Goal: Task Accomplishment & Management: Use online tool/utility

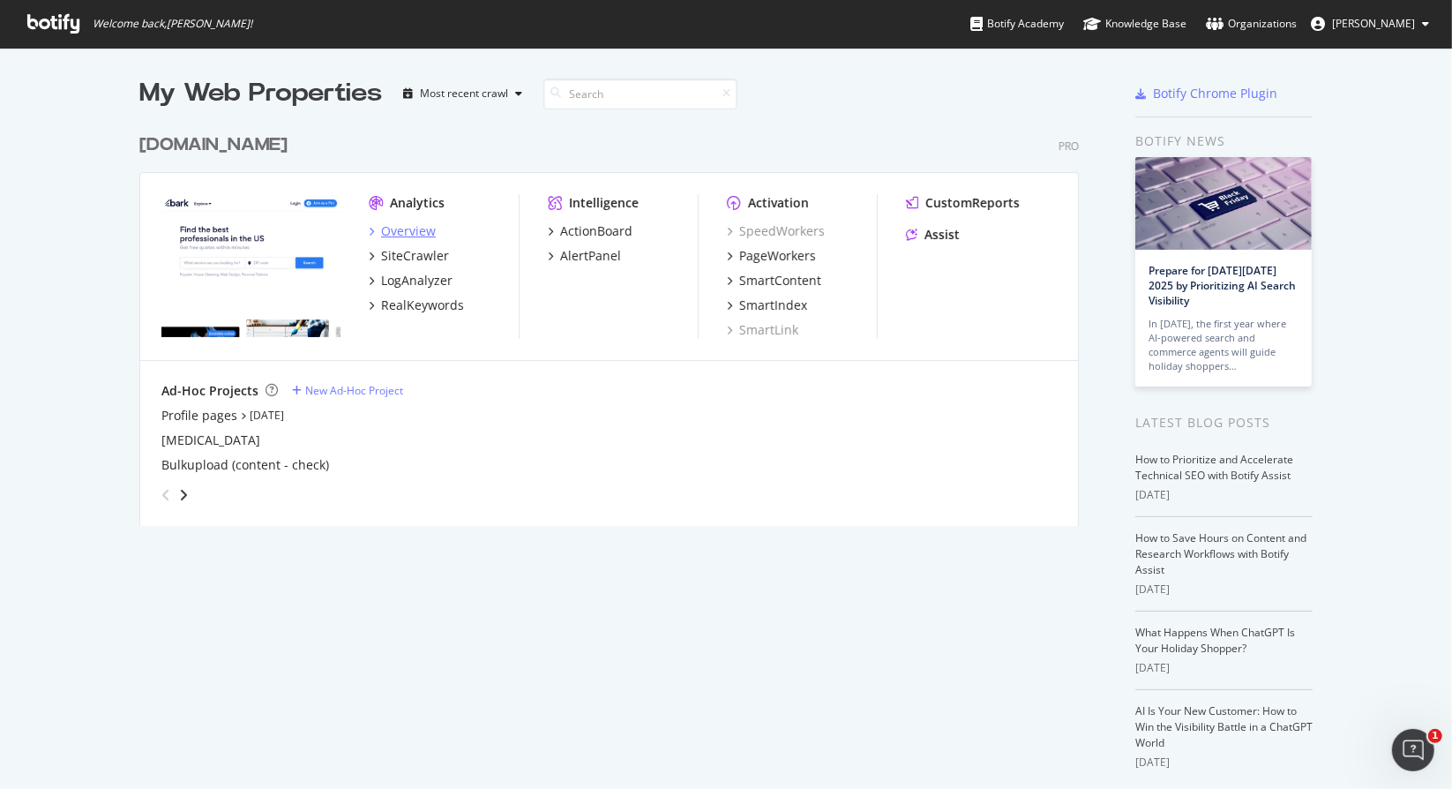
click at [386, 233] on div "Overview" at bounding box center [408, 231] width 55 height 18
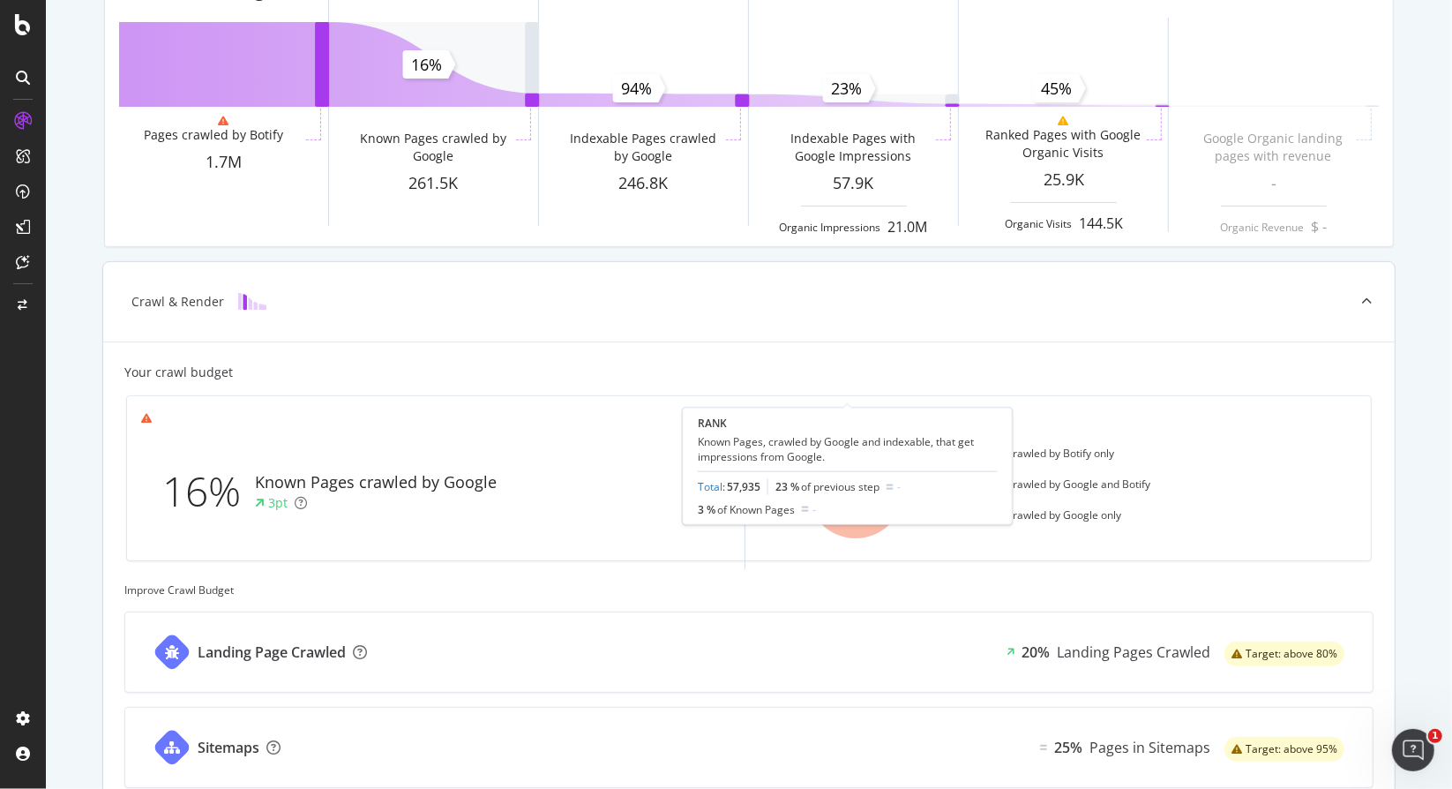
scroll to position [576, 0]
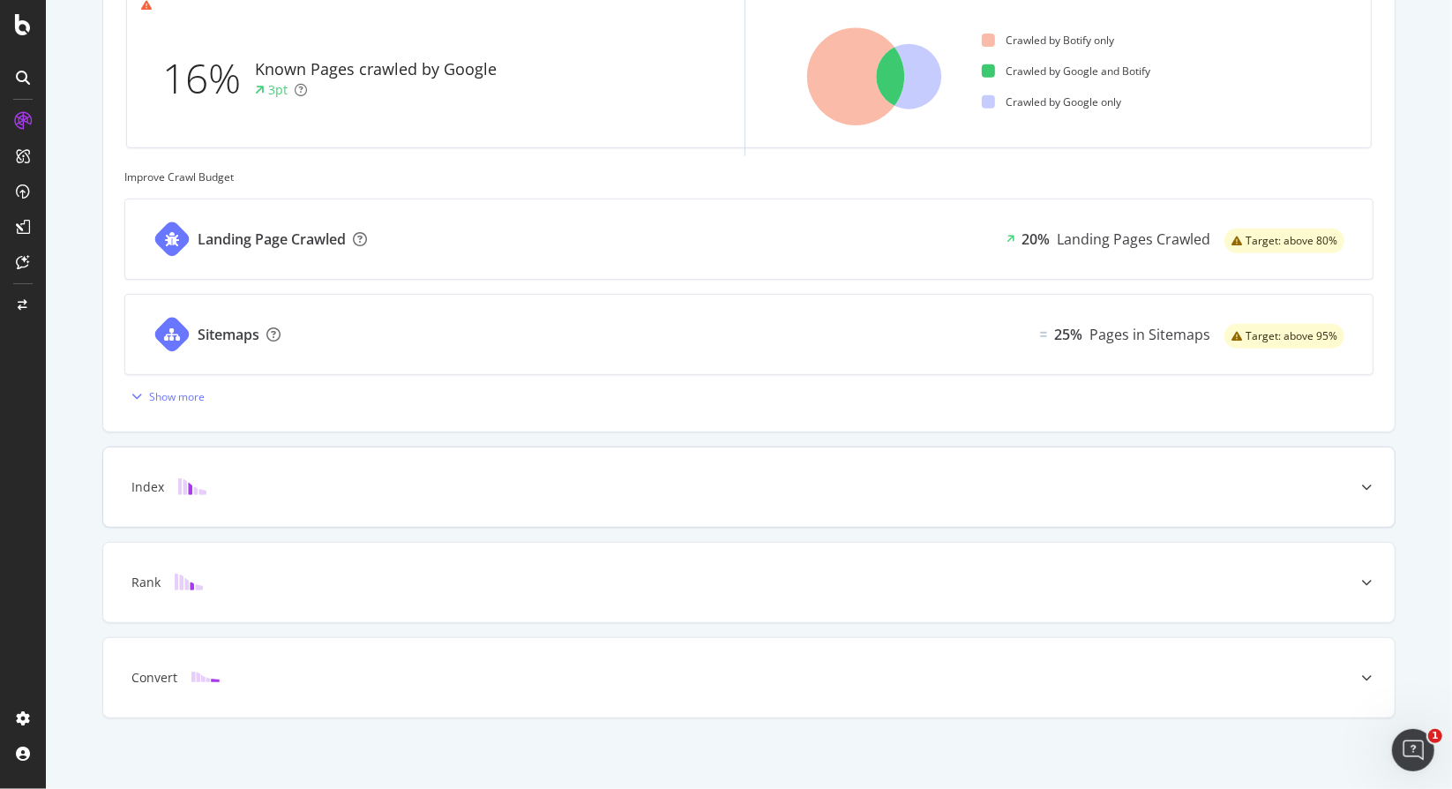
click at [627, 491] on div "Index" at bounding box center [721, 487] width 1222 height 18
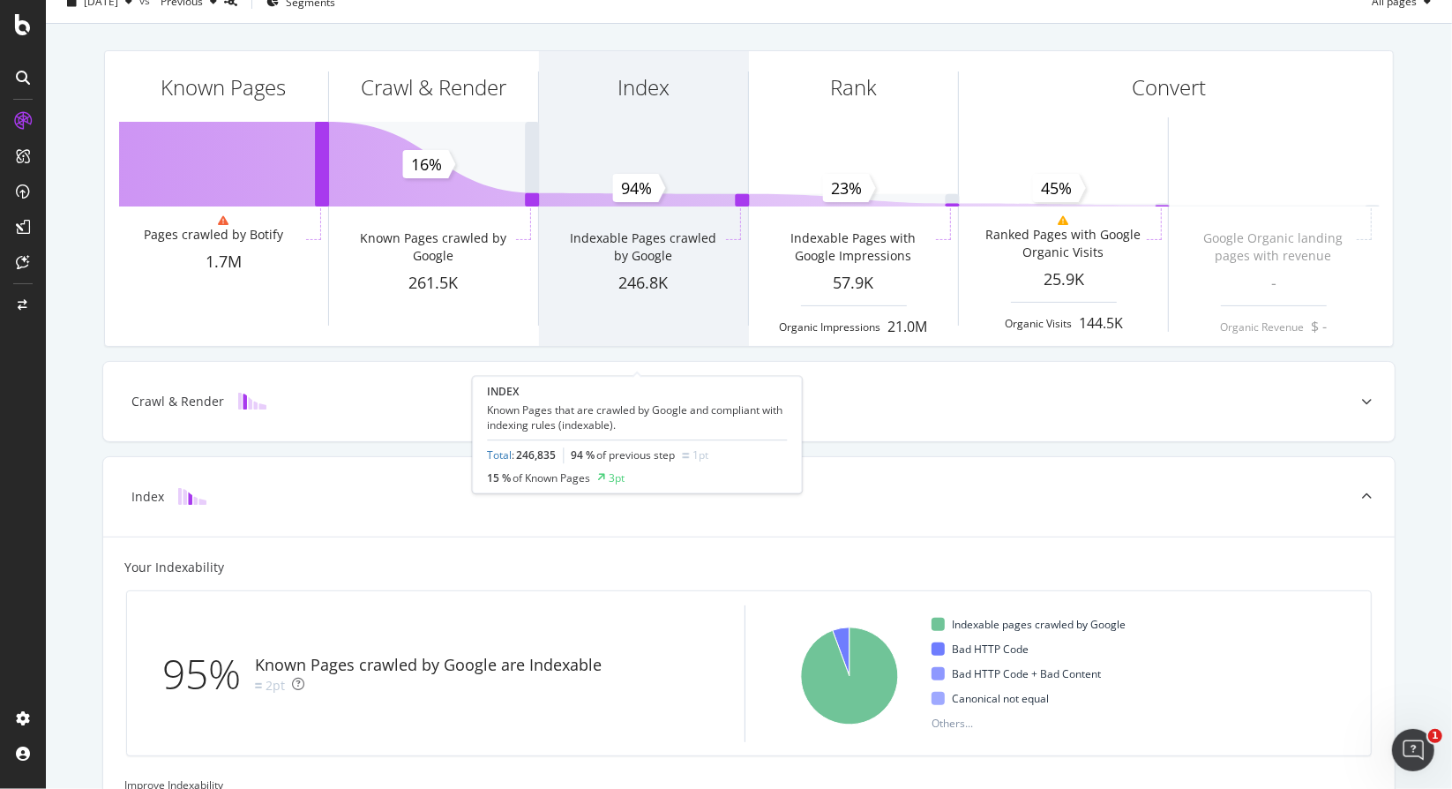
scroll to position [0, 0]
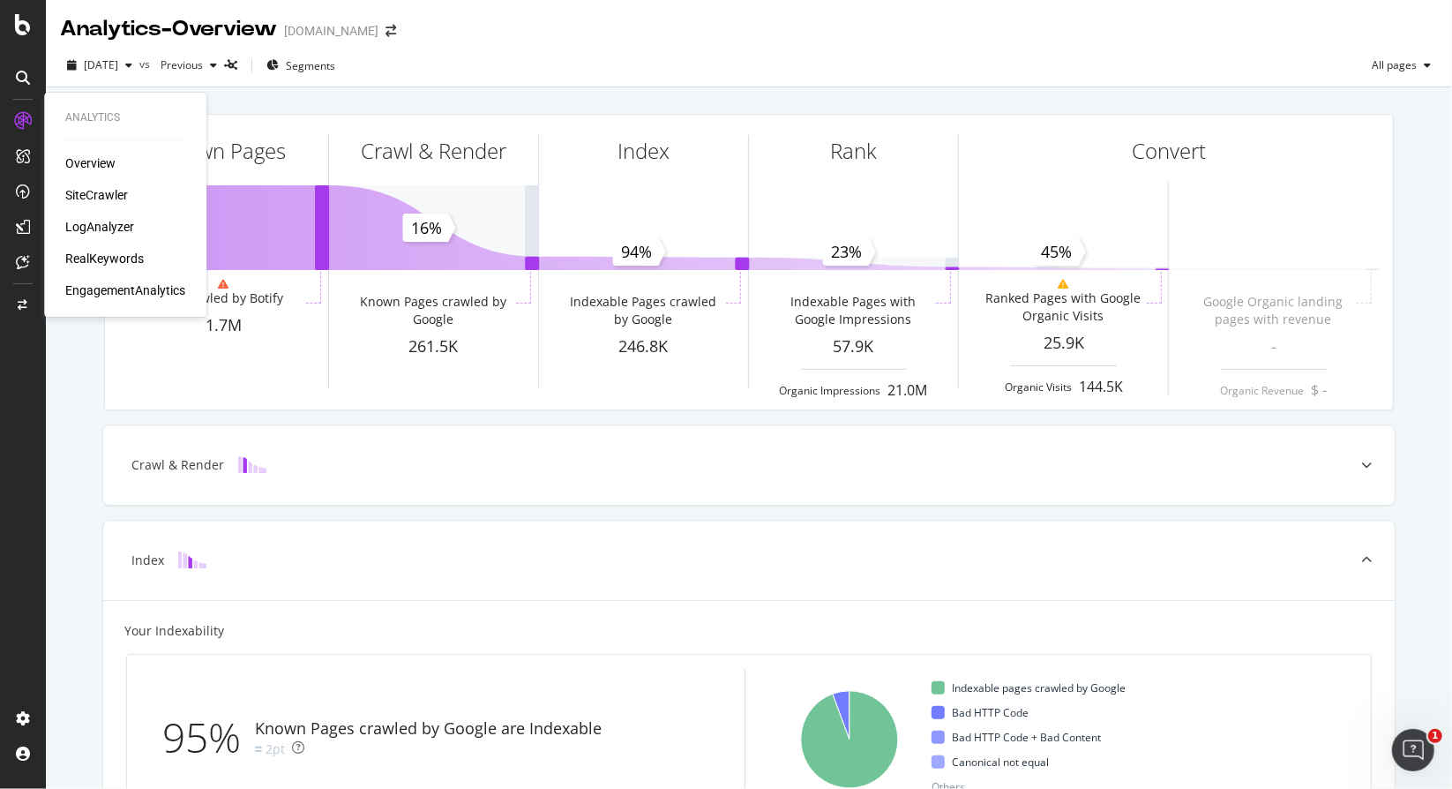
click at [111, 217] on div "Overview SiteCrawler LogAnalyzer RealKeywords EngagementAnalytics" at bounding box center [125, 226] width 120 height 145
click at [109, 220] on div "LogAnalyzer" at bounding box center [99, 227] width 69 height 18
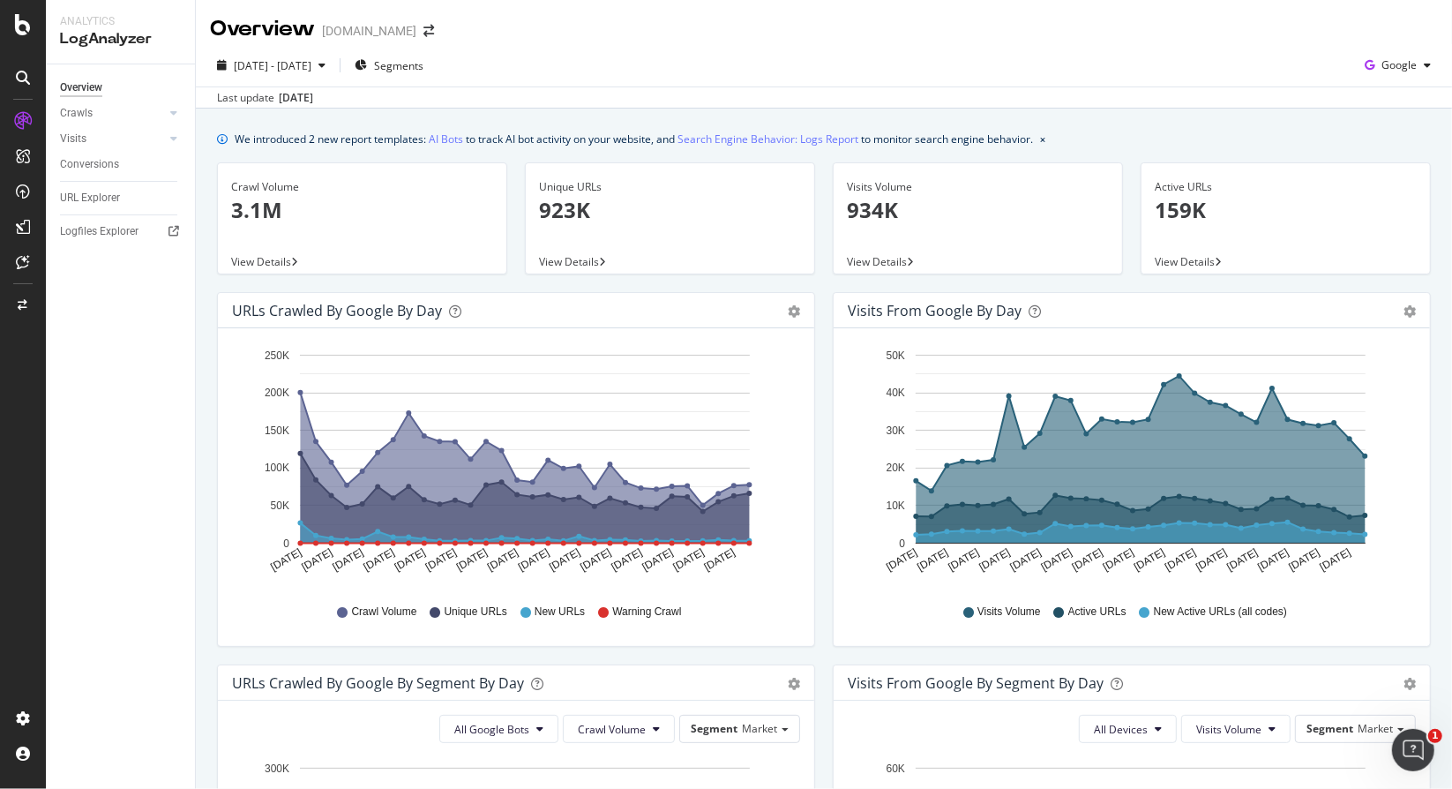
drag, startPoint x: 97, startPoint y: 221, endPoint x: 1402, endPoint y: 466, distance: 1327.6
click at [1402, 466] on icon "Aug 30 2025 Sep 01 2025 Sep 03 2025 Sep 05 2025 Sep 07 2025 Sep 09 2025 Sep 11 …" at bounding box center [1129, 464] width 563 height 245
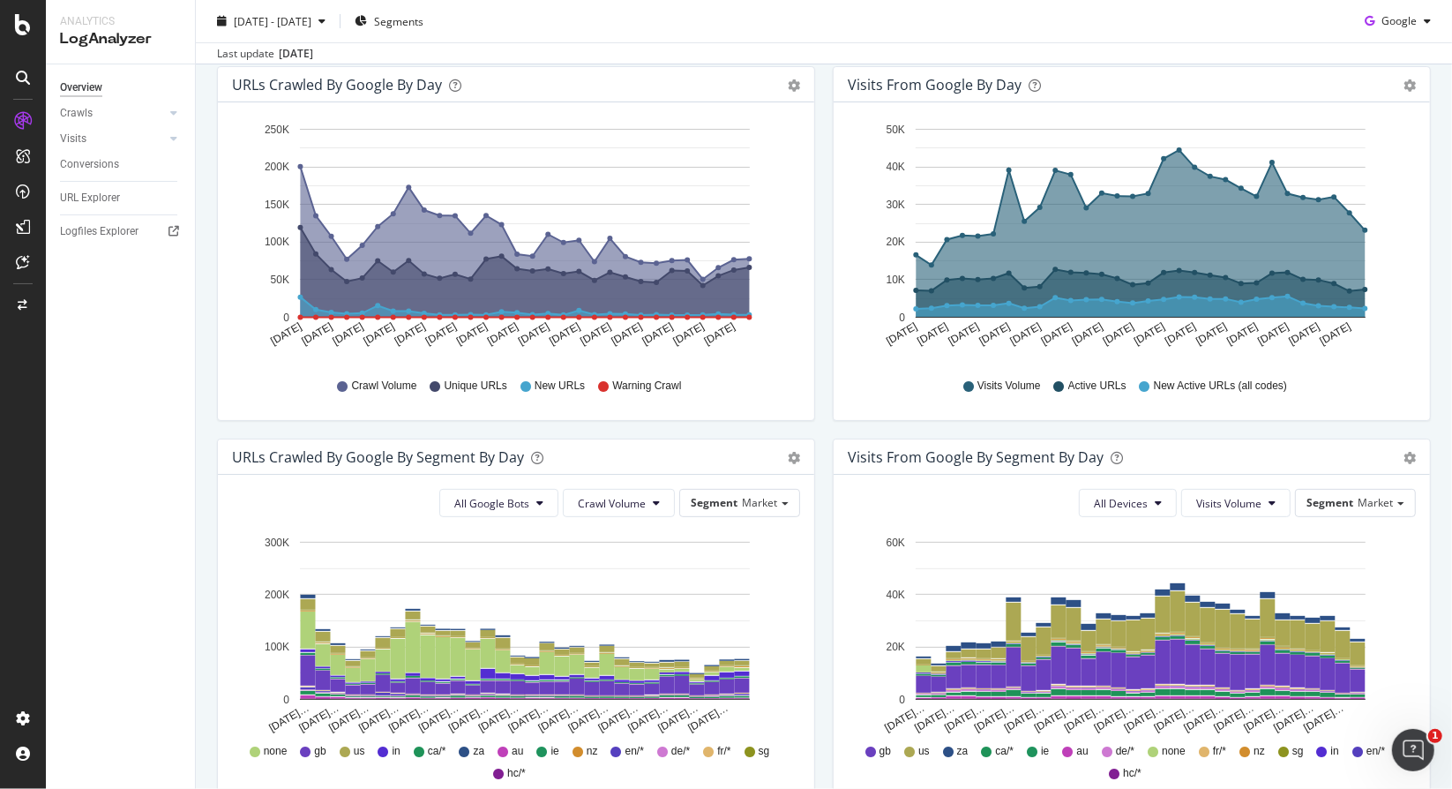
scroll to position [353, 0]
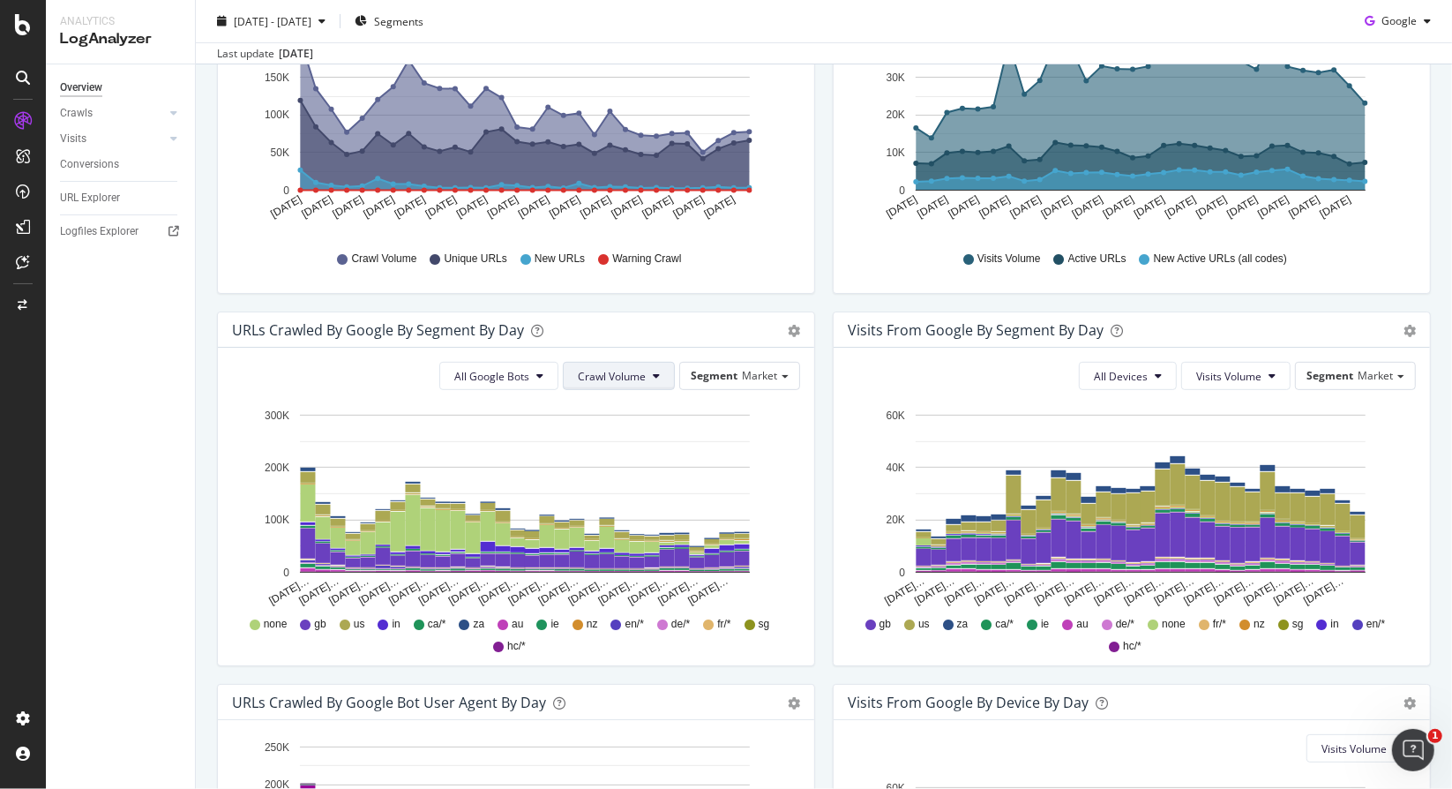
click at [589, 386] on button "Crawl Volume" at bounding box center [619, 376] width 112 height 28
click at [741, 371] on div "Segment Market" at bounding box center [739, 376] width 119 height 26
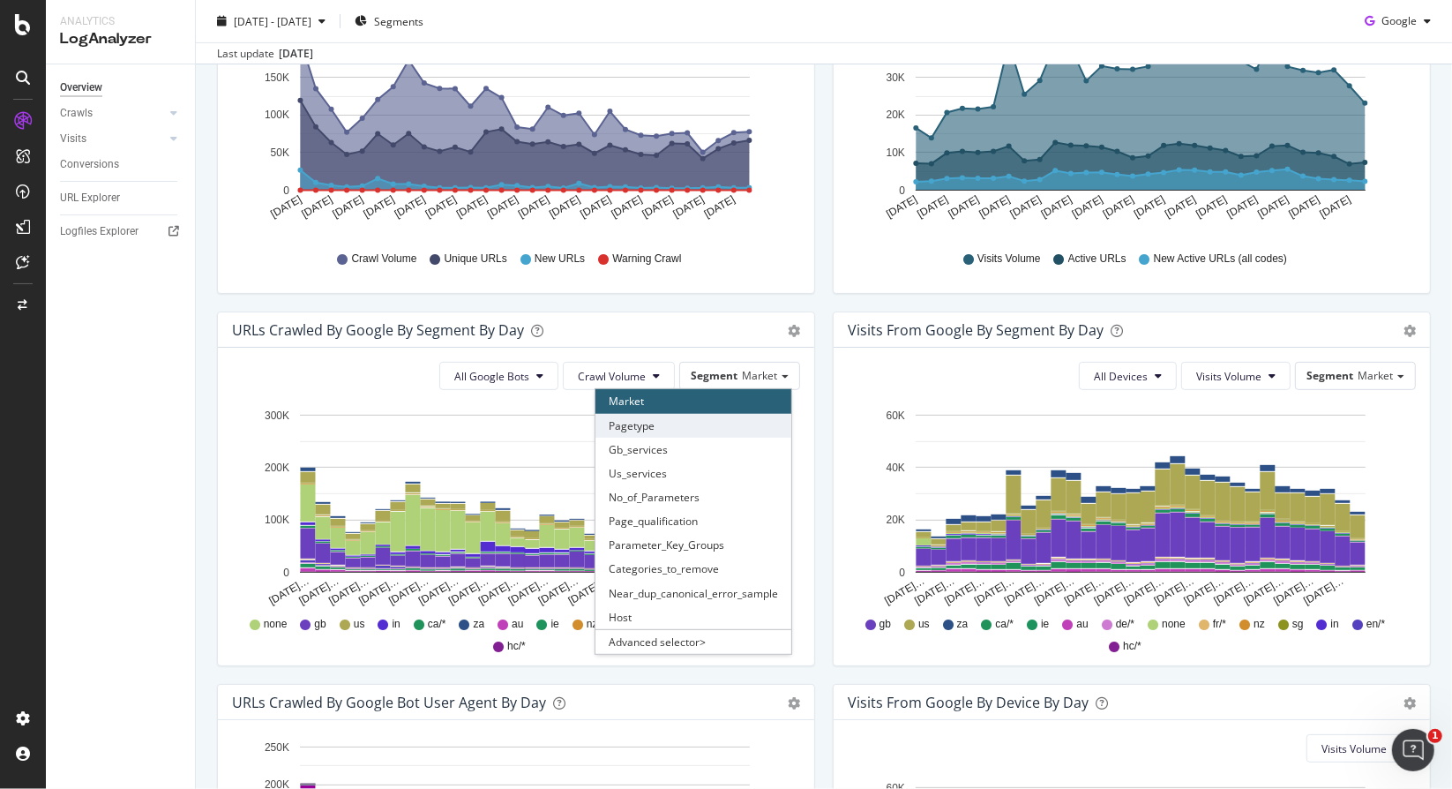
click at [690, 420] on div "Pagetype" at bounding box center [693, 426] width 196 height 24
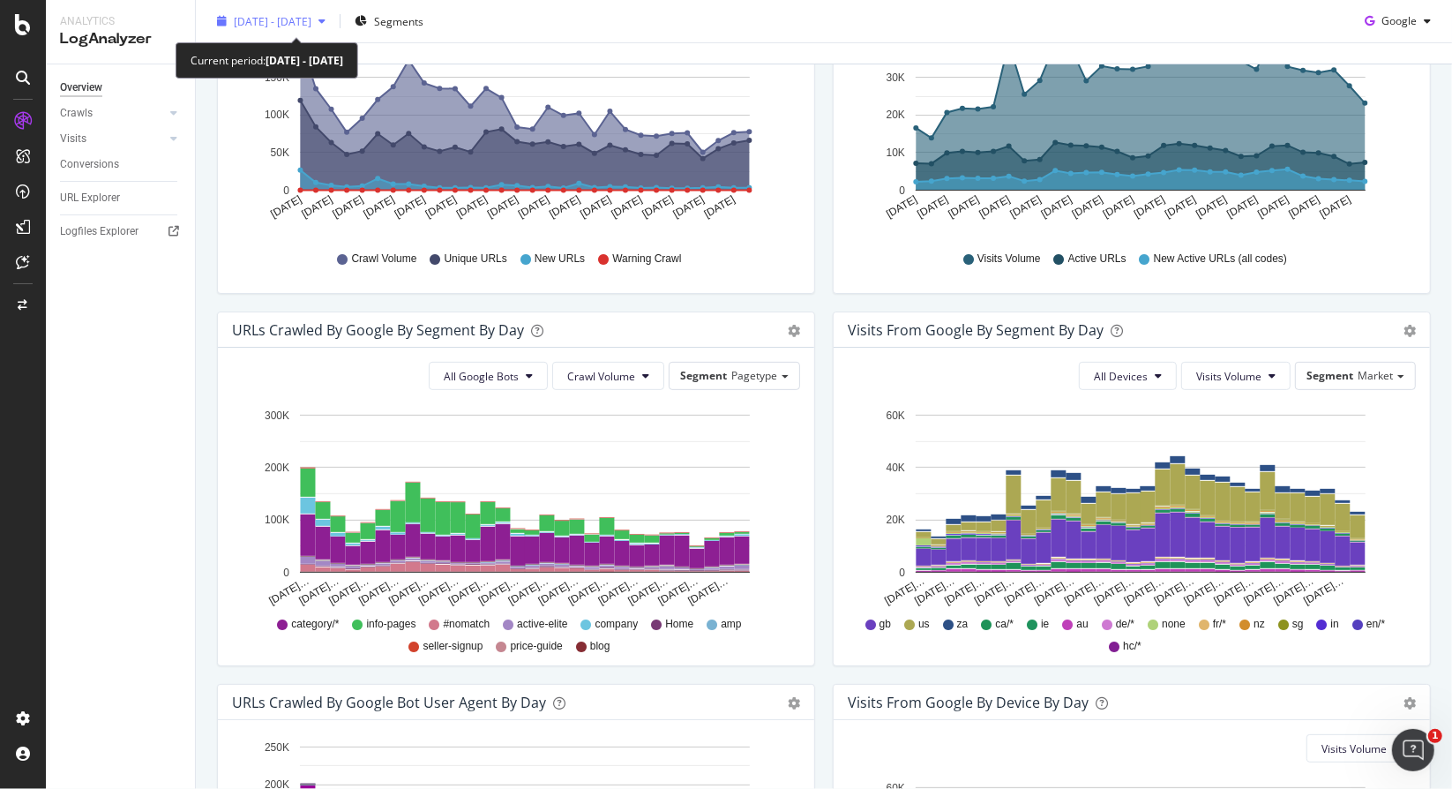
click at [311, 22] on span "2025 Aug. 30th - Sep. 28th" at bounding box center [273, 20] width 78 height 15
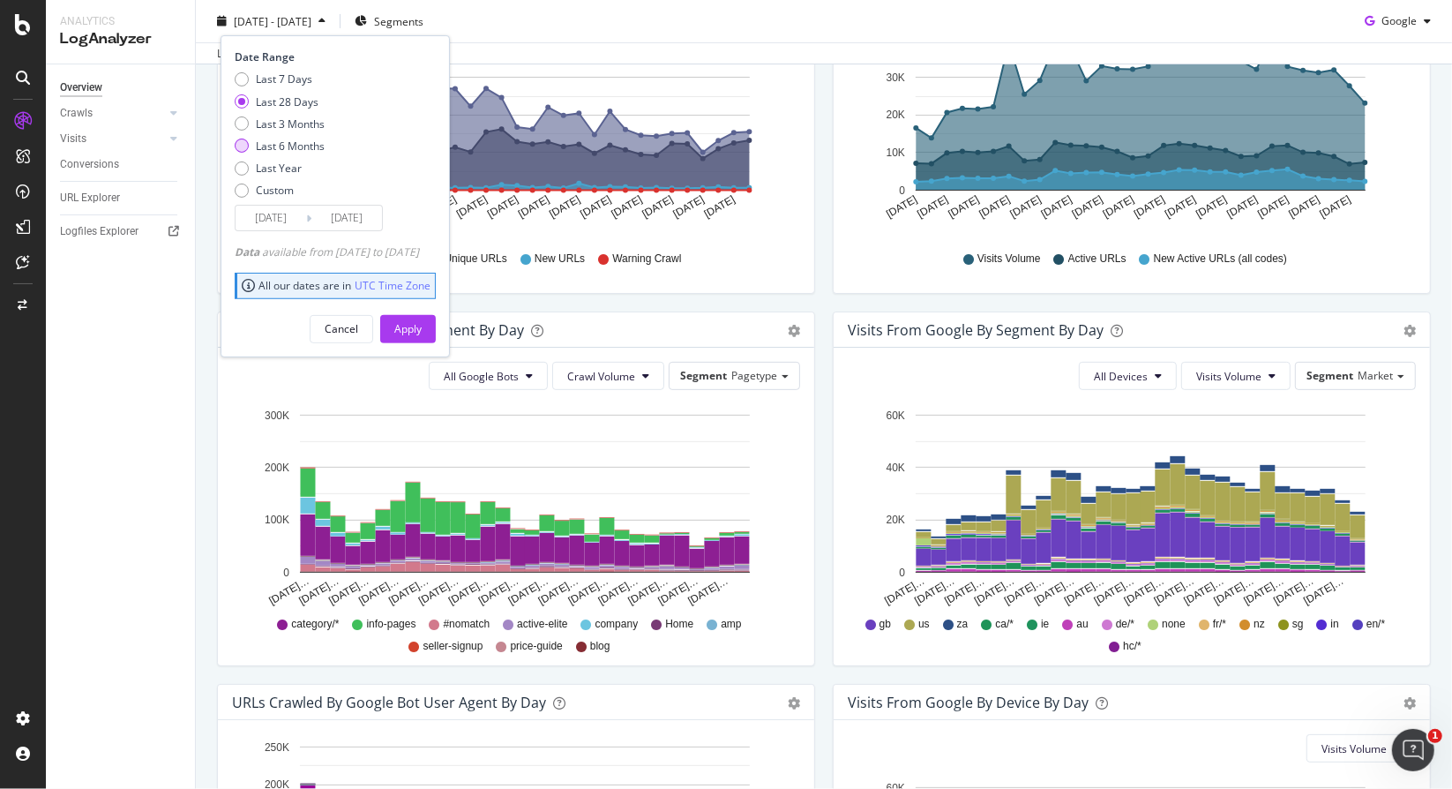
click at [298, 142] on div "Last 6 Months" at bounding box center [290, 146] width 69 height 15
type input "2025/03/29"
click at [422, 329] on div "Apply" at bounding box center [407, 328] width 27 height 15
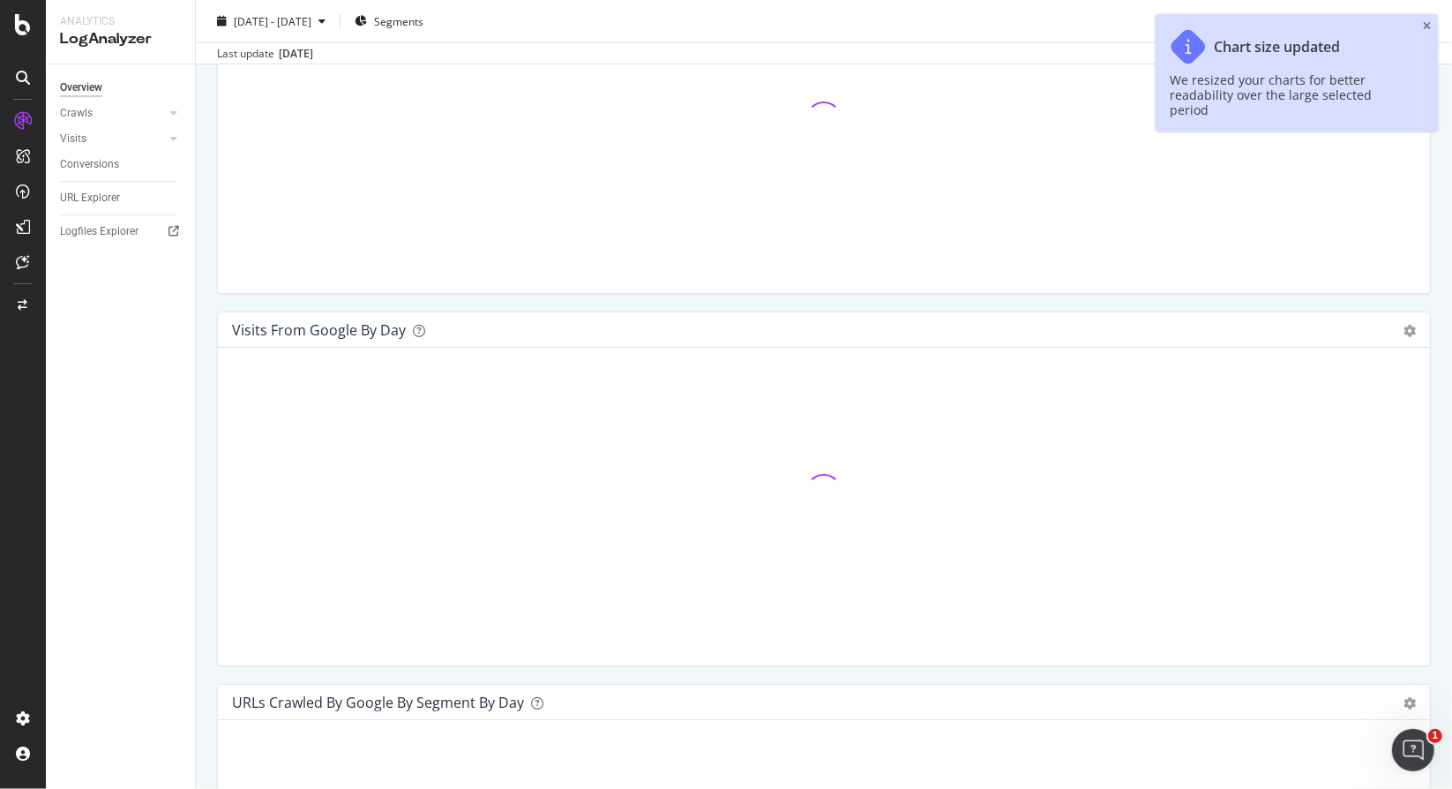
click at [1431, 21] on div "Chart size updated We resized your charts for better readability over the large…" at bounding box center [1297, 72] width 282 height 117
click at [1427, 21] on icon "close toast" at bounding box center [1427, 26] width 8 height 11
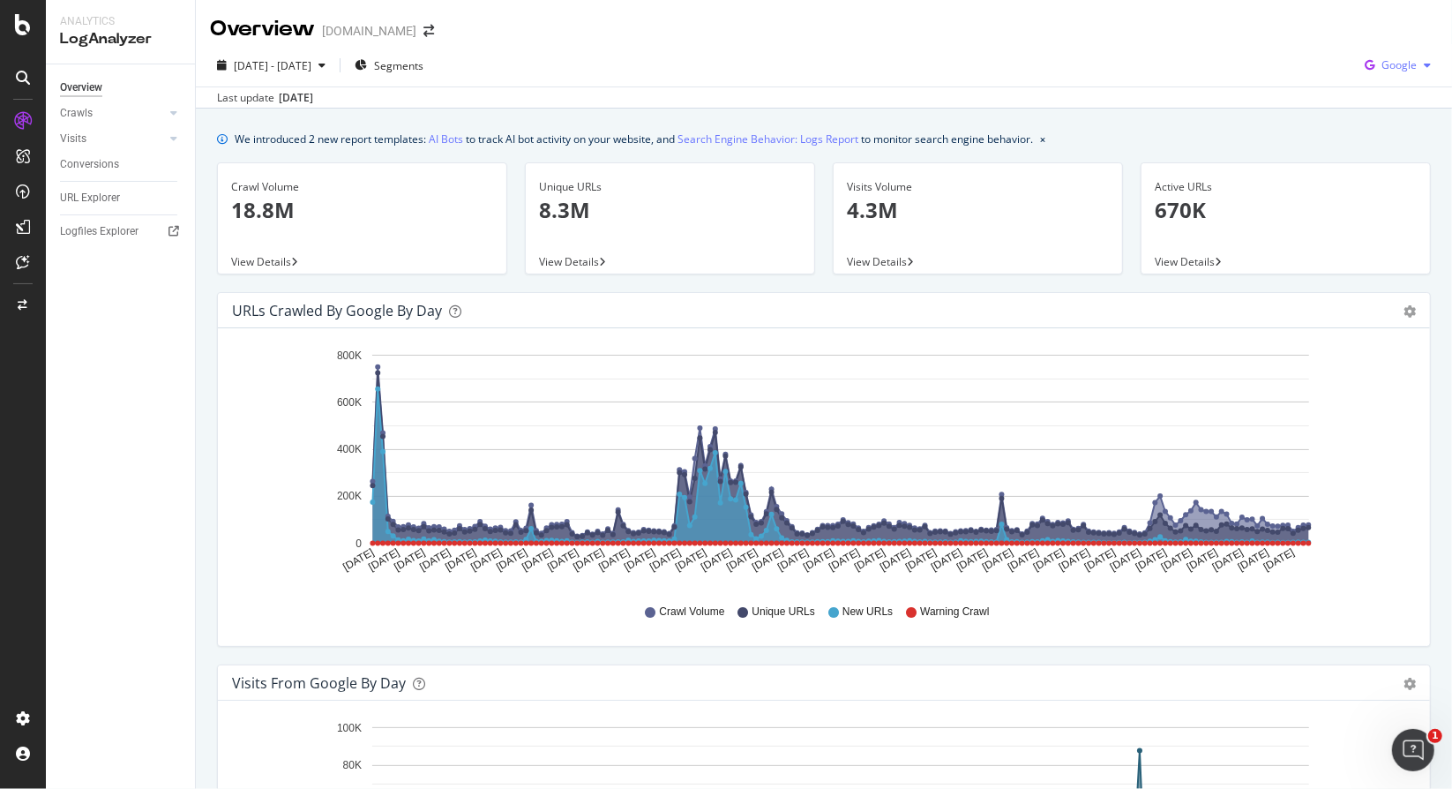
click at [1382, 69] on span "Google" at bounding box center [1399, 64] width 35 height 15
click at [1060, 67] on div "2025 Mar. 29th - Sep. 28th Segments Google" at bounding box center [824, 68] width 1256 height 35
click at [1404, 315] on icon "gear" at bounding box center [1410, 311] width 12 height 12
click at [489, 367] on rect "A chart." at bounding box center [840, 449] width 937 height 189
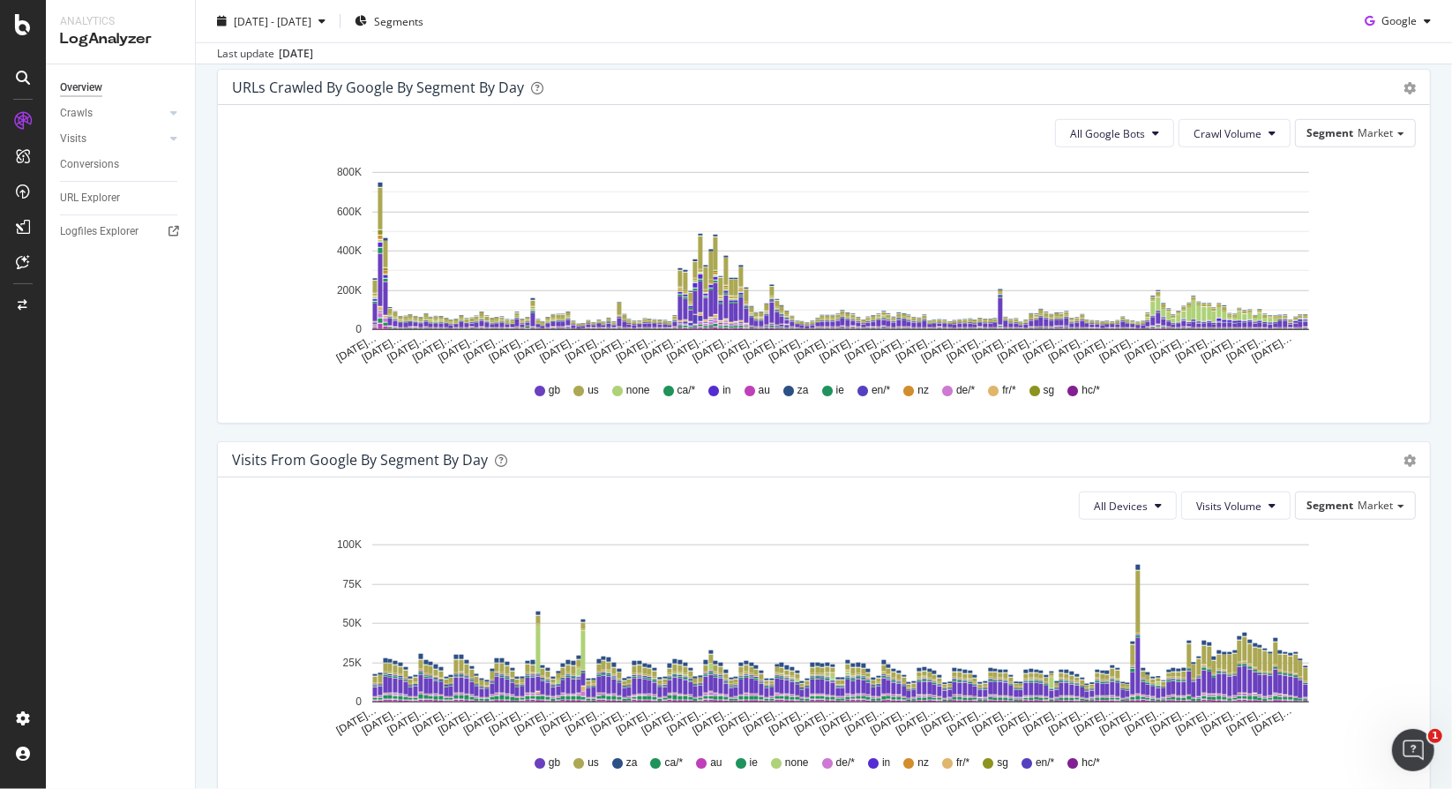
scroll to position [794, 0]
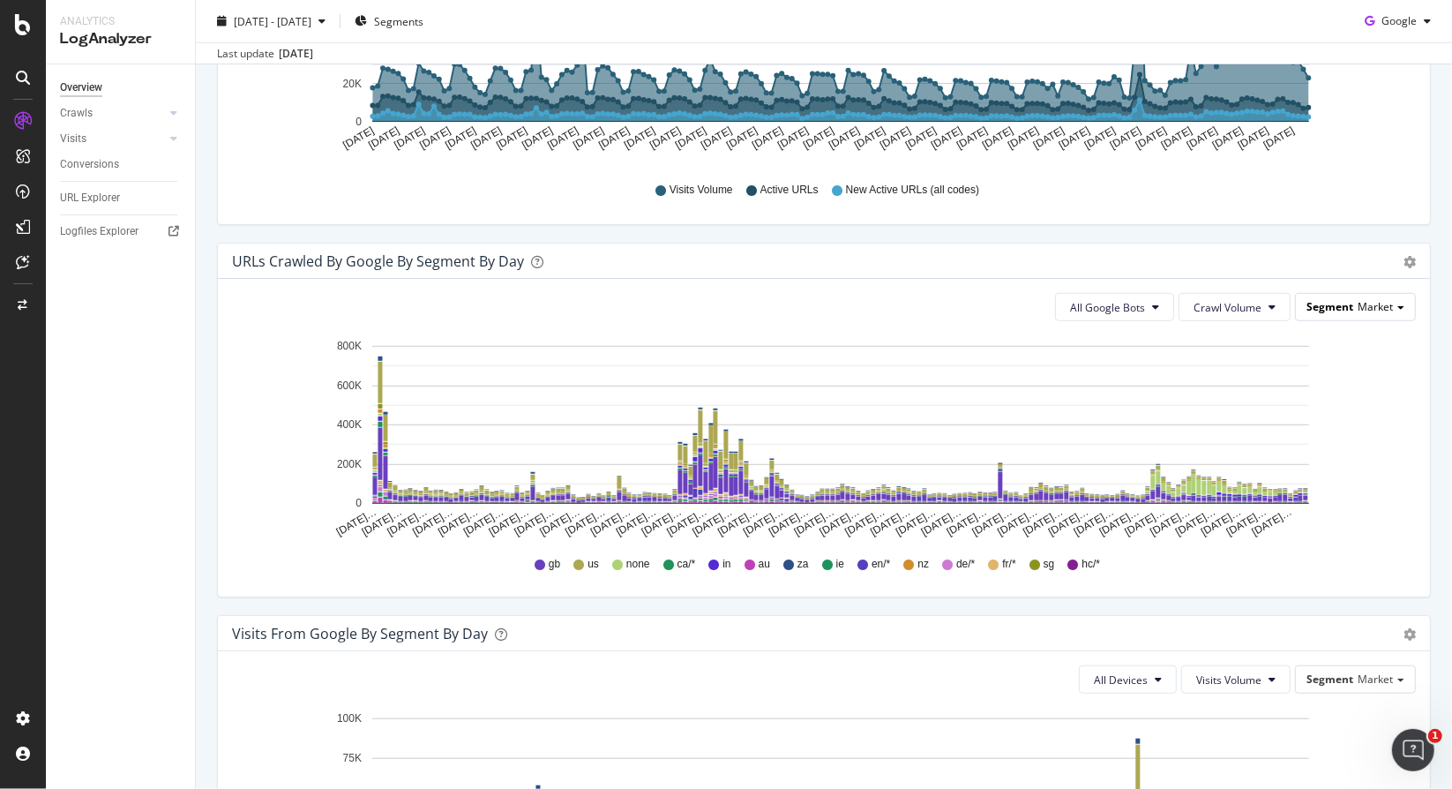
click at [1325, 303] on span "Segment" at bounding box center [1330, 306] width 47 height 15
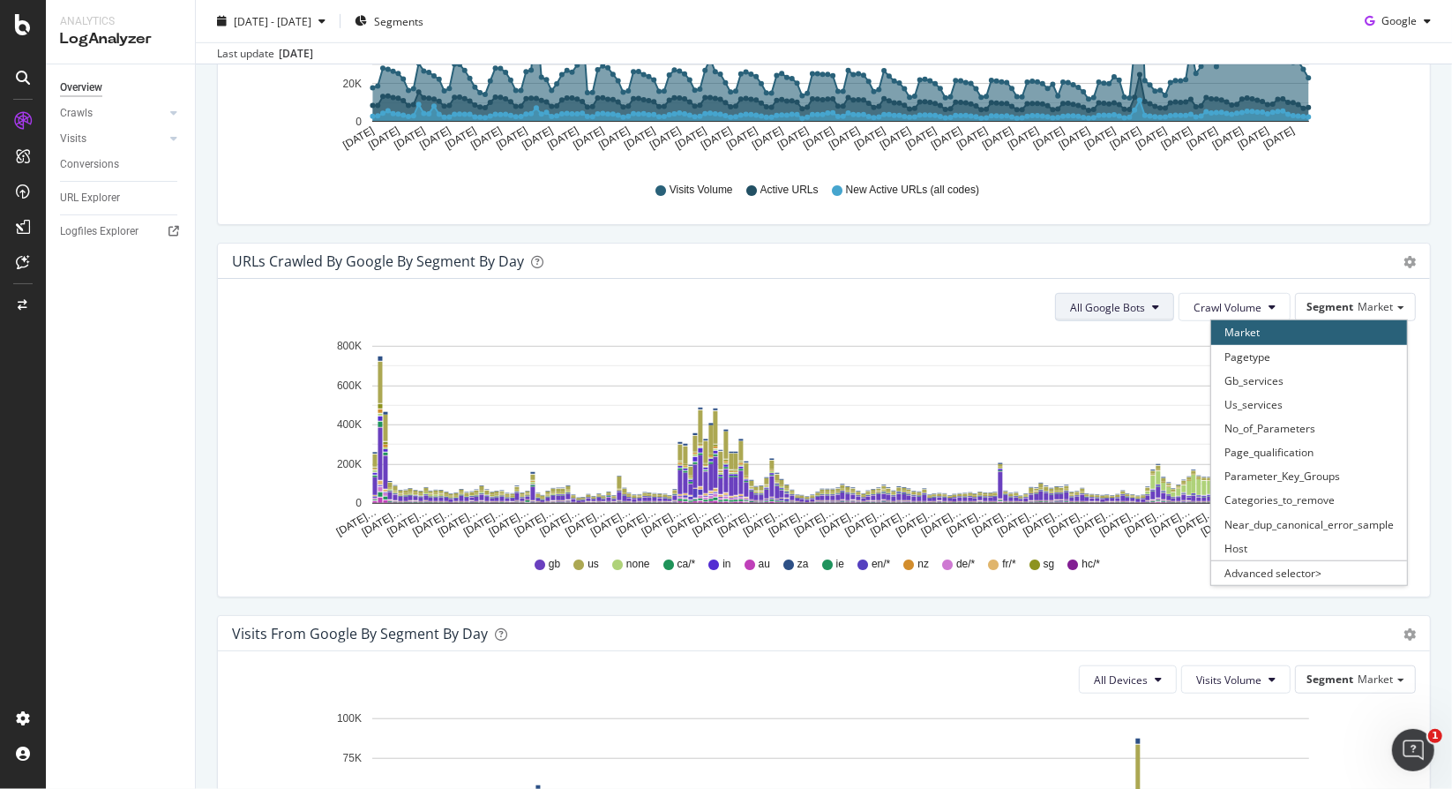
click at [1068, 312] on button "All Google Bots" at bounding box center [1114, 307] width 119 height 28
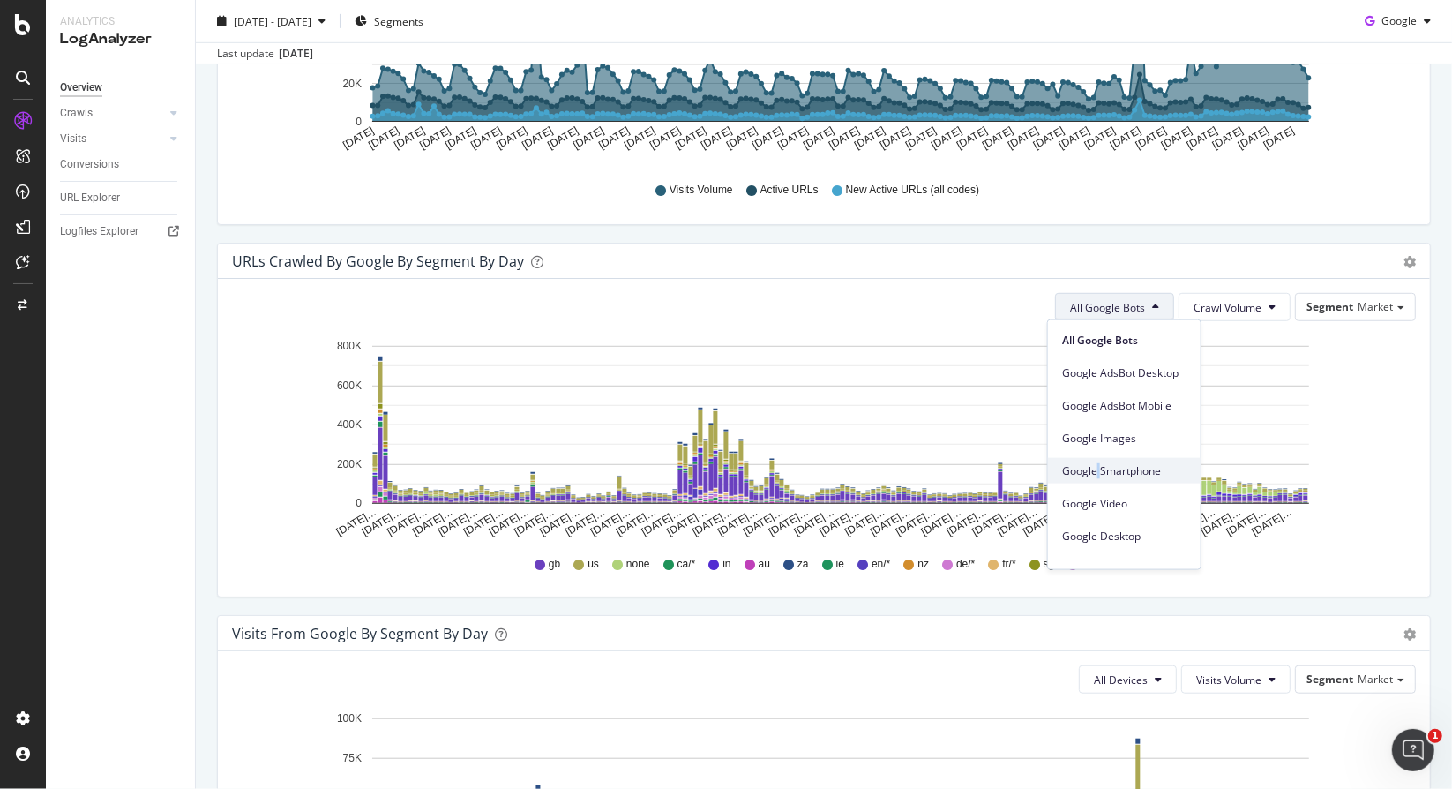
click at [1099, 463] on span "Google Smartphone" at bounding box center [1124, 470] width 124 height 16
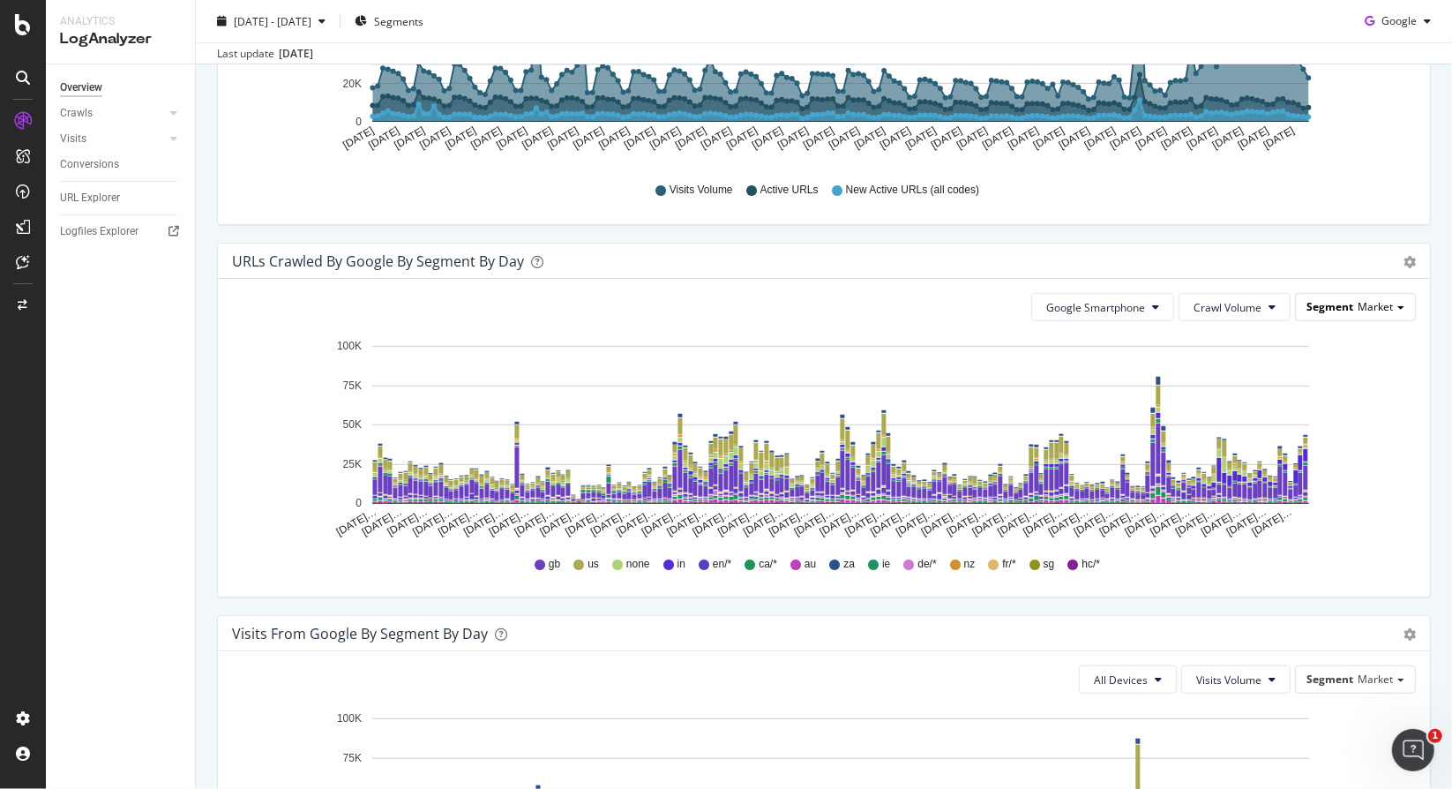
click at [1330, 303] on span "Segment" at bounding box center [1330, 306] width 47 height 15
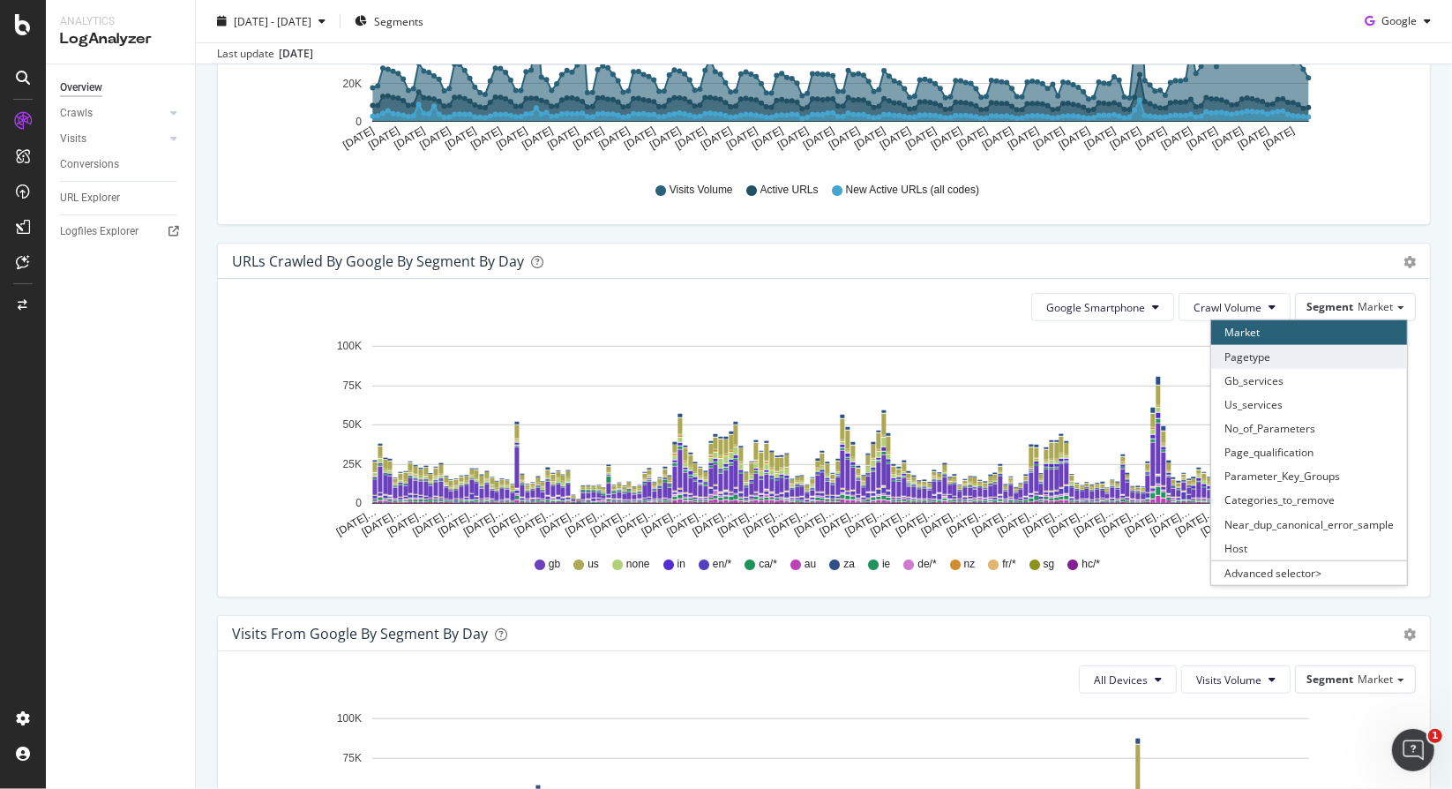
click at [1324, 354] on div "Pagetype" at bounding box center [1309, 357] width 196 height 24
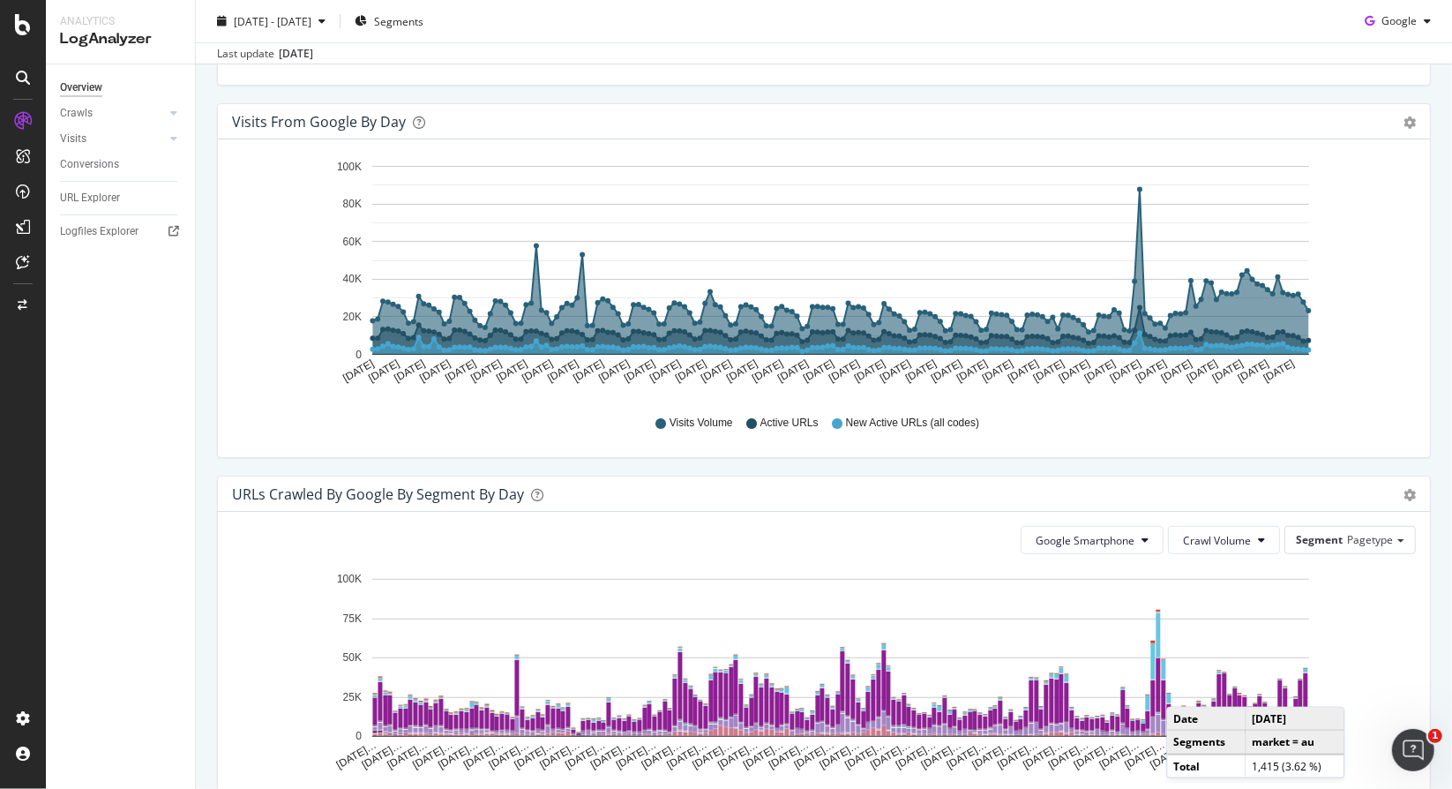
scroll to position [558, 0]
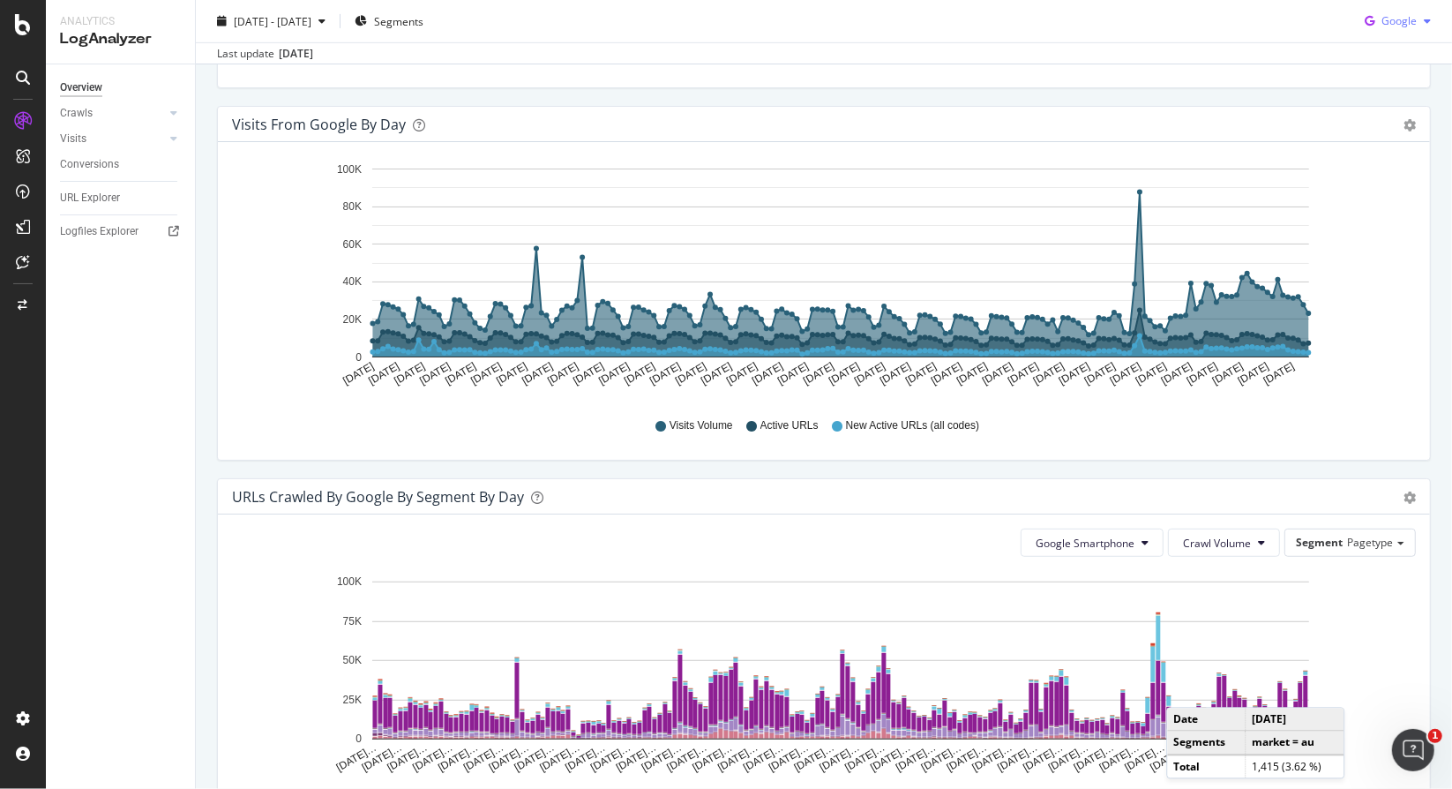
click at [1419, 20] on div "button" at bounding box center [1427, 21] width 21 height 11
click at [1373, 124] on span "OpenAI" at bounding box center [1399, 122] width 65 height 16
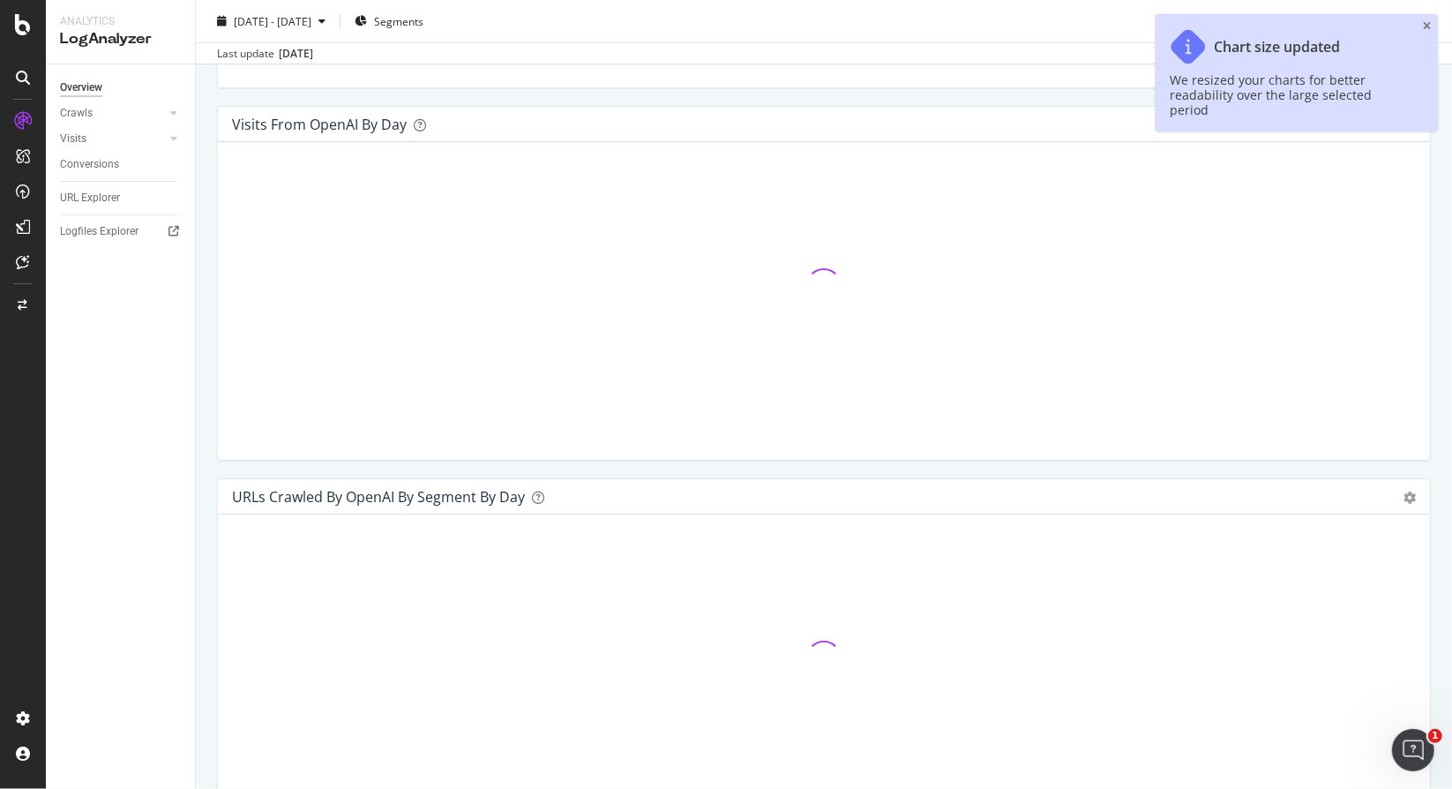
click at [1422, 26] on div "Chart size updated We resized your charts for better readability over the large…" at bounding box center [1297, 72] width 282 height 117
click at [1429, 26] on icon "close toast" at bounding box center [1427, 26] width 8 height 11
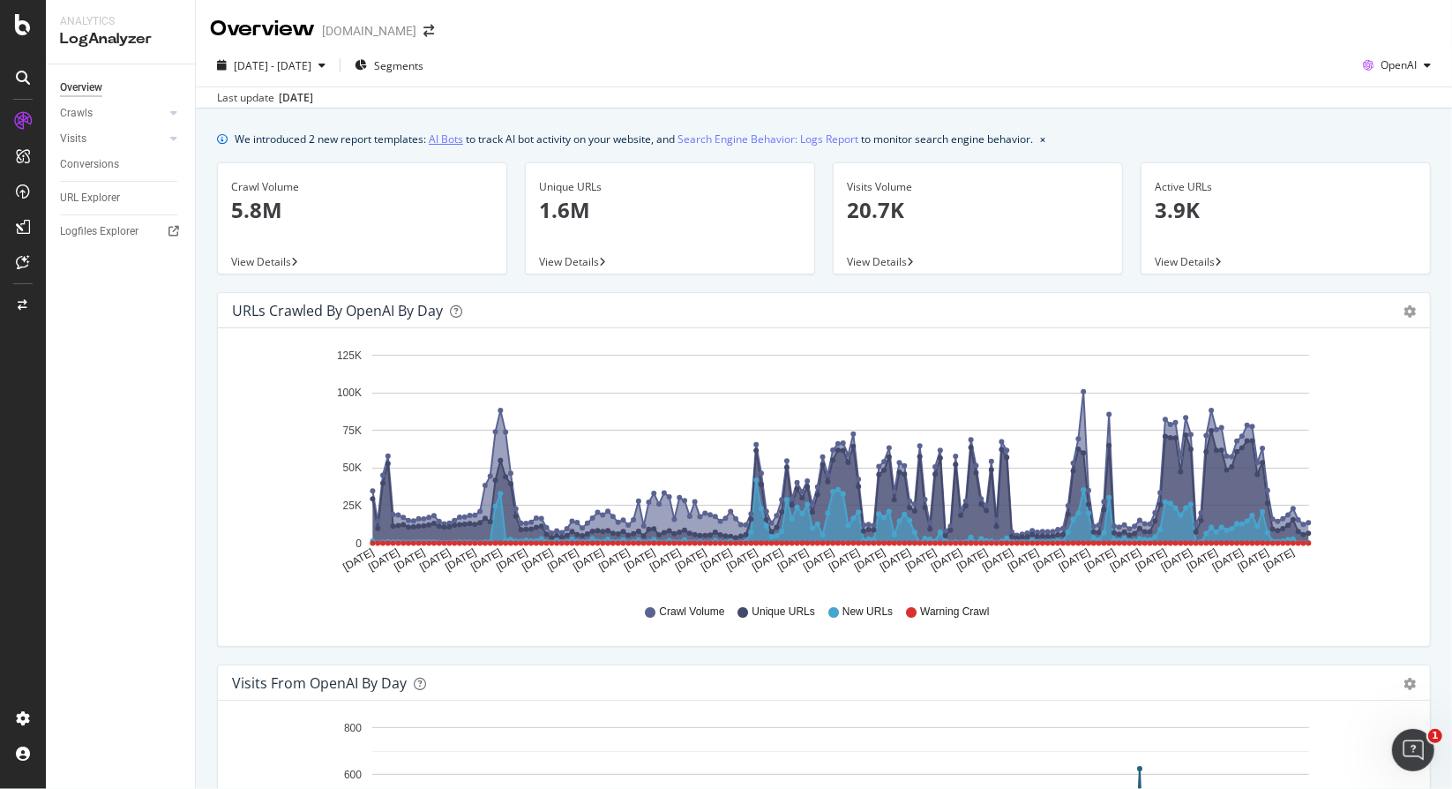
click at [448, 143] on link "AI Bots" at bounding box center [446, 139] width 34 height 19
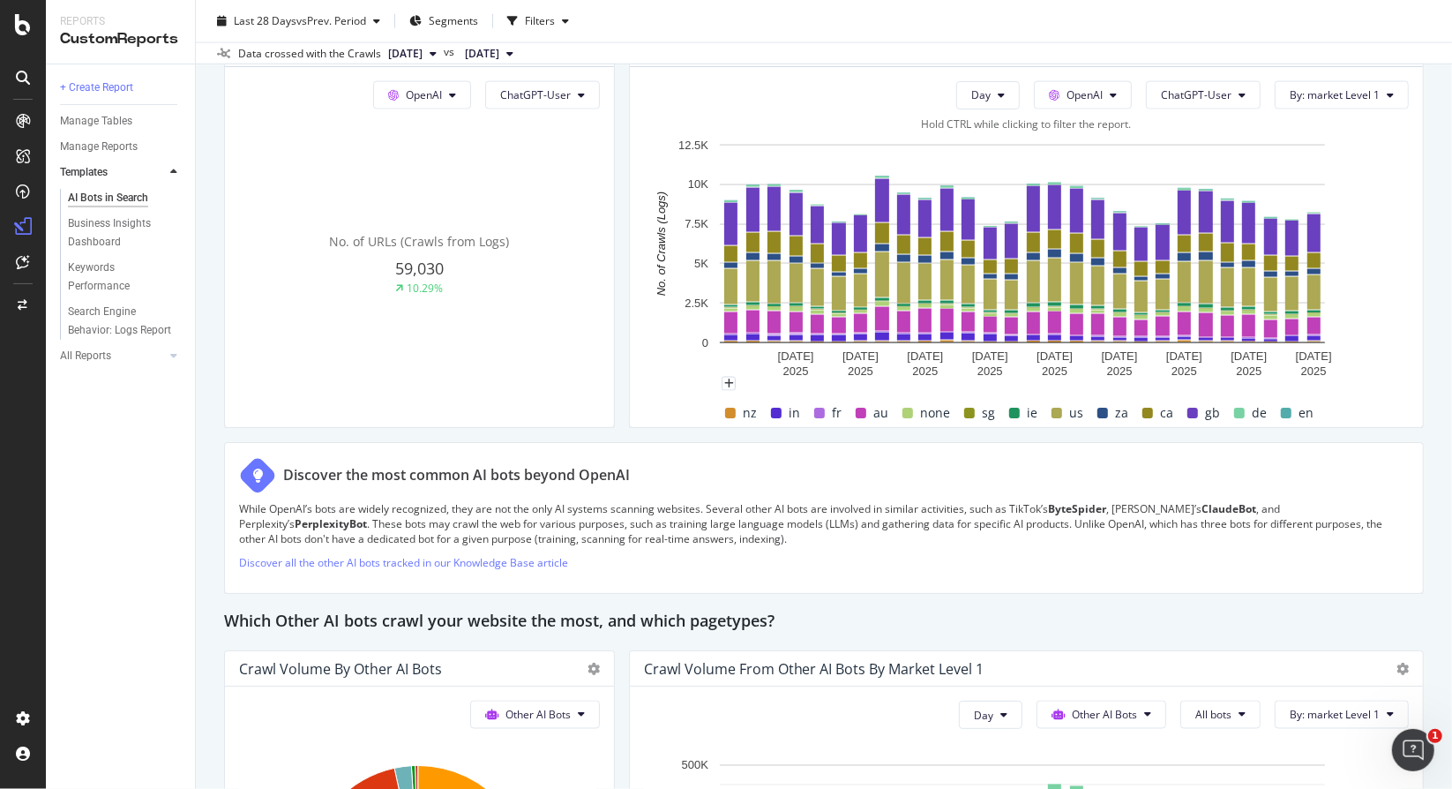
scroll to position [1669, 0]
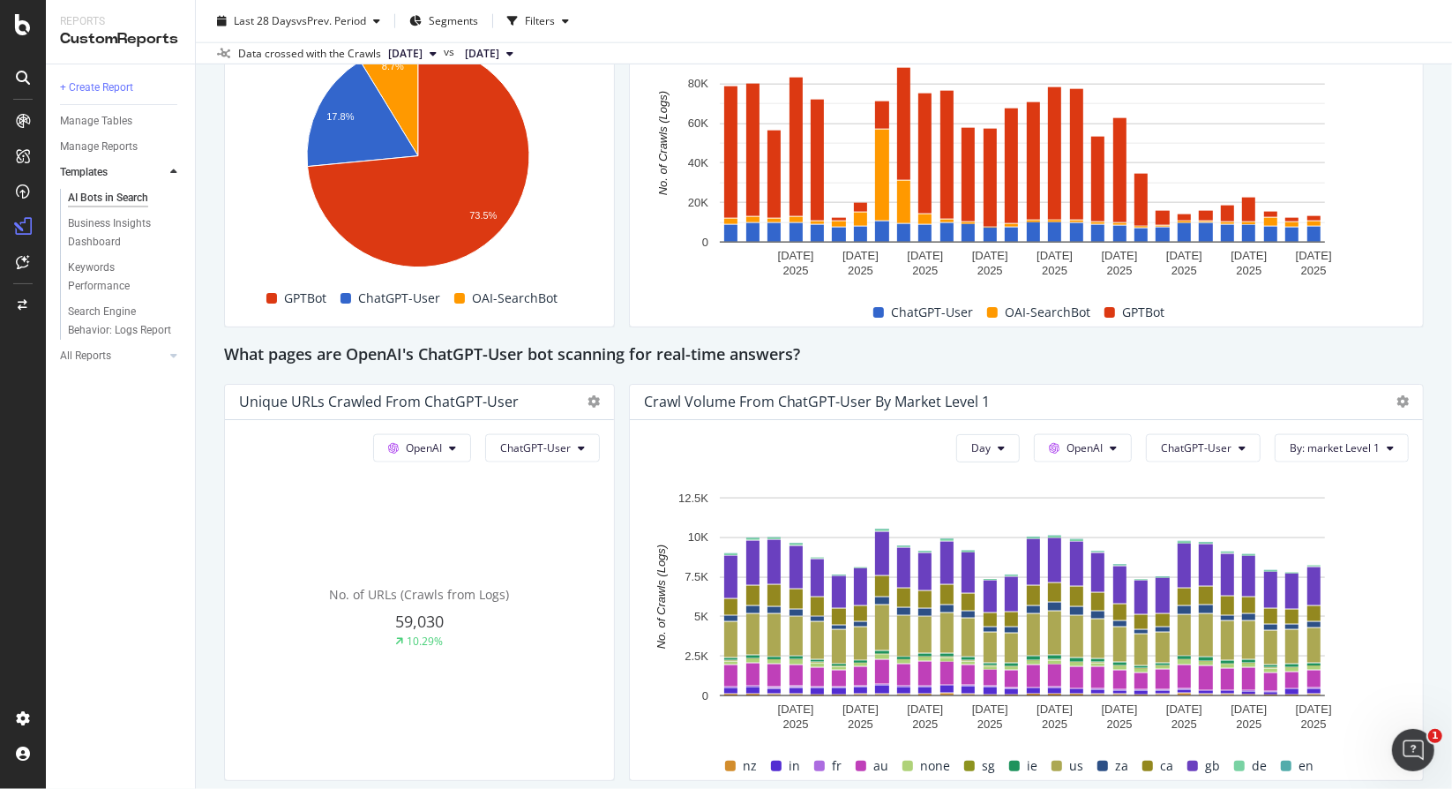
click at [499, 49] on span "2025 Aug. 21st" at bounding box center [482, 54] width 34 height 16
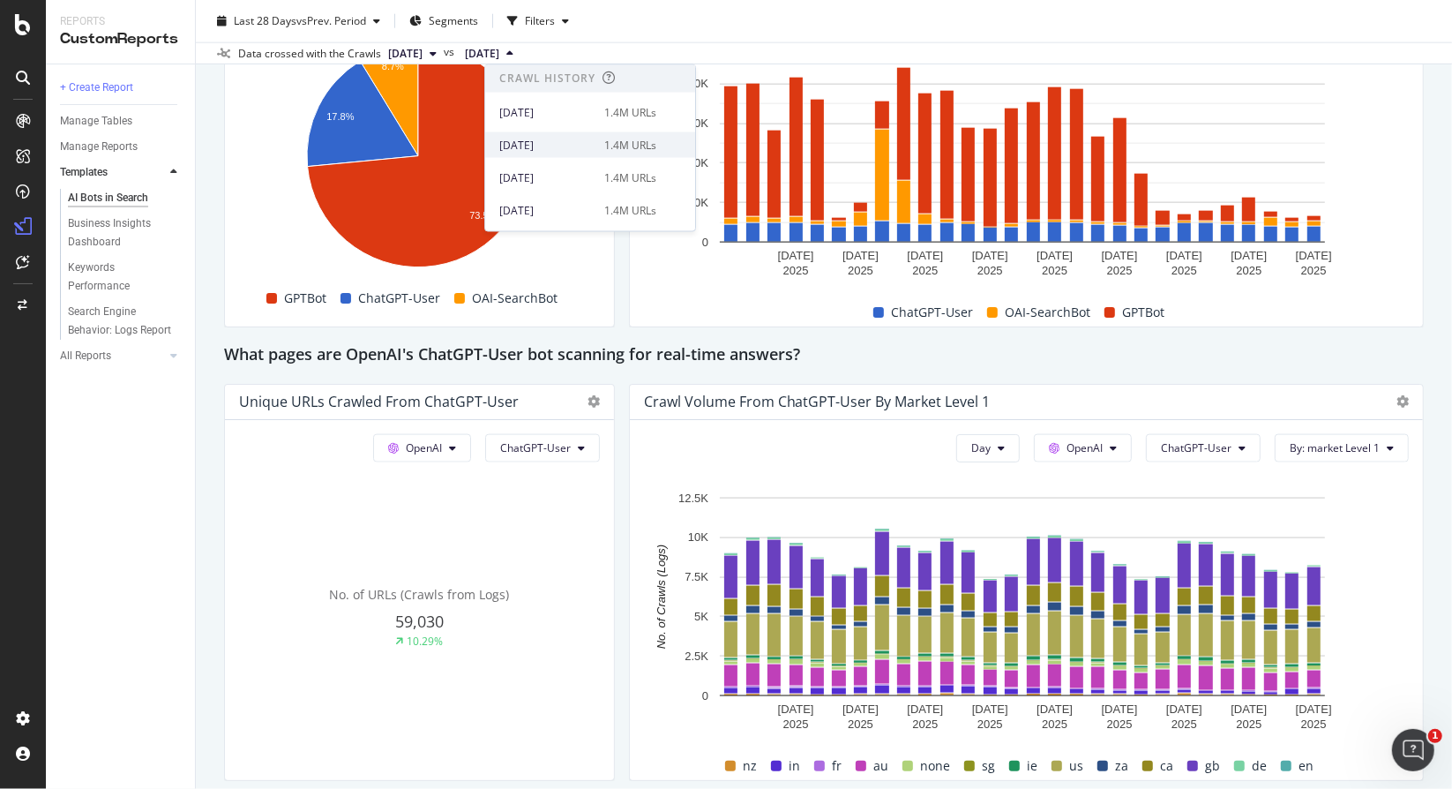
scroll to position [353, 0]
click at [595, 112] on div "2025 May. 1st 1.4M URLs" at bounding box center [577, 115] width 157 height 16
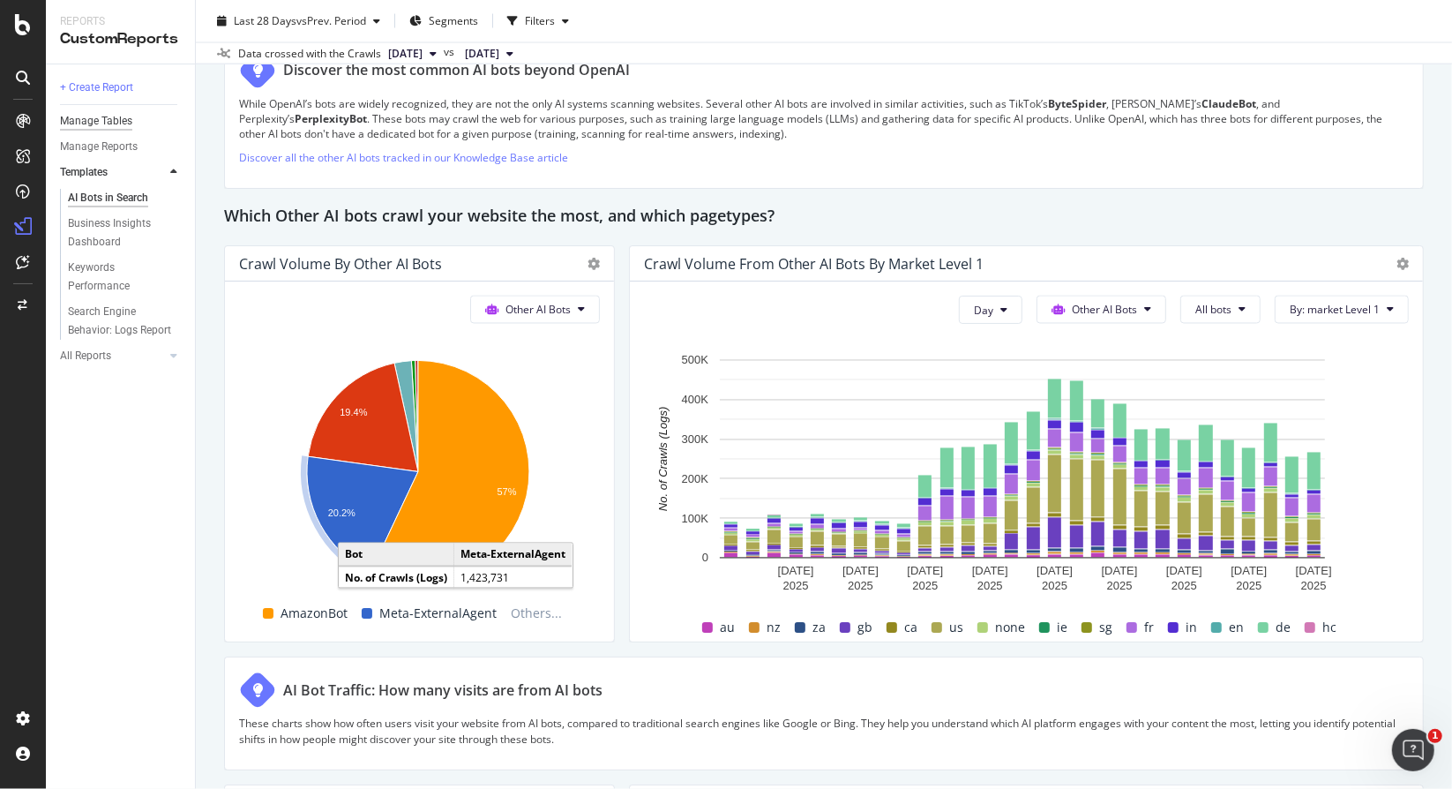
scroll to position [2375, 0]
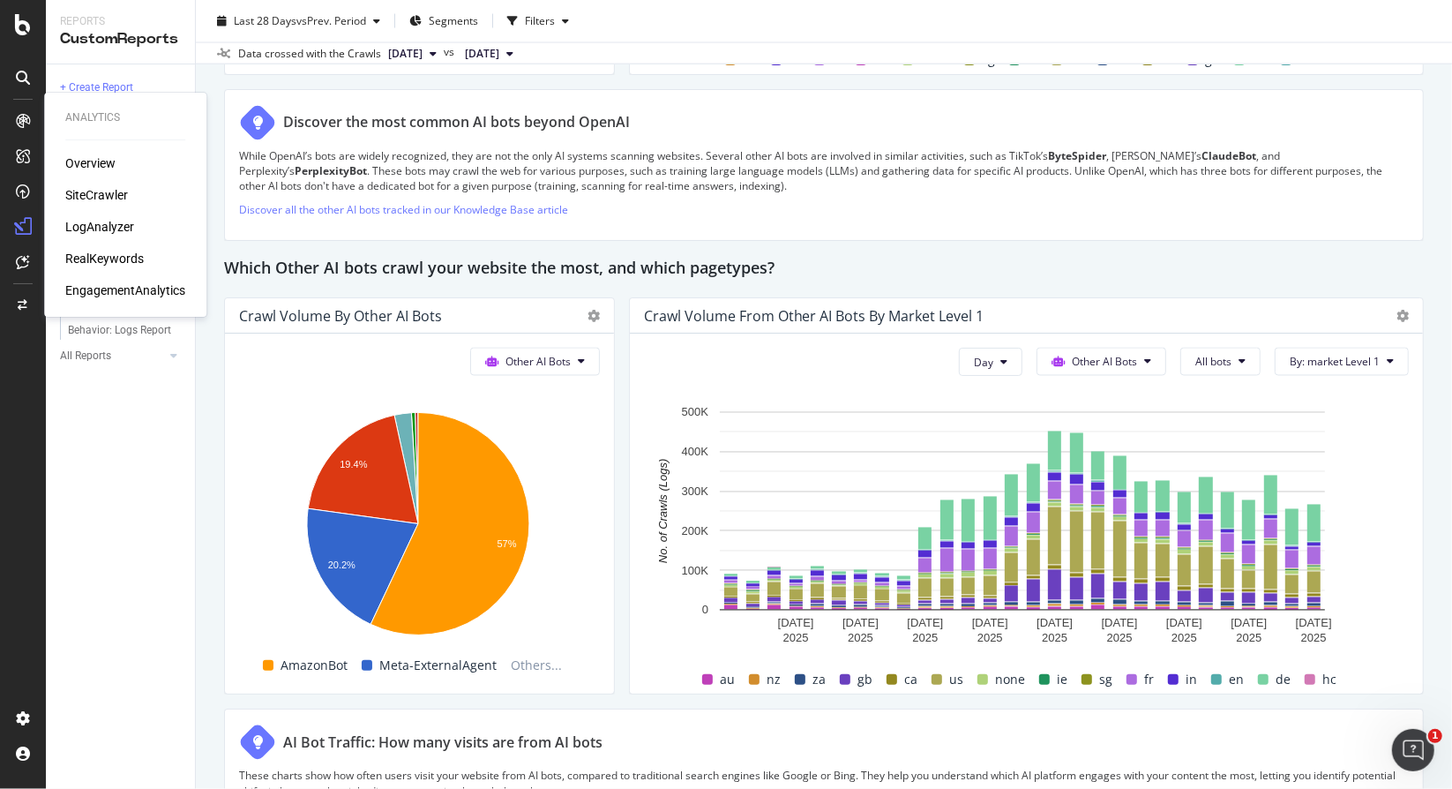
click at [86, 225] on div "LogAnalyzer" at bounding box center [99, 227] width 69 height 18
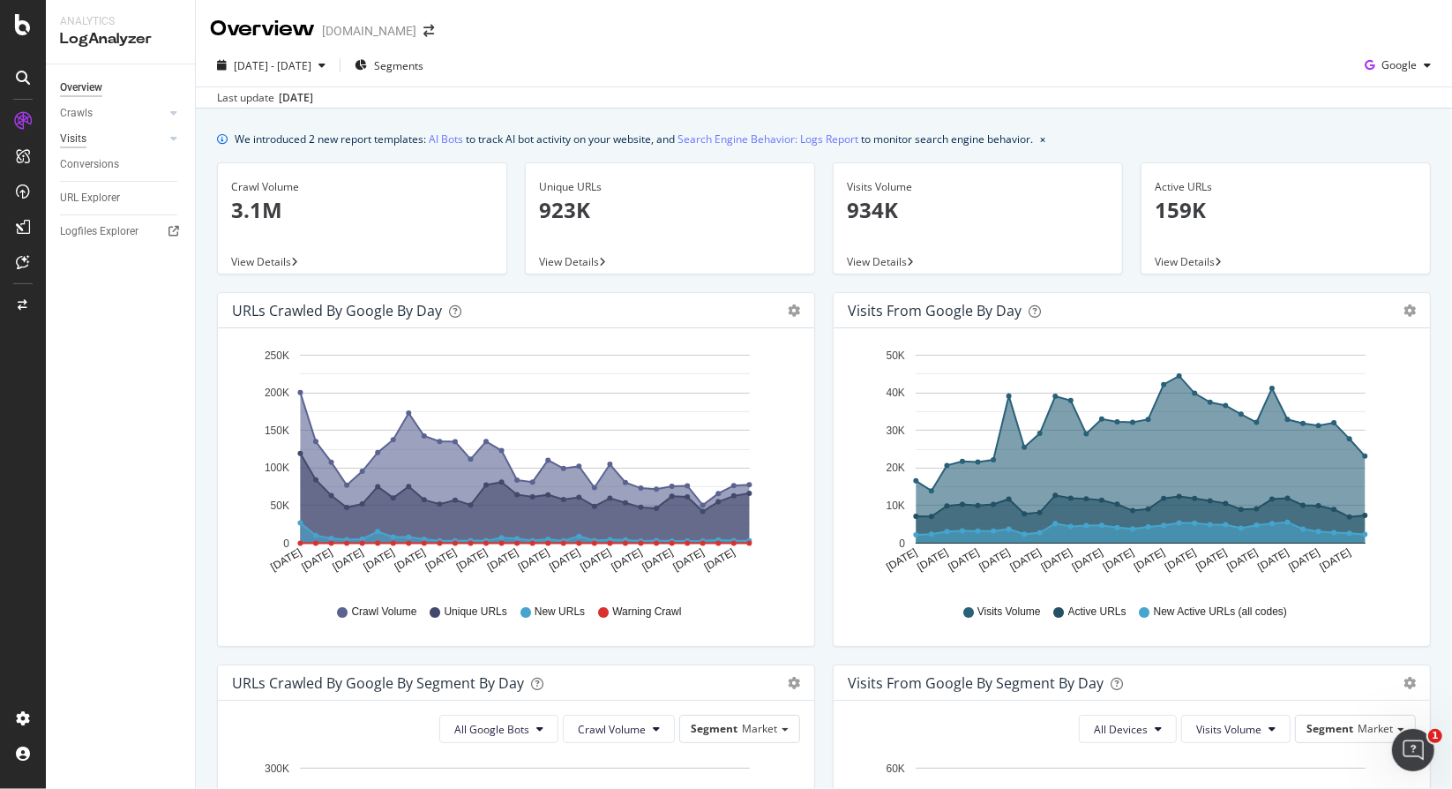
click at [71, 143] on div "Visits" at bounding box center [73, 139] width 26 height 19
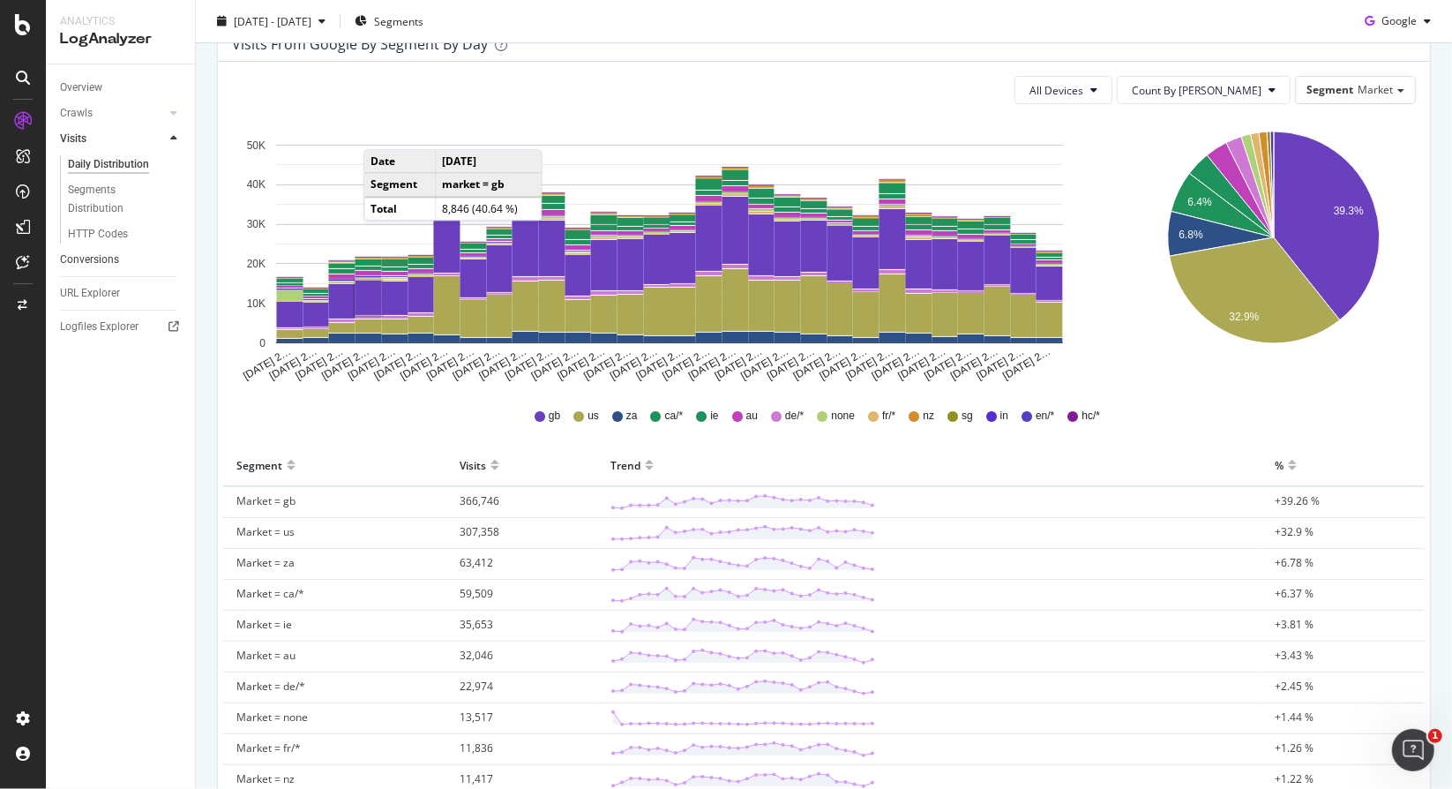
scroll to position [23, 0]
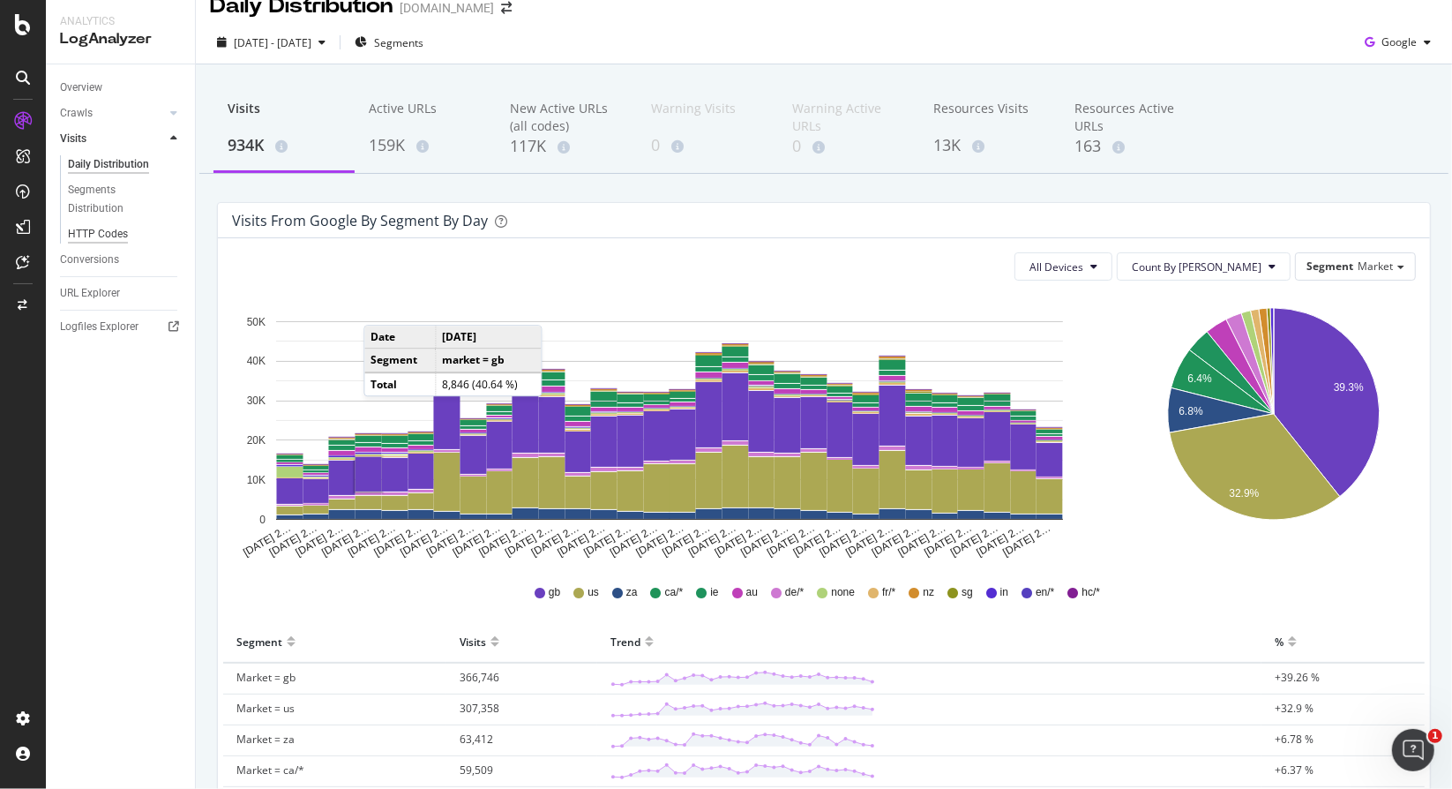
click at [120, 229] on div "HTTP Codes" at bounding box center [98, 234] width 60 height 19
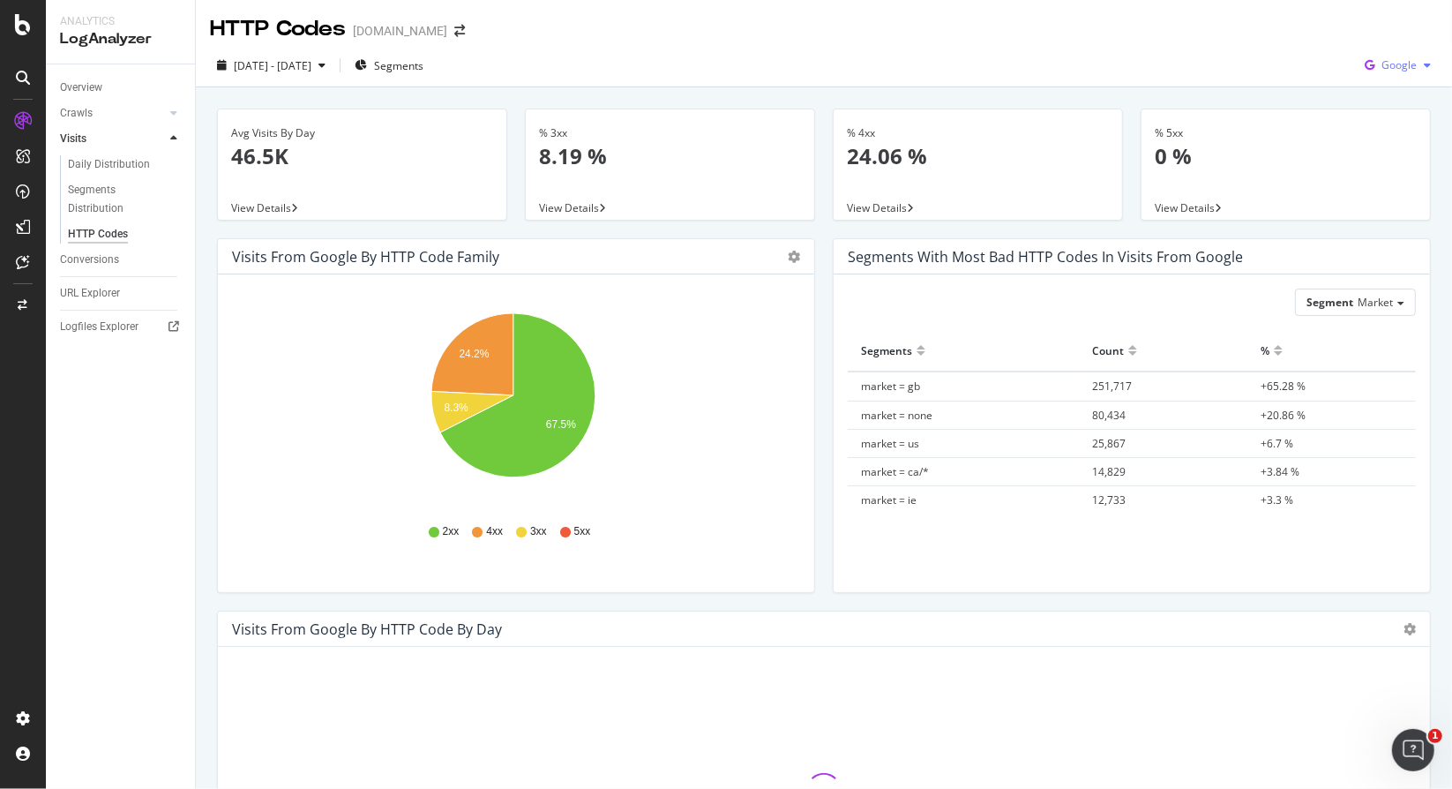
click at [1382, 64] on span "Google" at bounding box center [1399, 64] width 35 height 15
click at [1380, 171] on span "OpenAI" at bounding box center [1399, 166] width 65 height 16
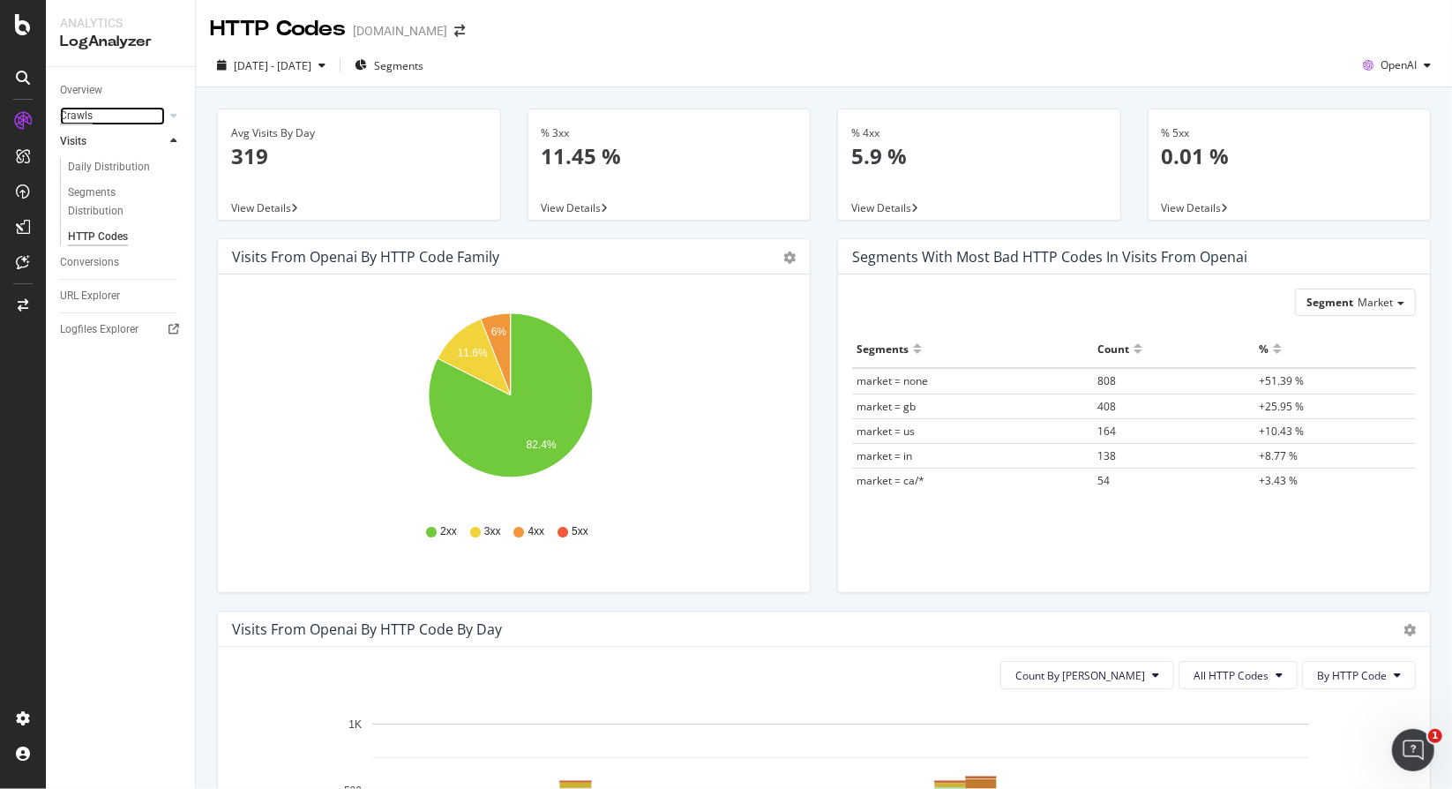
click at [71, 116] on div "Crawls" at bounding box center [76, 116] width 33 height 19
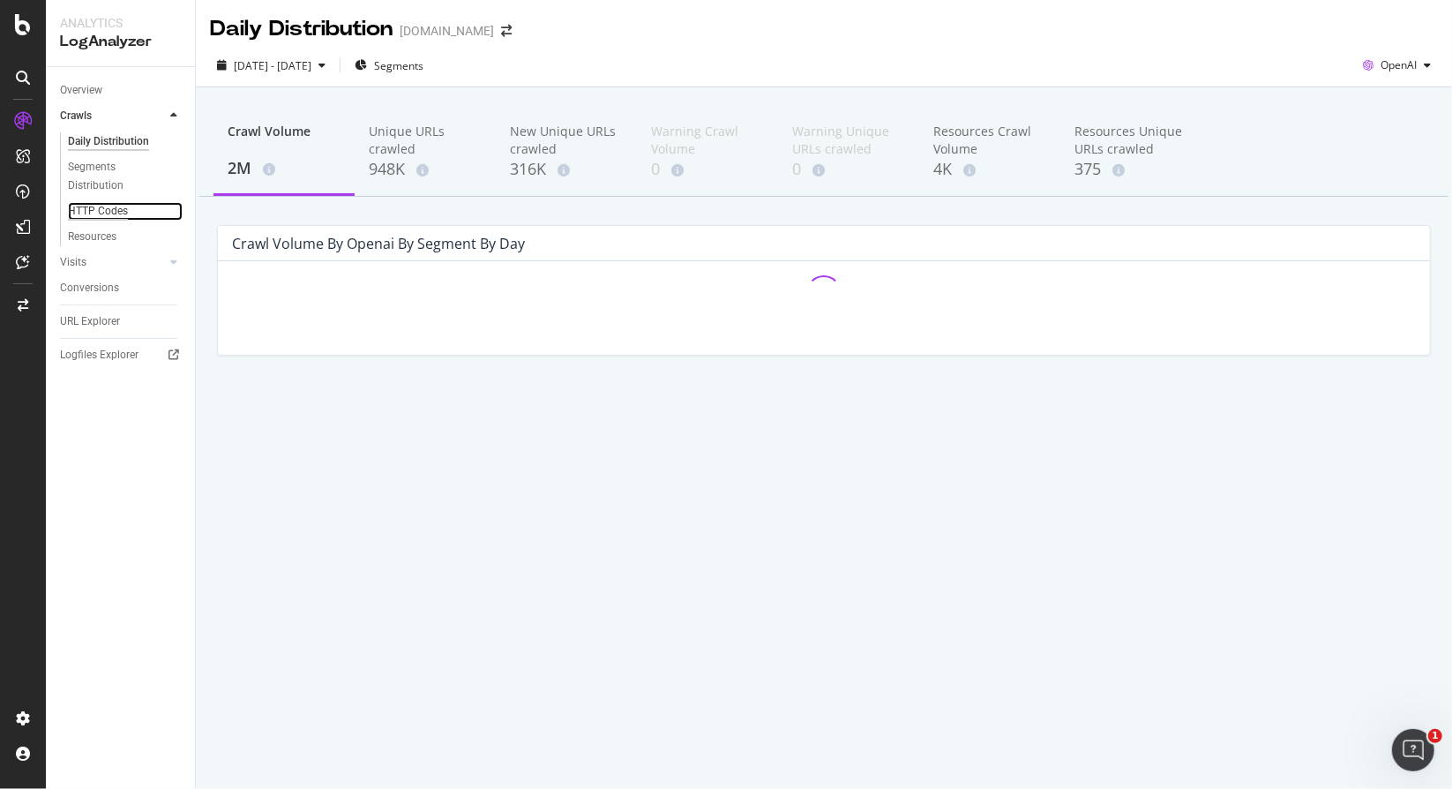
click at [99, 210] on div "HTTP Codes" at bounding box center [98, 211] width 60 height 19
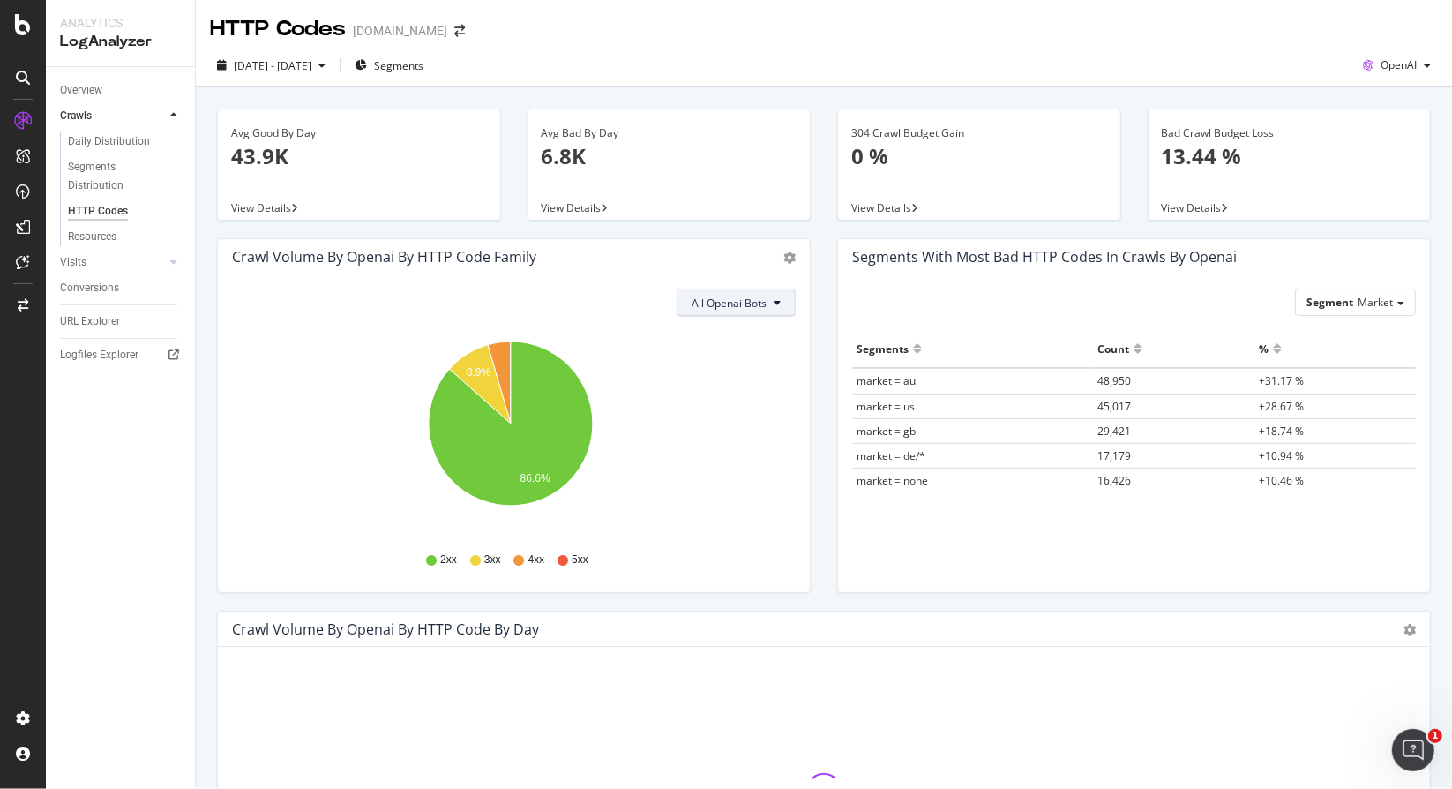
click at [764, 304] on button "All Openai Bots" at bounding box center [736, 302] width 119 height 28
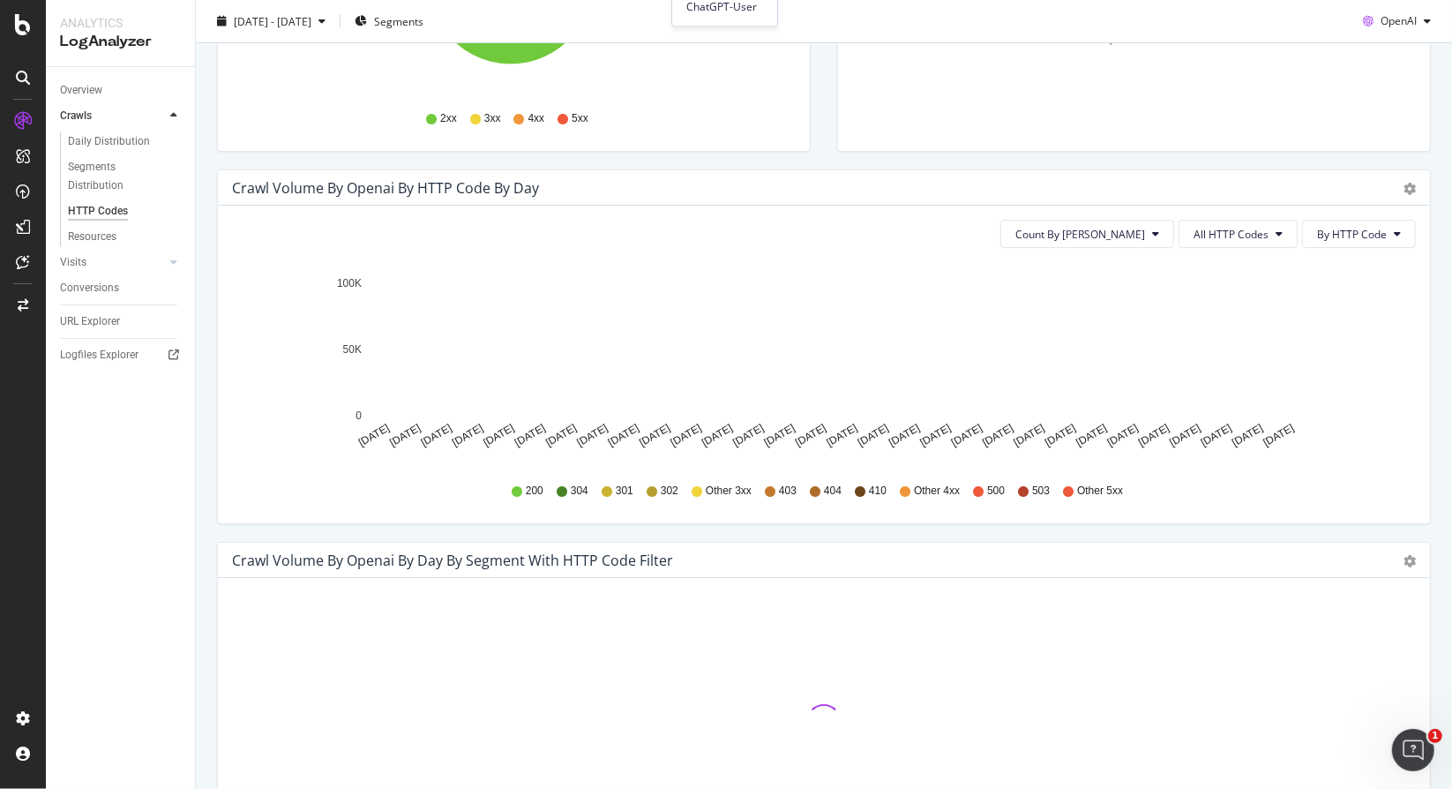
scroll to position [88, 0]
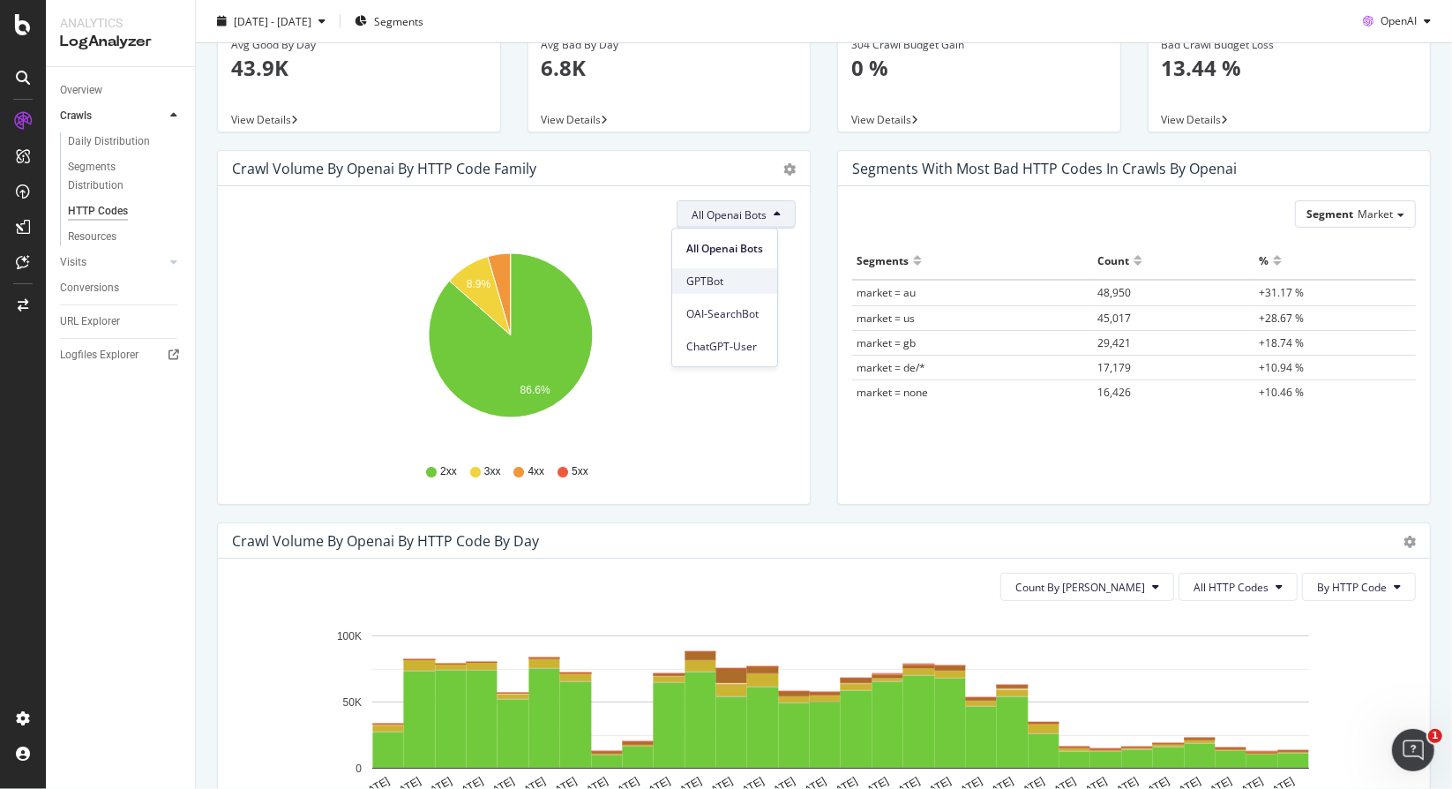
click at [745, 289] on div "GPTBot" at bounding box center [724, 281] width 105 height 26
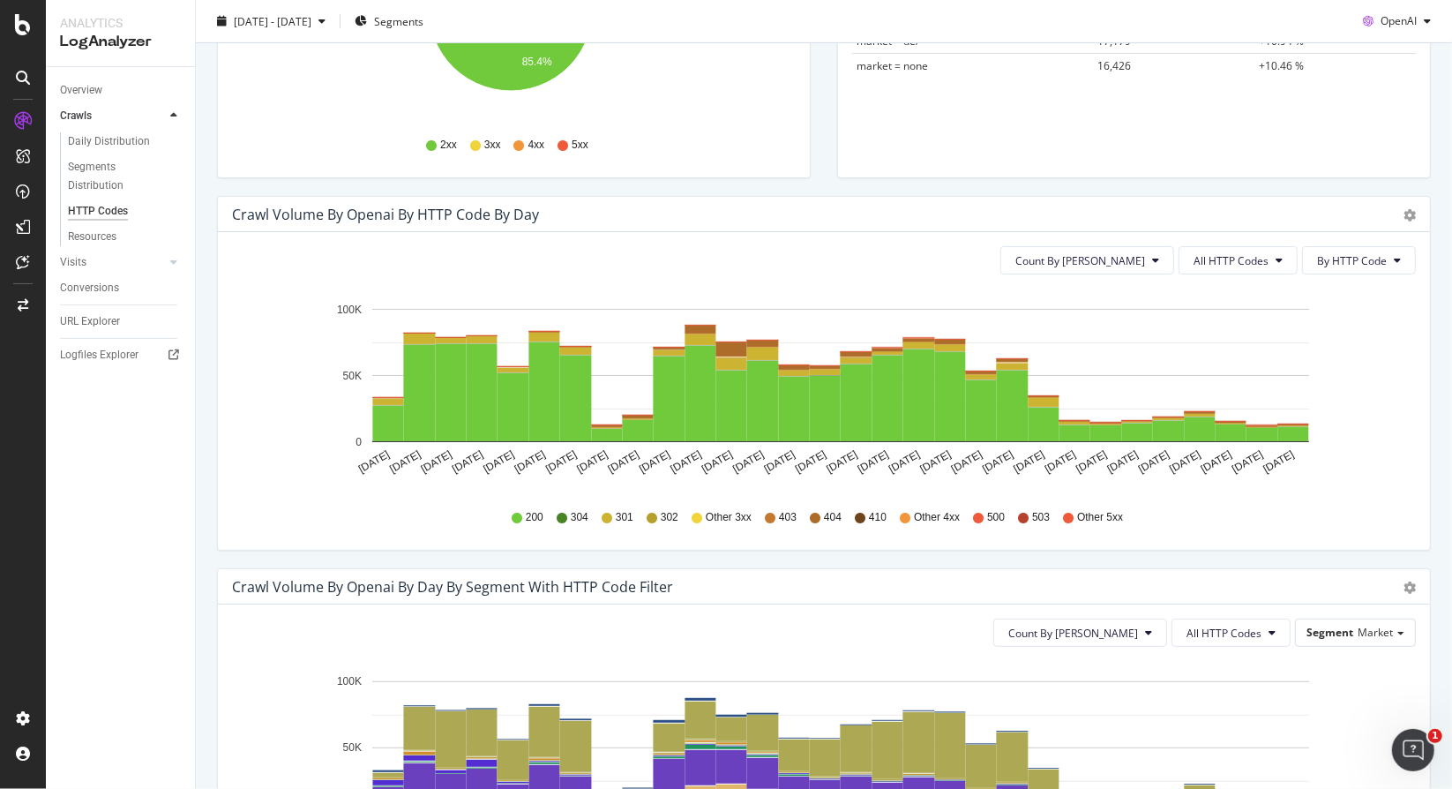
scroll to position [62, 0]
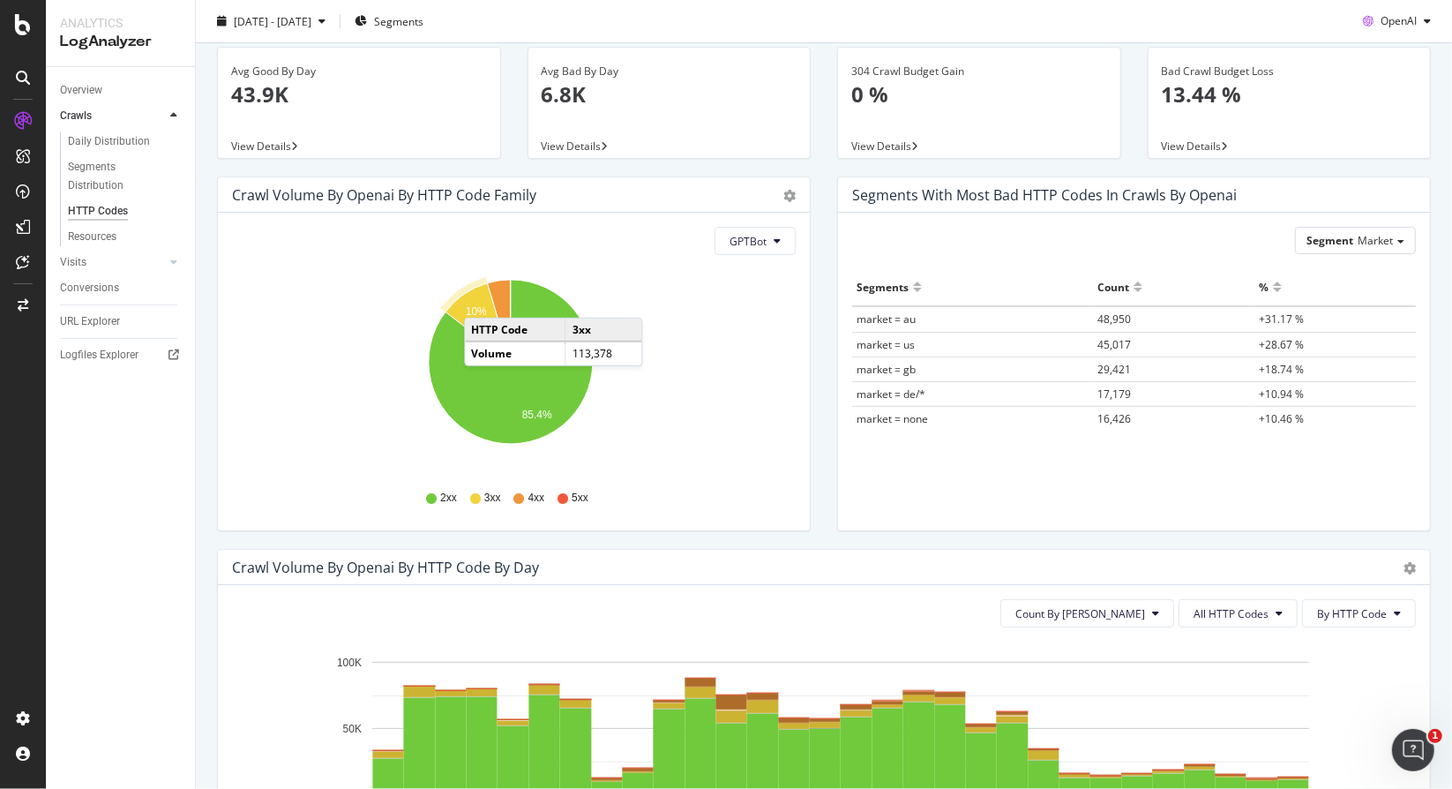
click at [482, 299] on icon "A chart." at bounding box center [478, 322] width 65 height 79
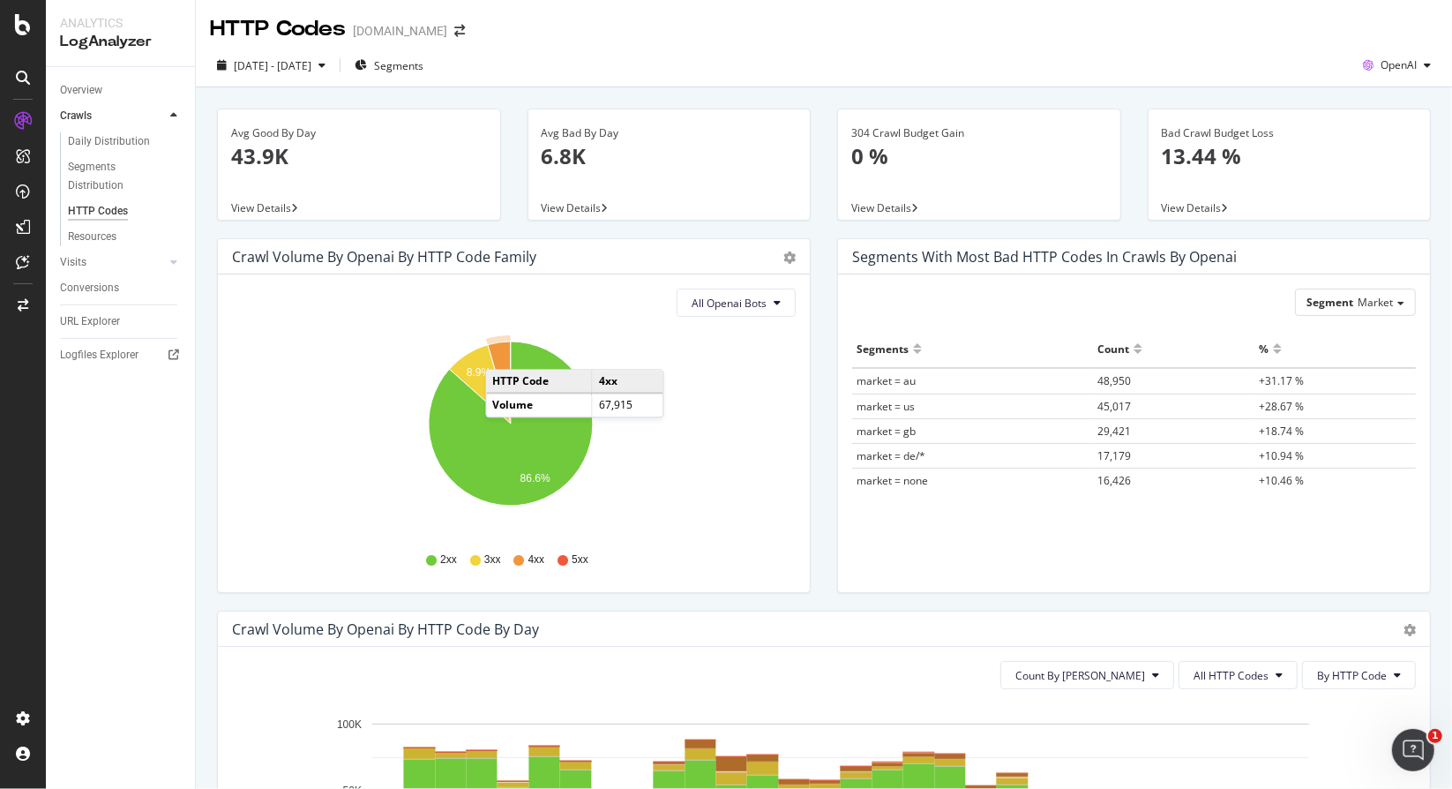
click at [503, 351] on icon "A chart." at bounding box center [499, 382] width 23 height 82
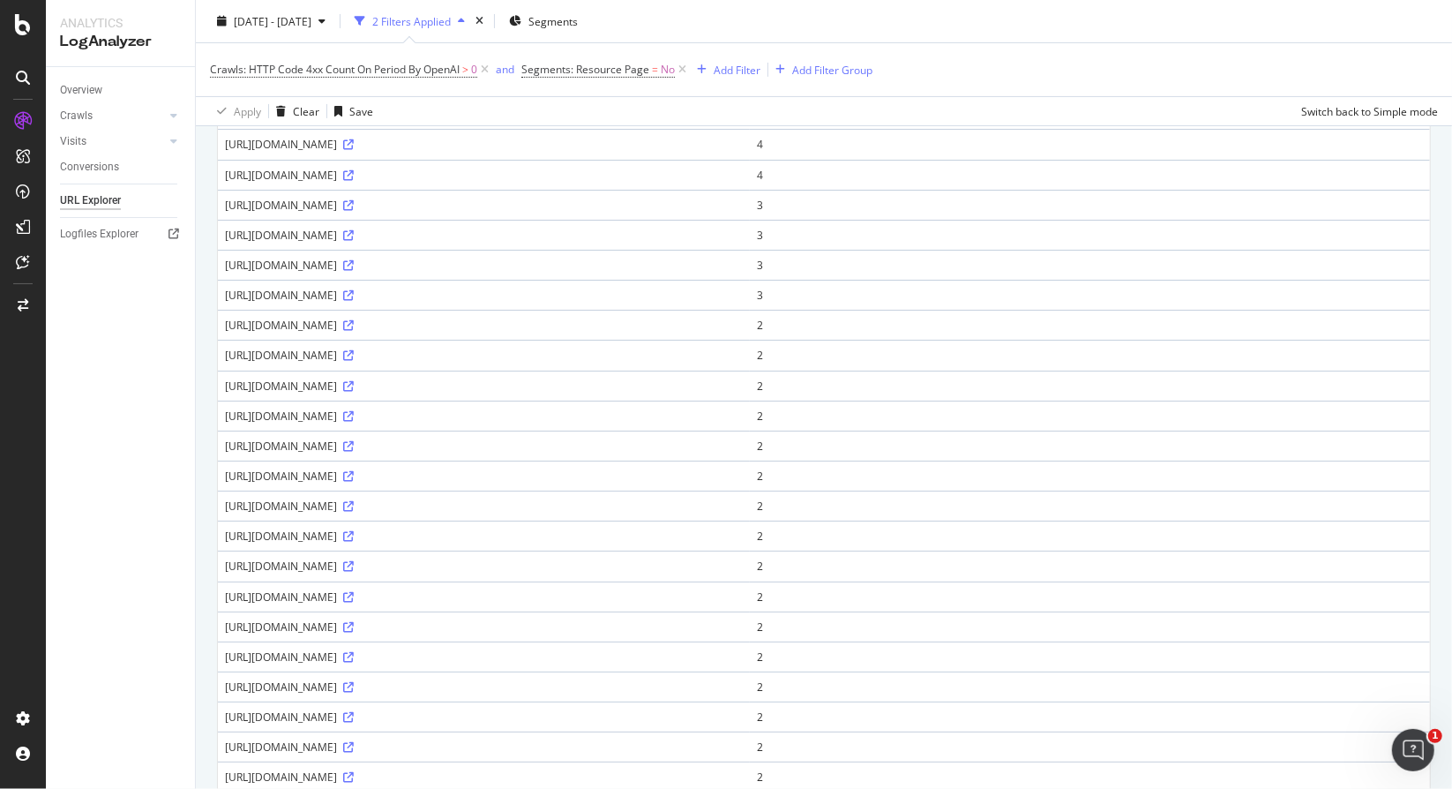
scroll to position [353, 0]
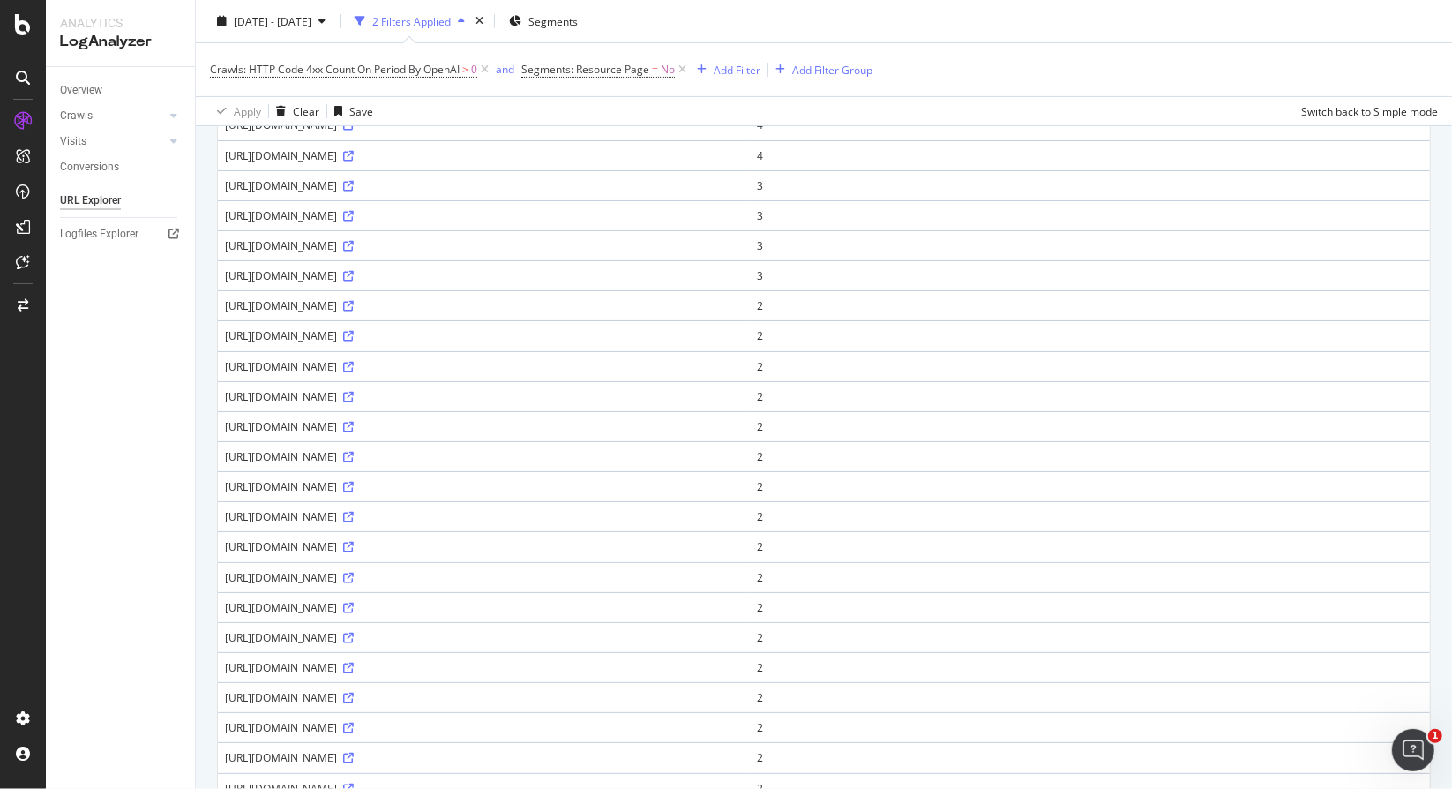
click at [670, 302] on div "https://www.bark.com/en/us/event-entertainment/why-is-event-entertainment-impor…" at bounding box center [484, 305] width 518 height 15
click at [354, 301] on icon at bounding box center [348, 306] width 11 height 11
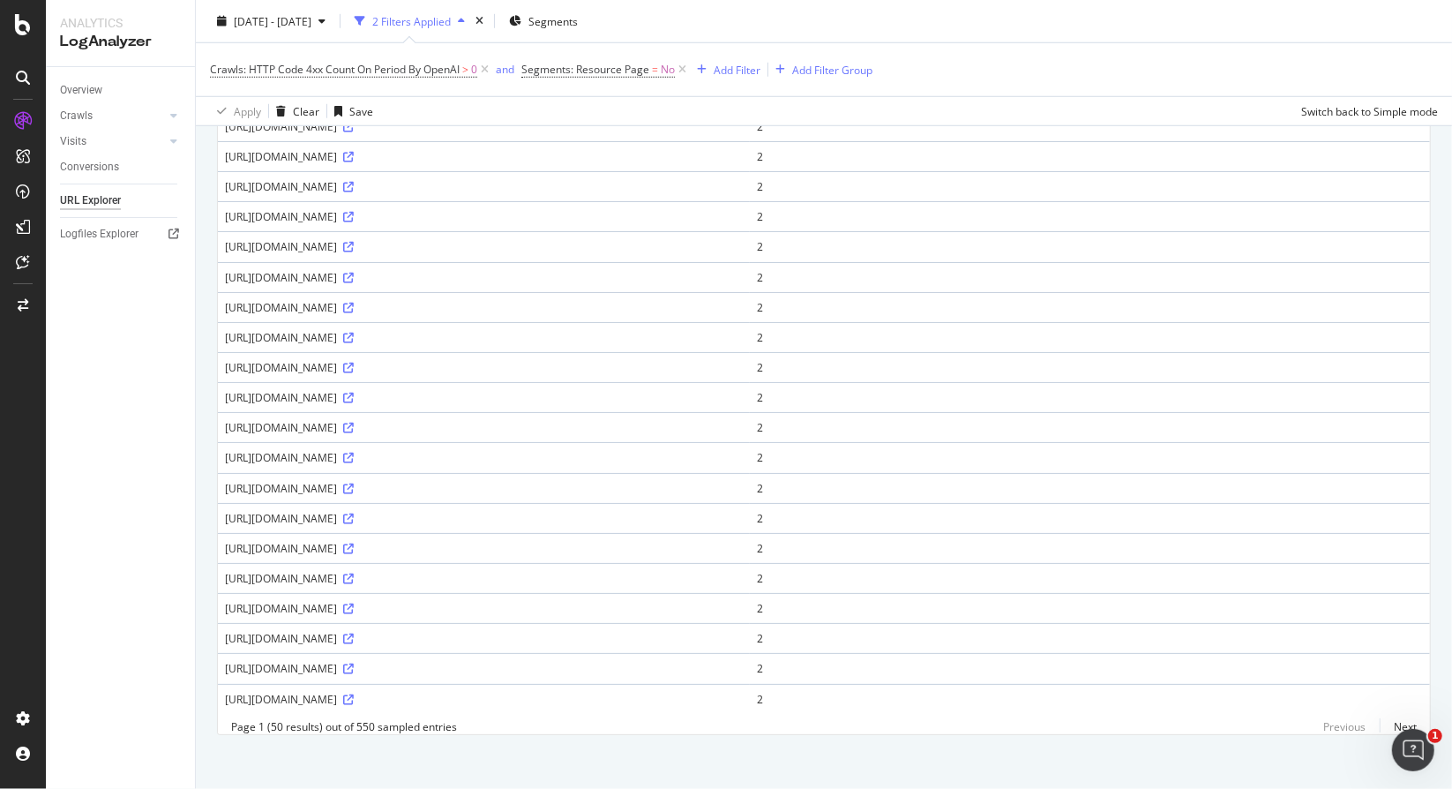
drag, startPoint x: 535, startPoint y: 437, endPoint x: 166, endPoint y: 629, distance: 415.9
click at [166, 629] on div "Overview Crawls Daily Distribution Segments Distribution HTTP Codes Resources V…" at bounding box center [120, 428] width 149 height 722
click at [354, 513] on icon at bounding box center [348, 518] width 11 height 11
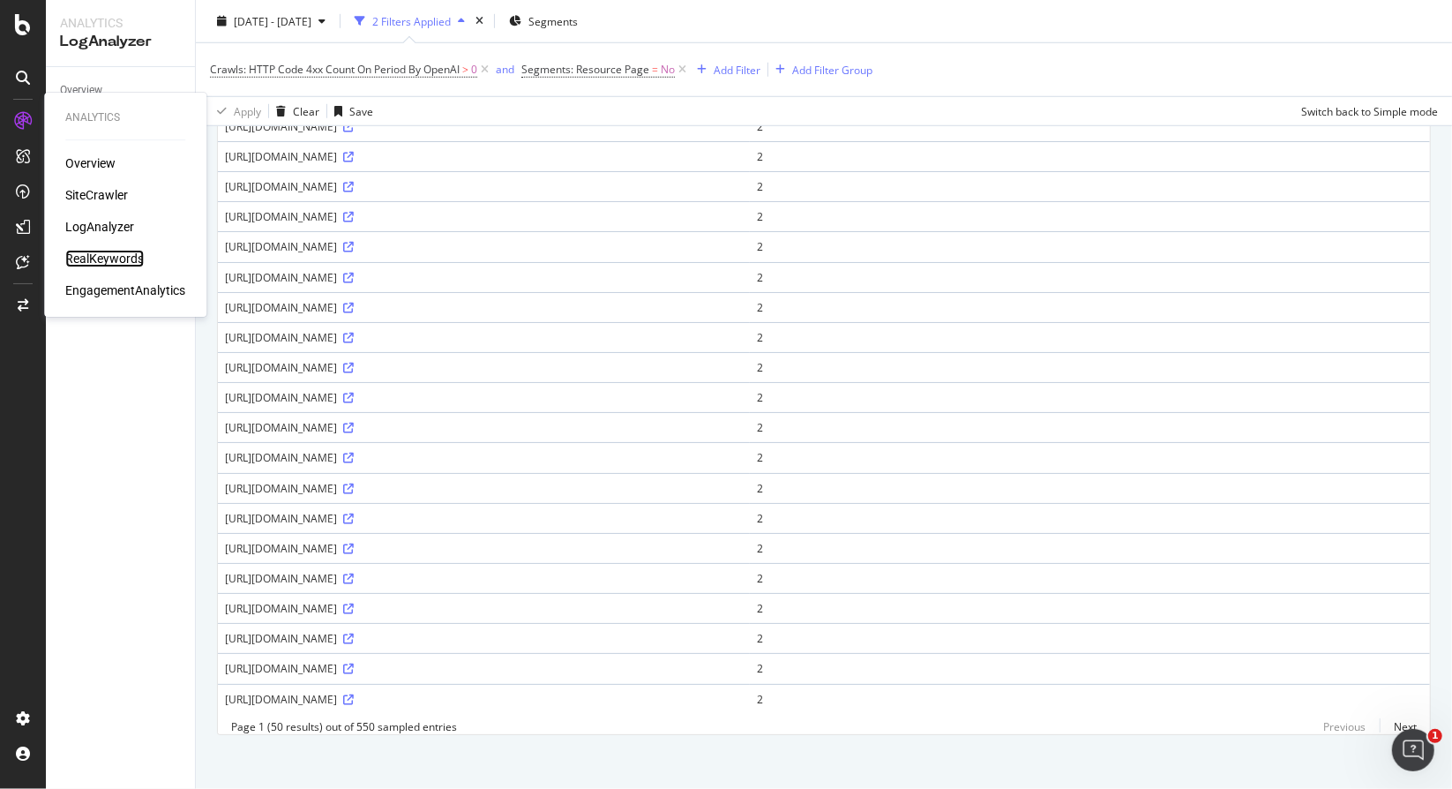
click at [104, 259] on div "RealKeywords" at bounding box center [104, 259] width 79 height 18
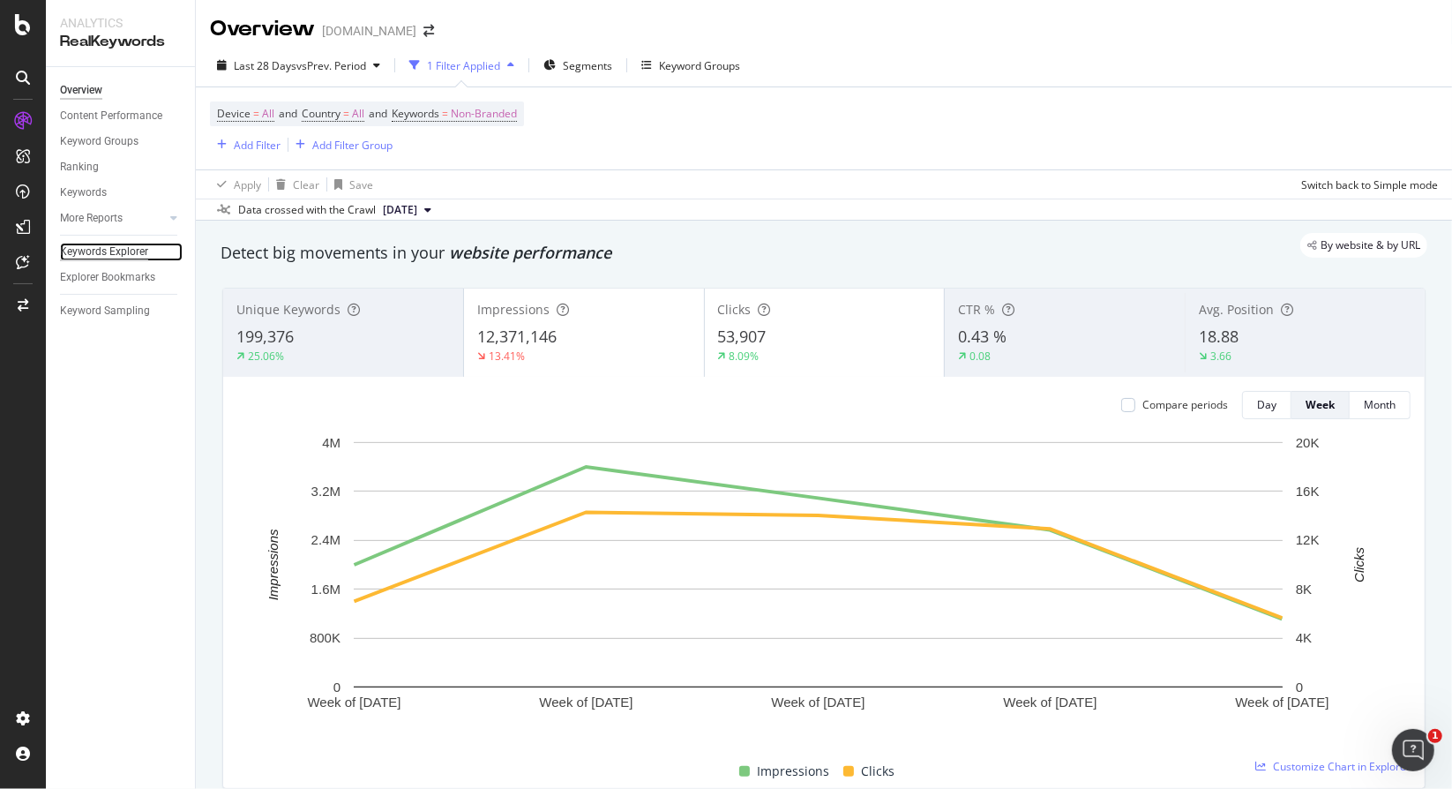
click at [102, 250] on div "Keywords Explorer" at bounding box center [104, 252] width 88 height 19
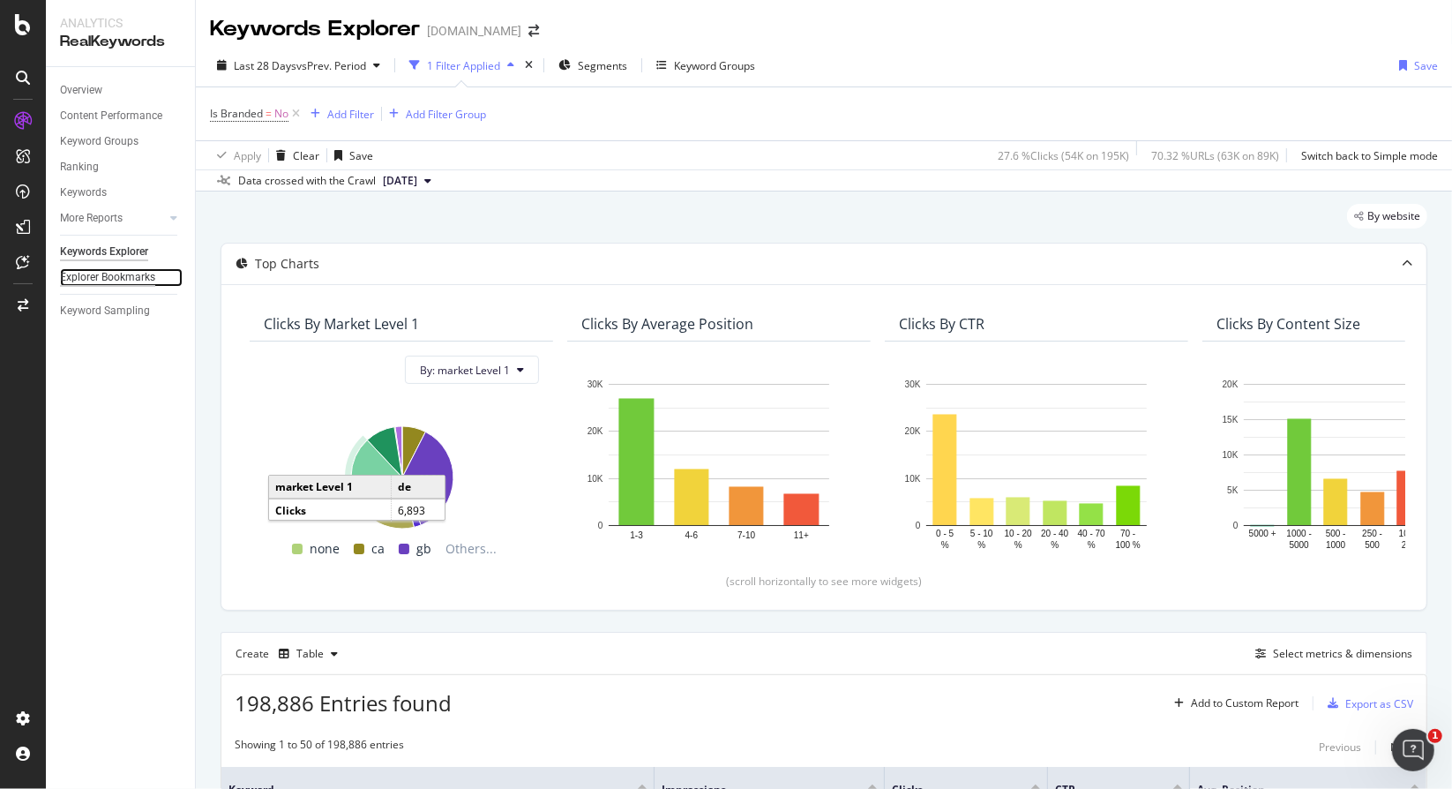
click at [81, 271] on div "Explorer Bookmarks" at bounding box center [107, 277] width 95 height 19
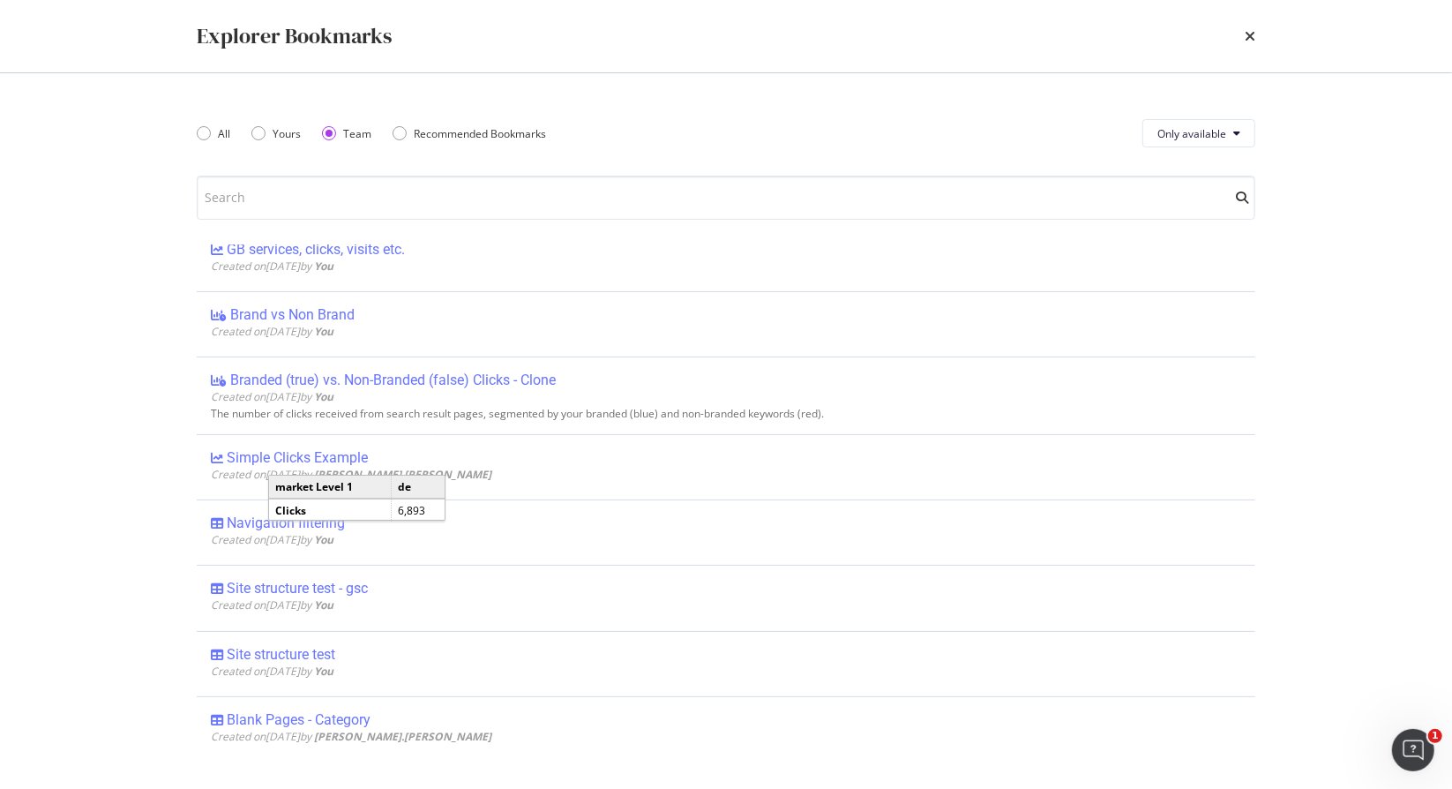
scroll to position [706, 0]
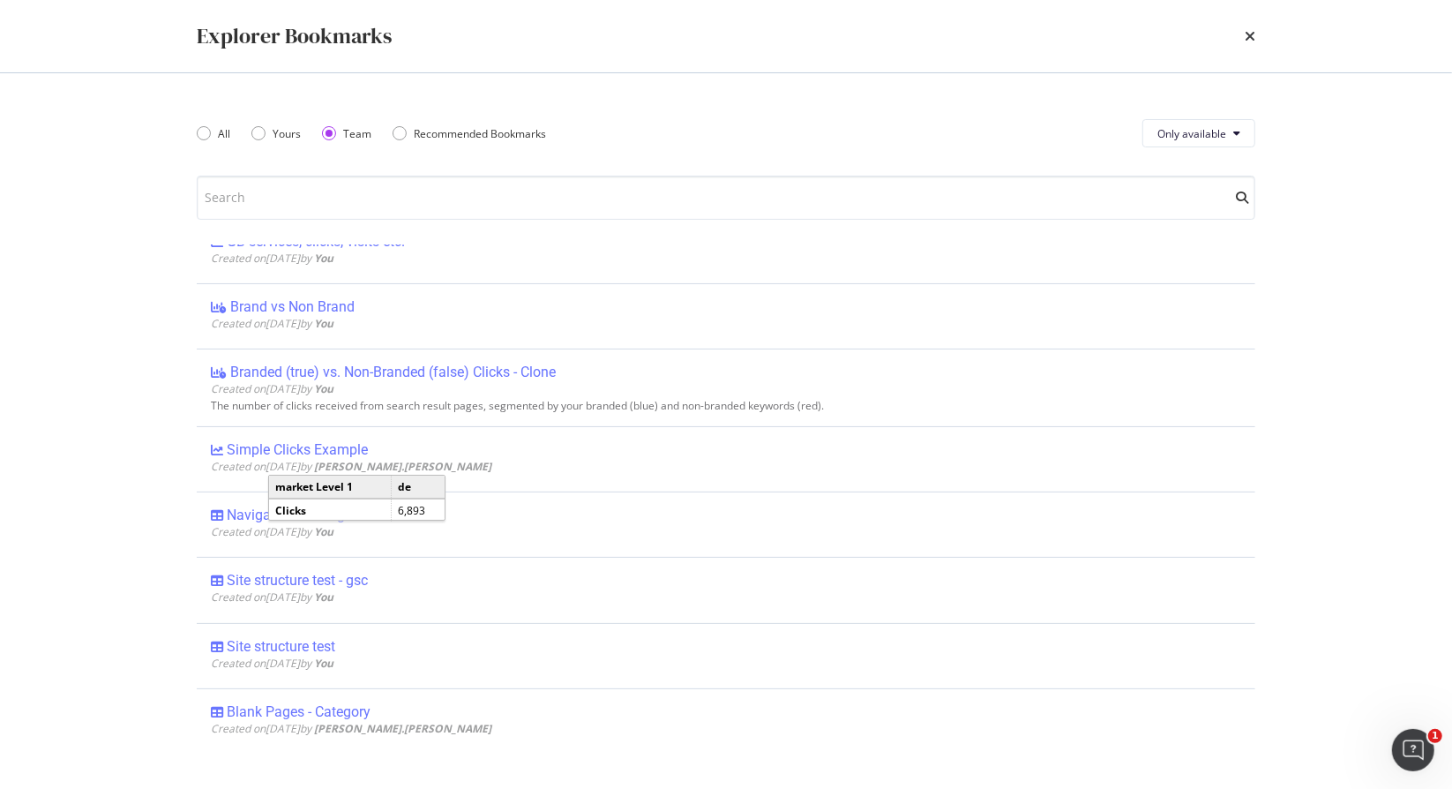
click at [97, 495] on div "Explorer Bookmarks All Yours Team Recommended Bookmarks Only available Covid-19…" at bounding box center [726, 394] width 1452 height 789
click at [262, 140] on div "Yours" at bounding box center [275, 133] width 49 height 15
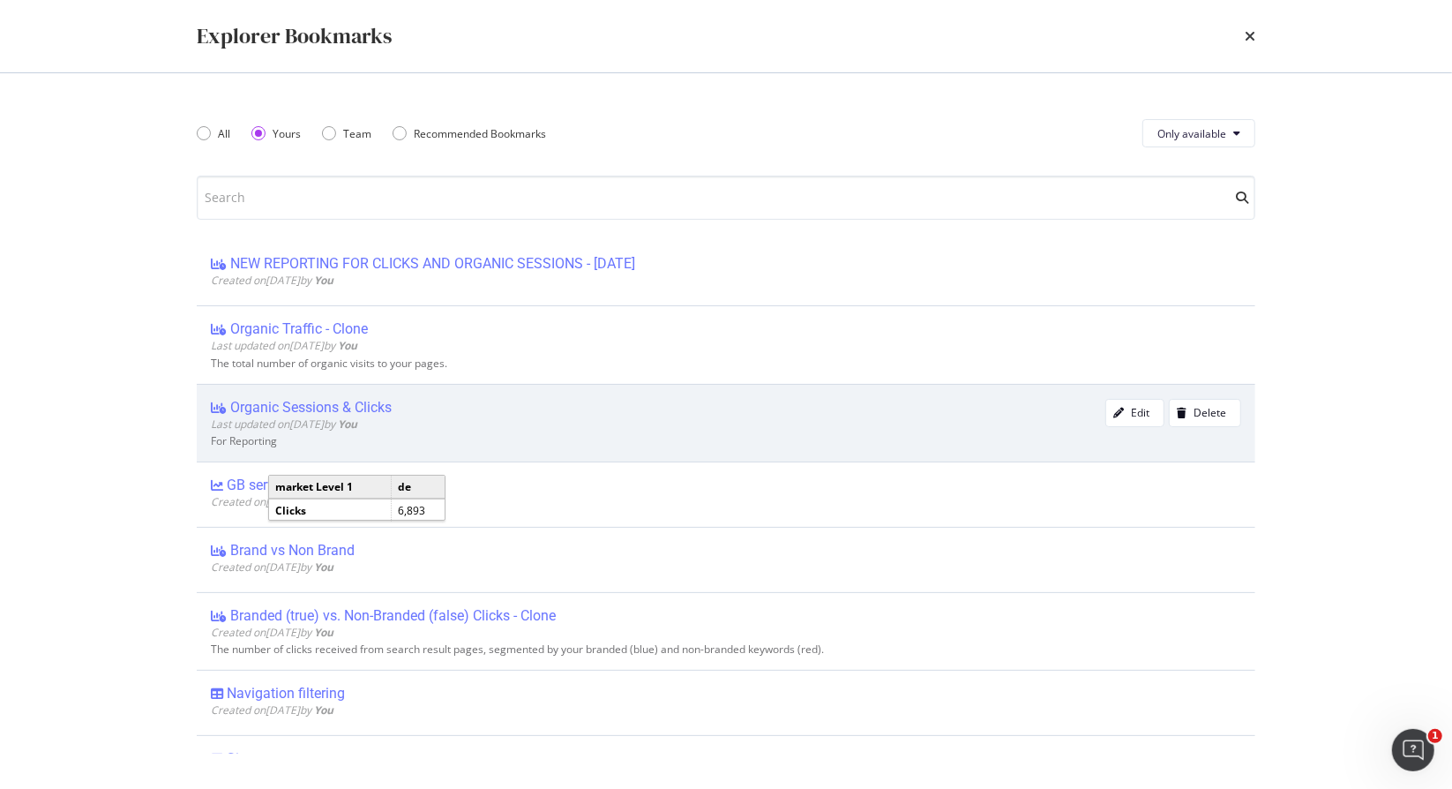
scroll to position [0, 0]
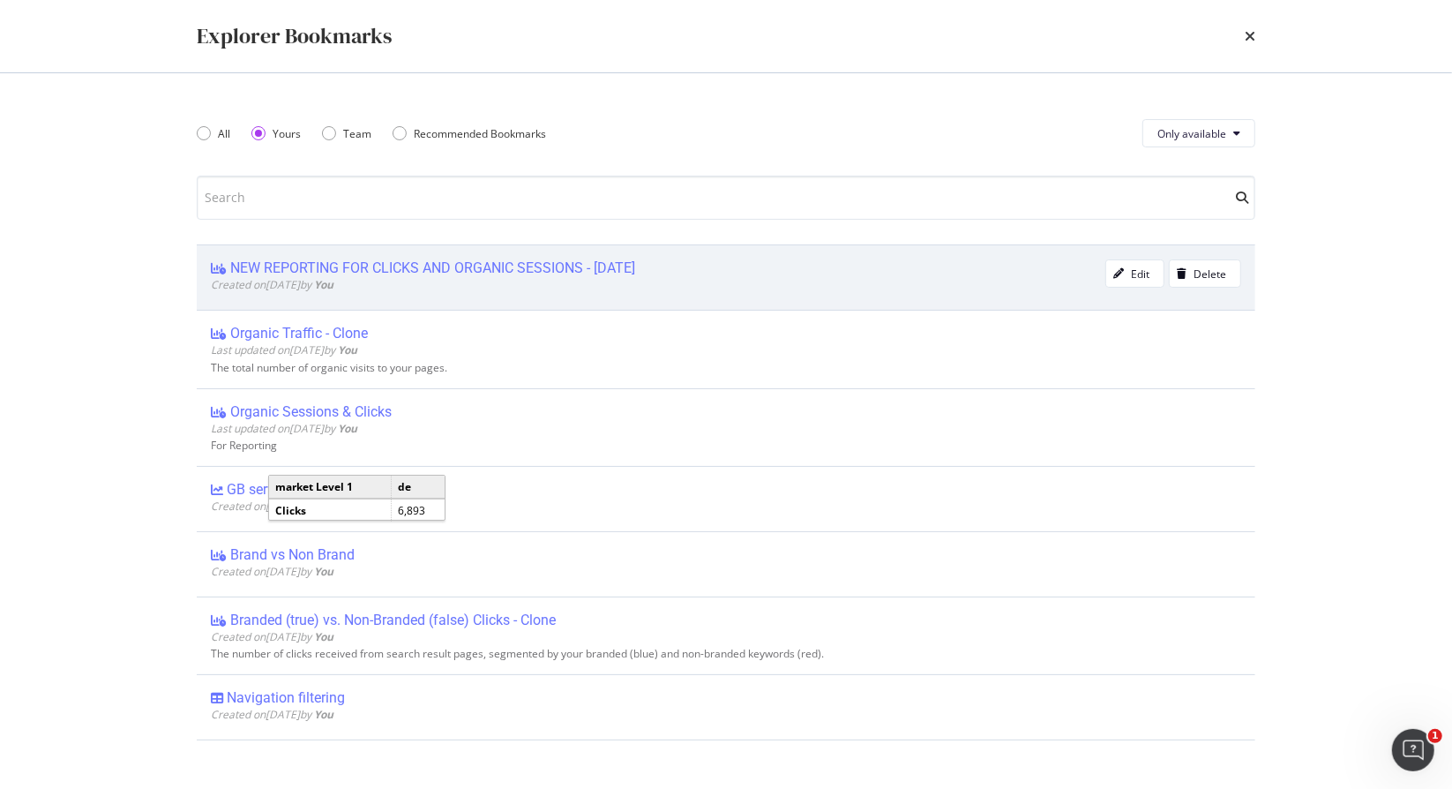
click at [375, 260] on div "NEW REPORTING FOR CLICKS AND ORGANIC SESSIONS - 02/07/25" at bounding box center [432, 268] width 405 height 18
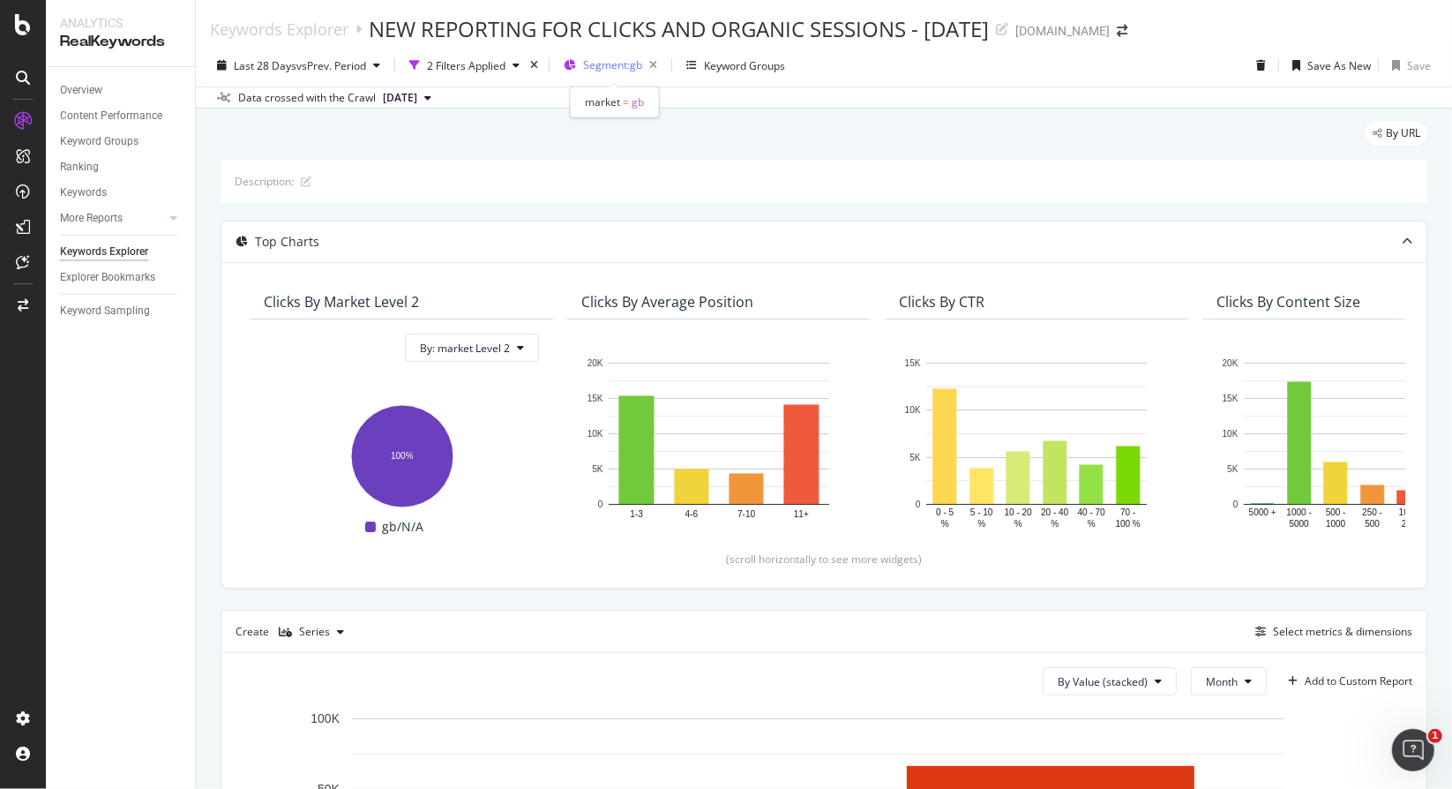
click at [620, 64] on span "Segment: gb" at bounding box center [612, 64] width 59 height 15
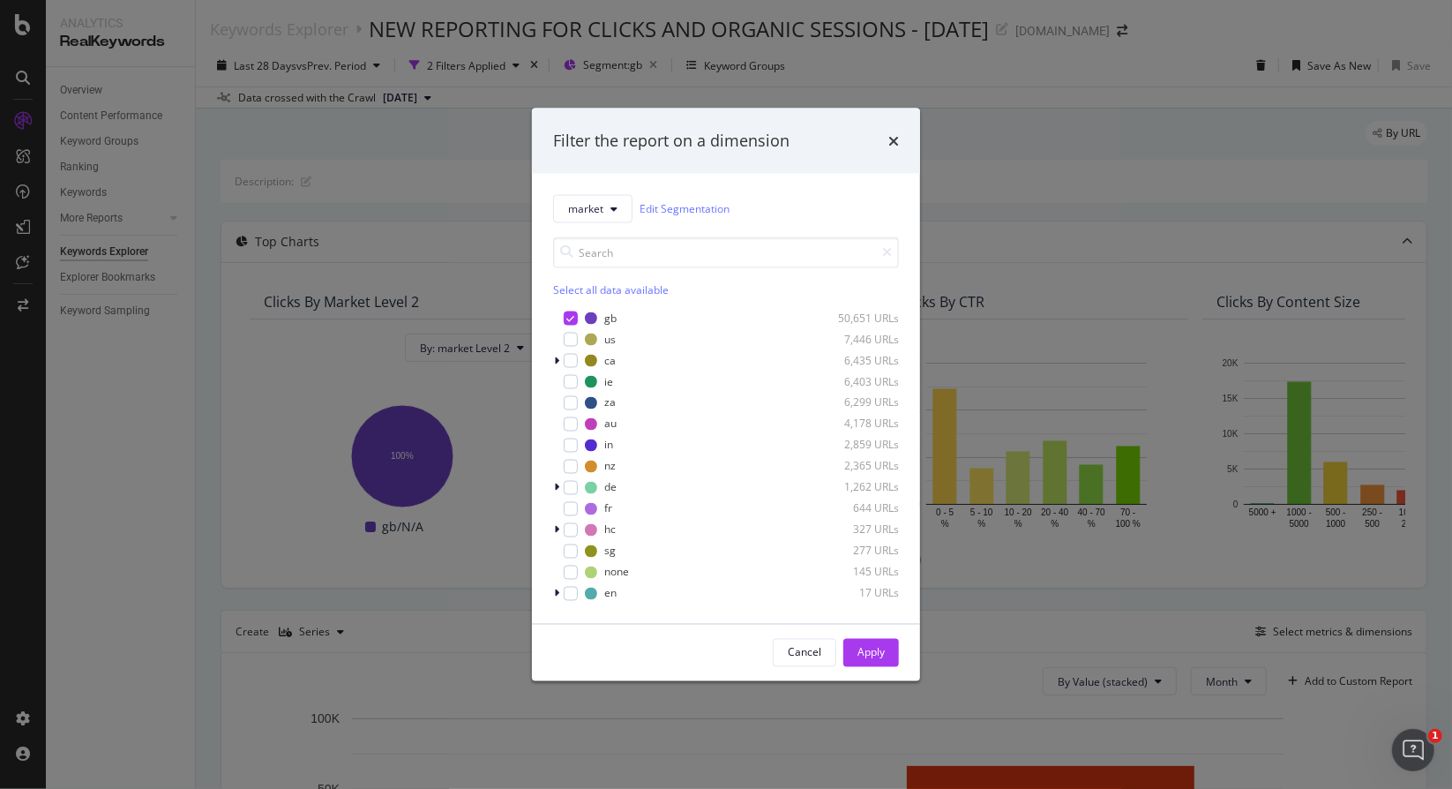
click at [917, 147] on div "Filter the report on a dimension" at bounding box center [726, 141] width 388 height 65
click at [479, 54] on div "Filter the report on a dimension market Edit Segmentation Select all data avail…" at bounding box center [726, 394] width 1452 height 789
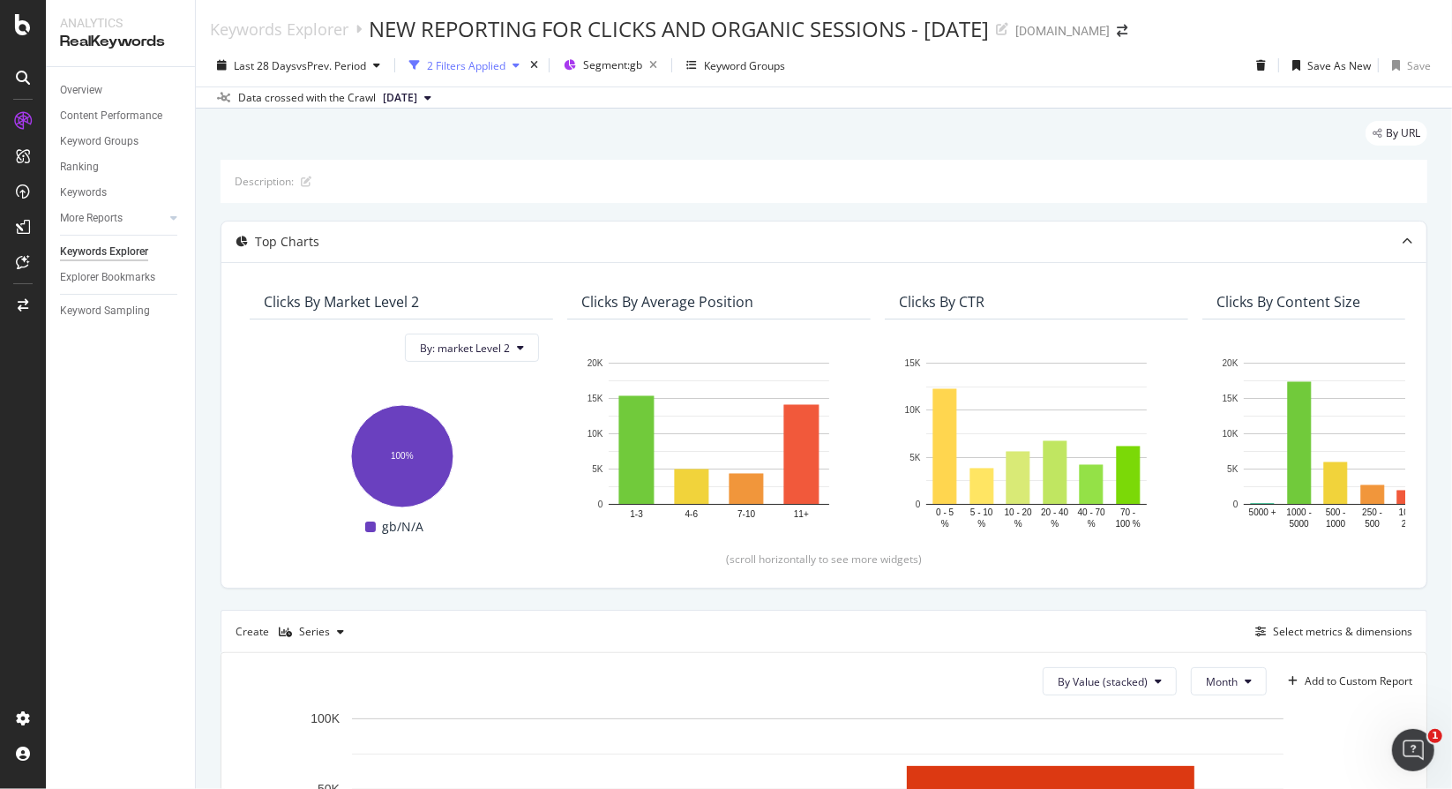
click at [468, 61] on div "2 Filters Applied" at bounding box center [466, 65] width 79 height 15
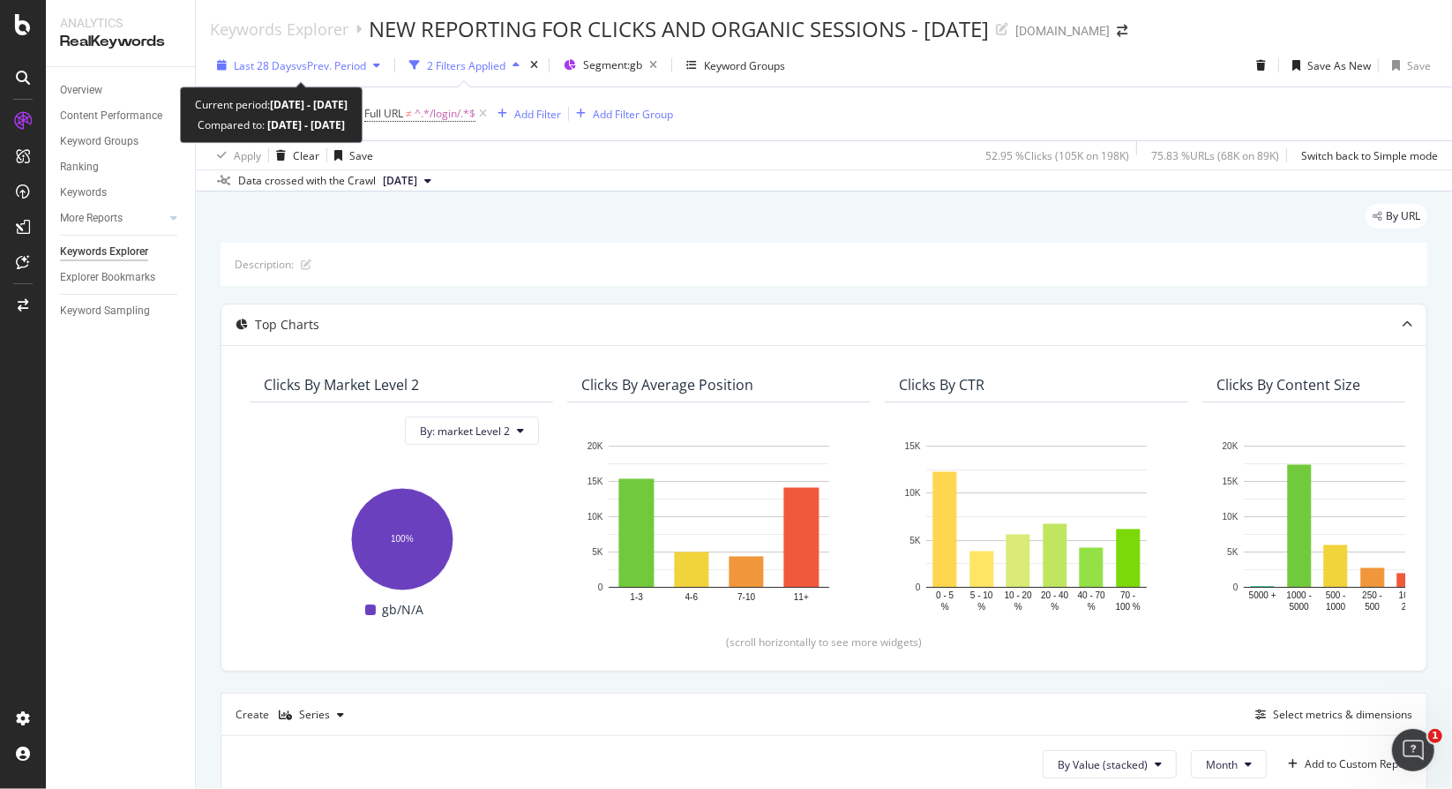
click at [324, 59] on span "vs Prev. Period" at bounding box center [331, 65] width 70 height 15
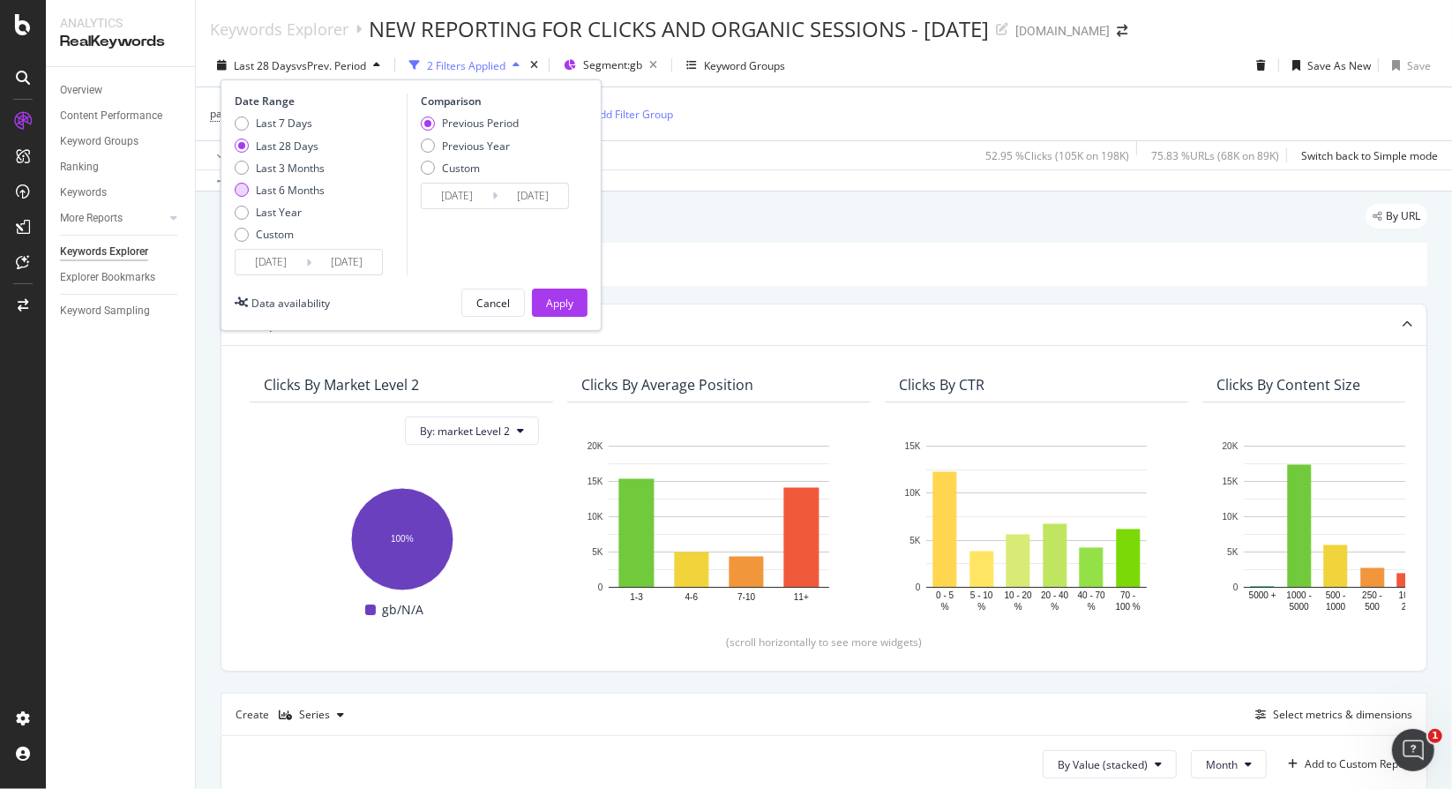
click at [296, 193] on div "Last 6 Months" at bounding box center [290, 190] width 69 height 15
type input "2025/03/25"
type input "2024/09/21"
type input "2025/03/24"
click at [580, 312] on button "Apply" at bounding box center [560, 302] width 56 height 28
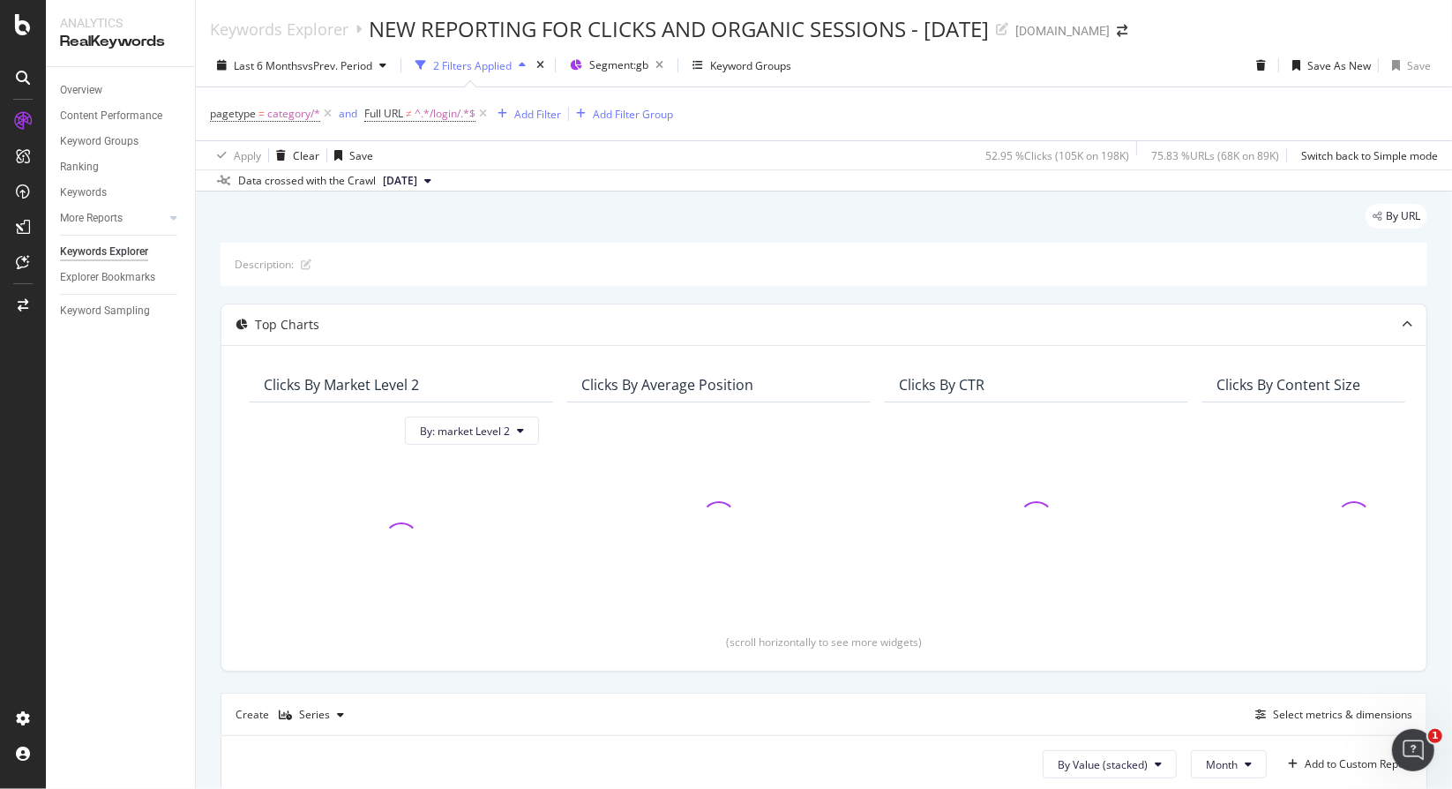
click at [552, 298] on div "Description: Top Charts Clicks By market Level 2 By: market Level 2 Clicks By A…" at bounding box center [824, 712] width 1207 height 939
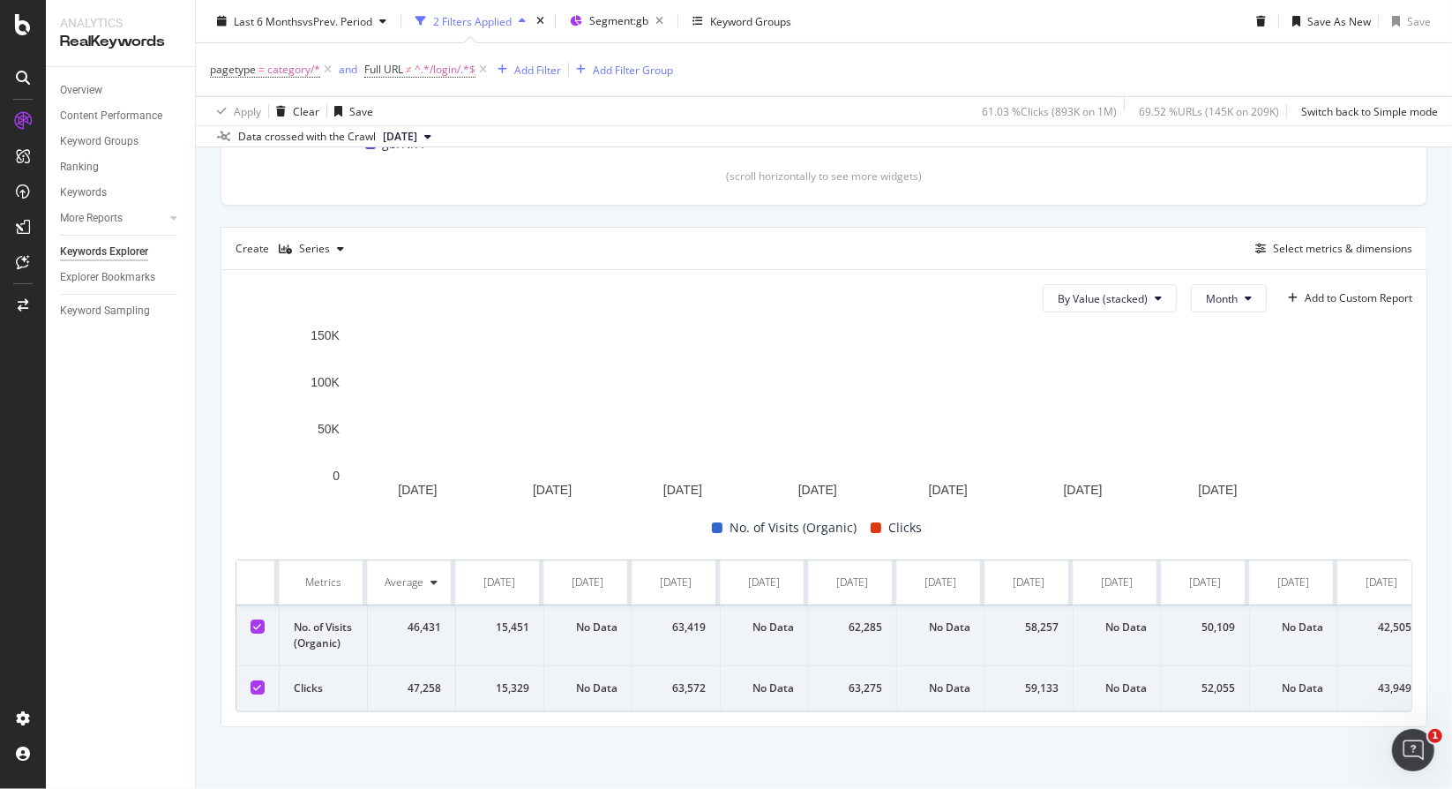
scroll to position [49, 0]
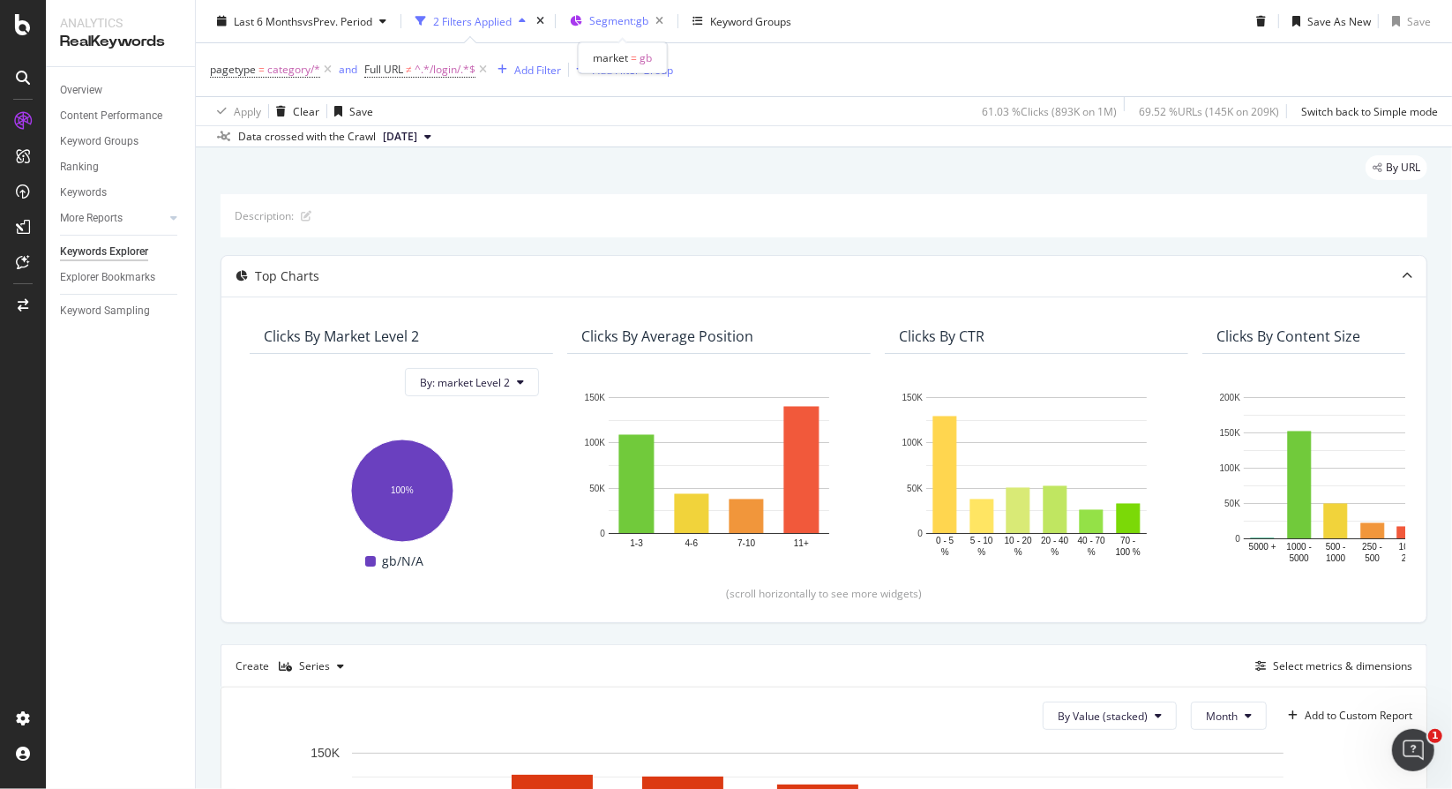
click at [597, 30] on div "Segment: gb" at bounding box center [629, 21] width 81 height 25
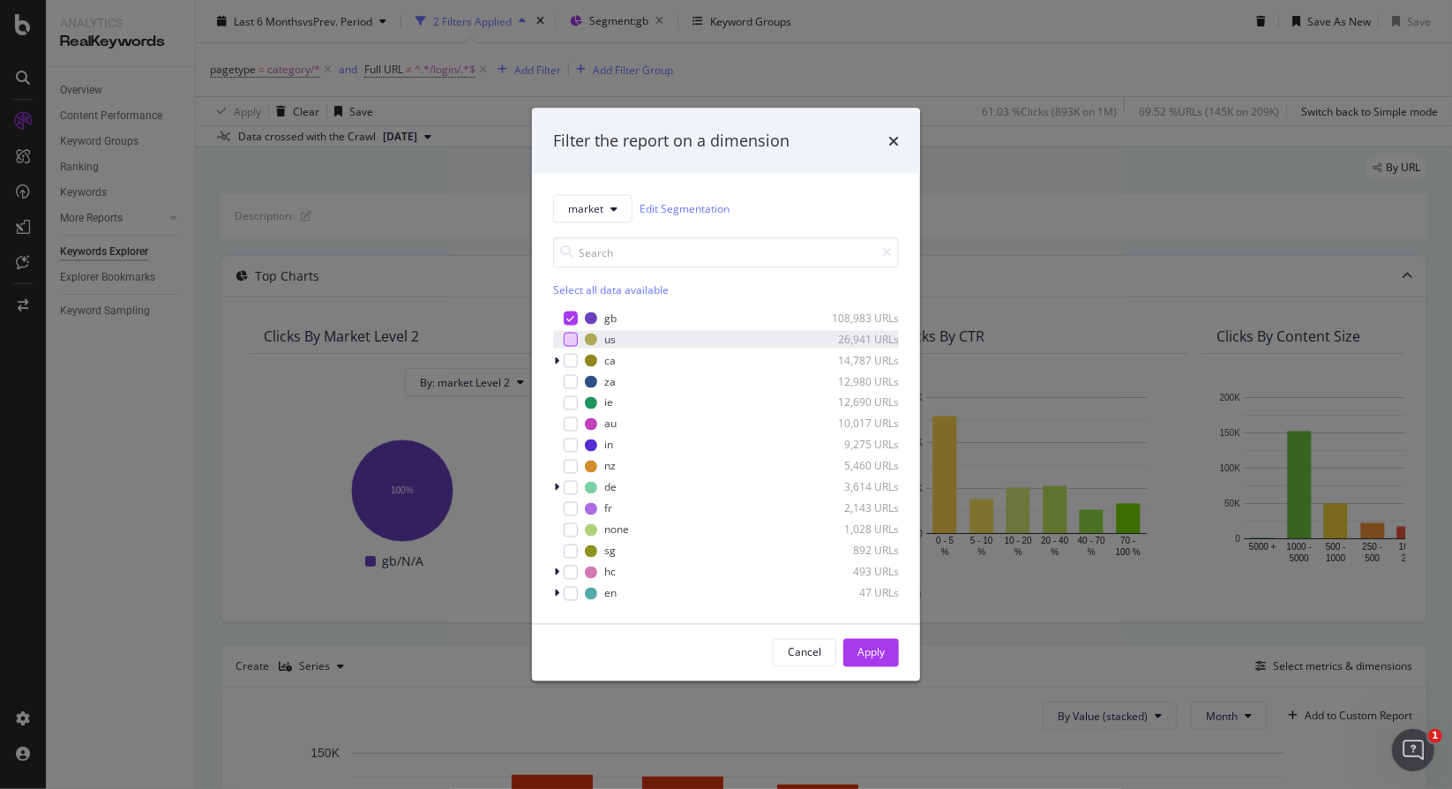
click at [568, 339] on div "modal" at bounding box center [571, 339] width 14 height 14
click at [882, 652] on div "Apply" at bounding box center [870, 652] width 27 height 15
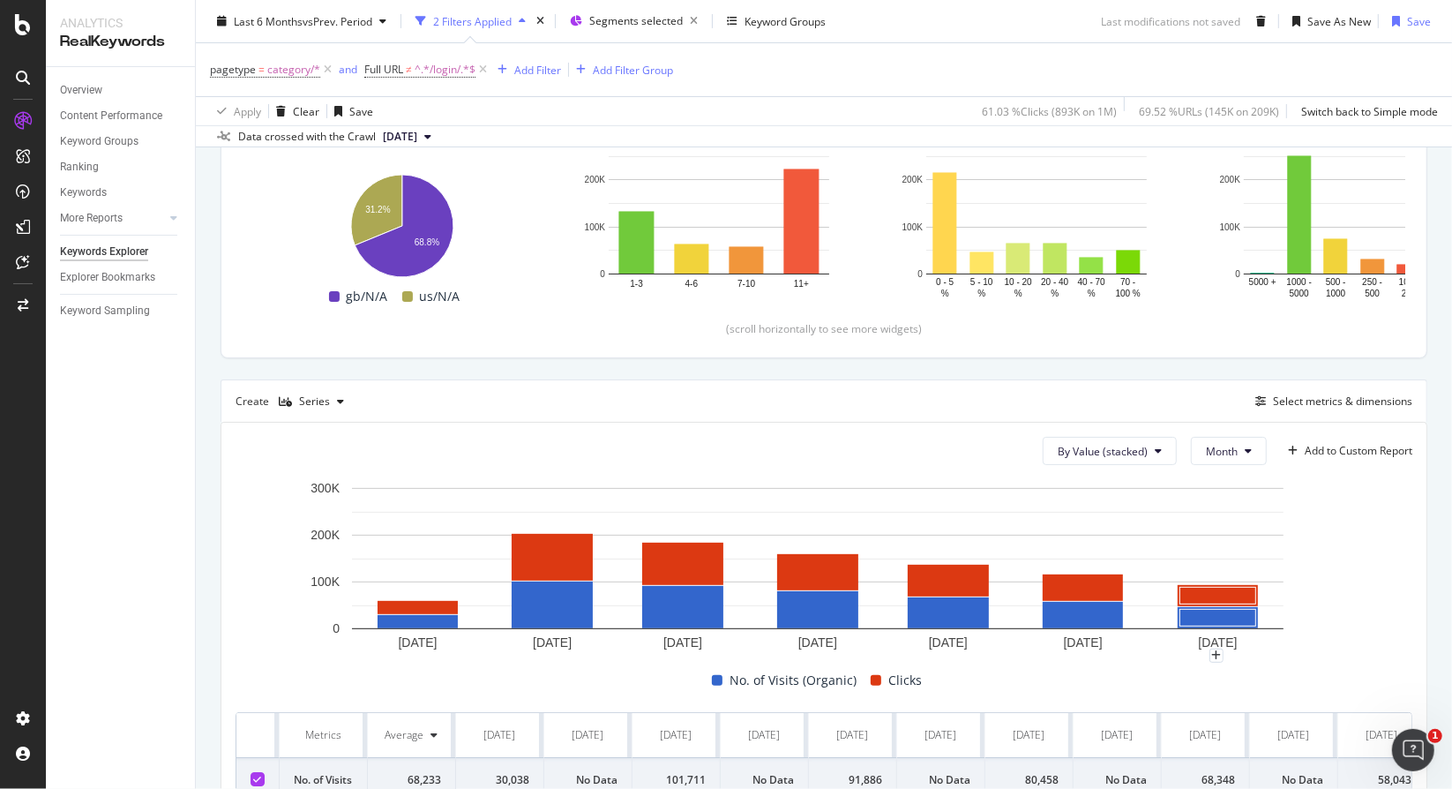
scroll to position [490, 0]
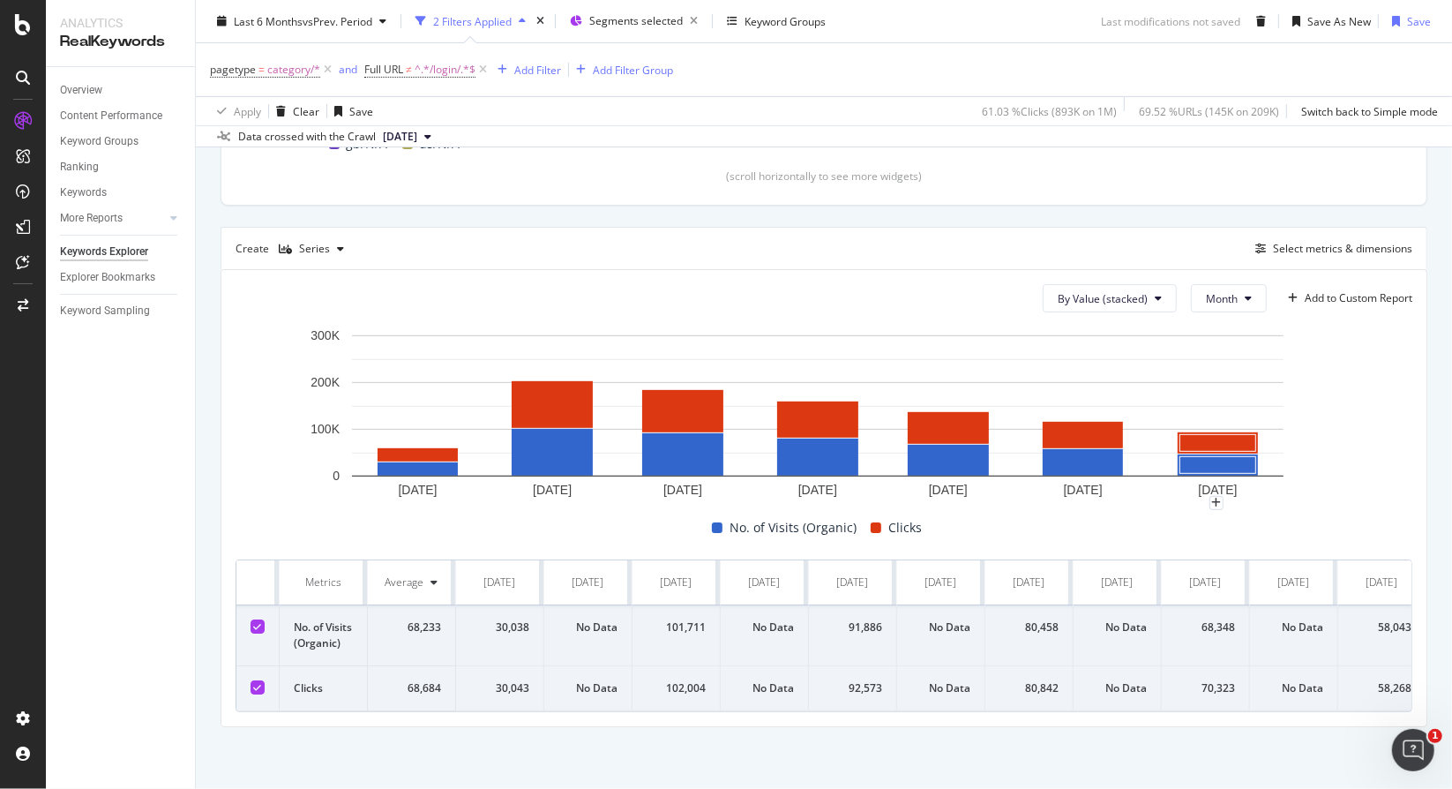
click at [45, 649] on div at bounding box center [23, 394] width 46 height 789
click at [108, 122] on div "Content Performance" at bounding box center [111, 116] width 102 height 19
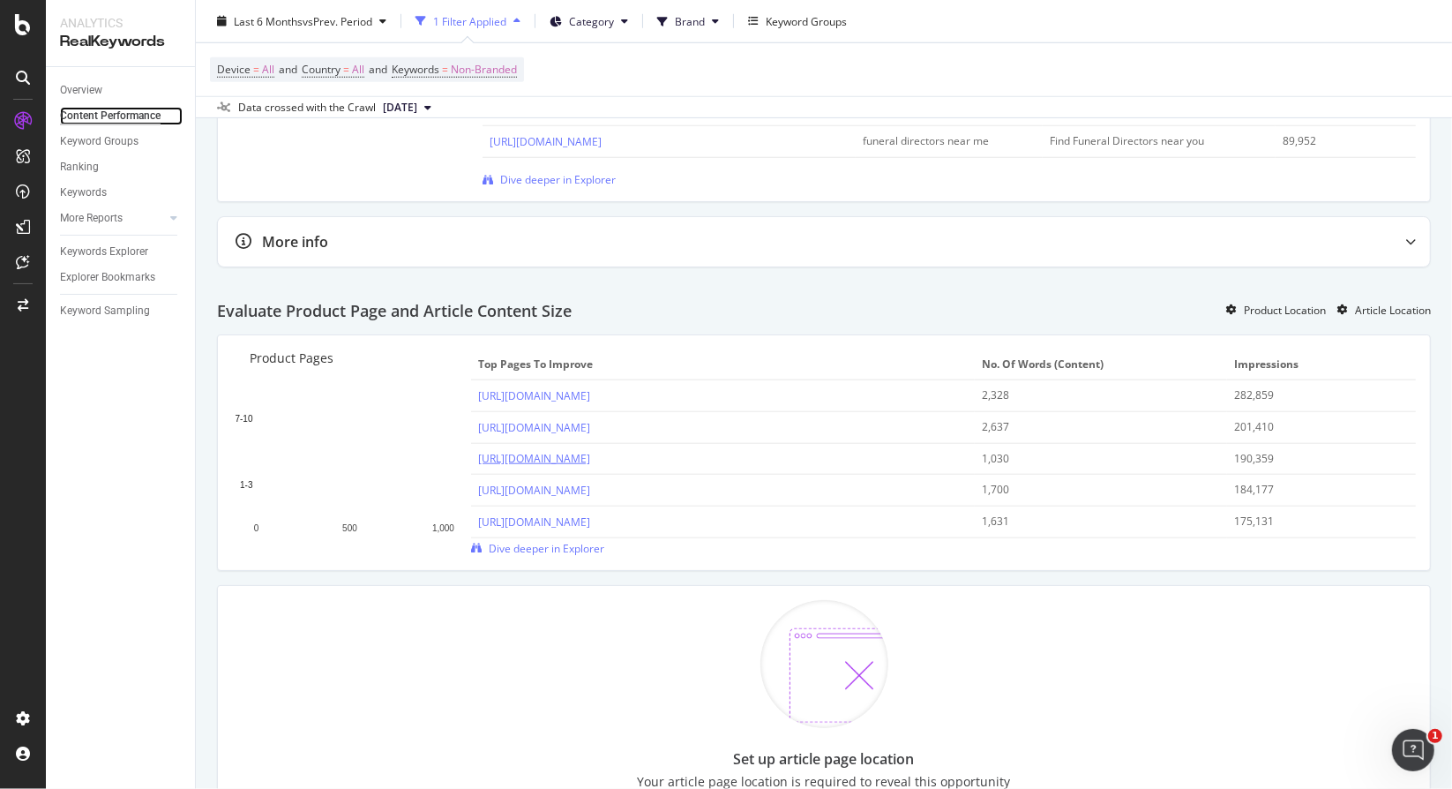
scroll to position [1147, 0]
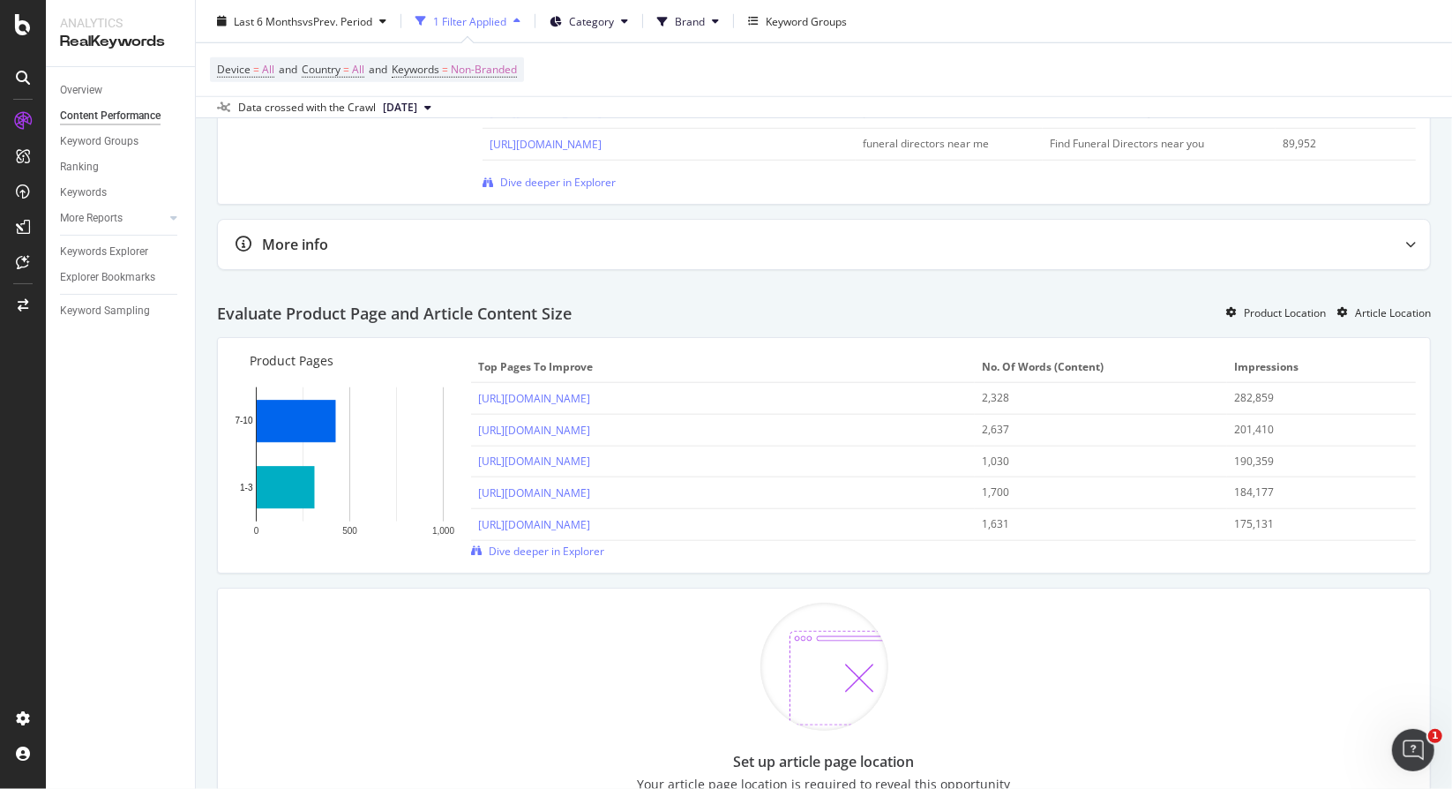
drag, startPoint x: 291, startPoint y: 491, endPoint x: 1451, endPoint y: 752, distance: 1189.1
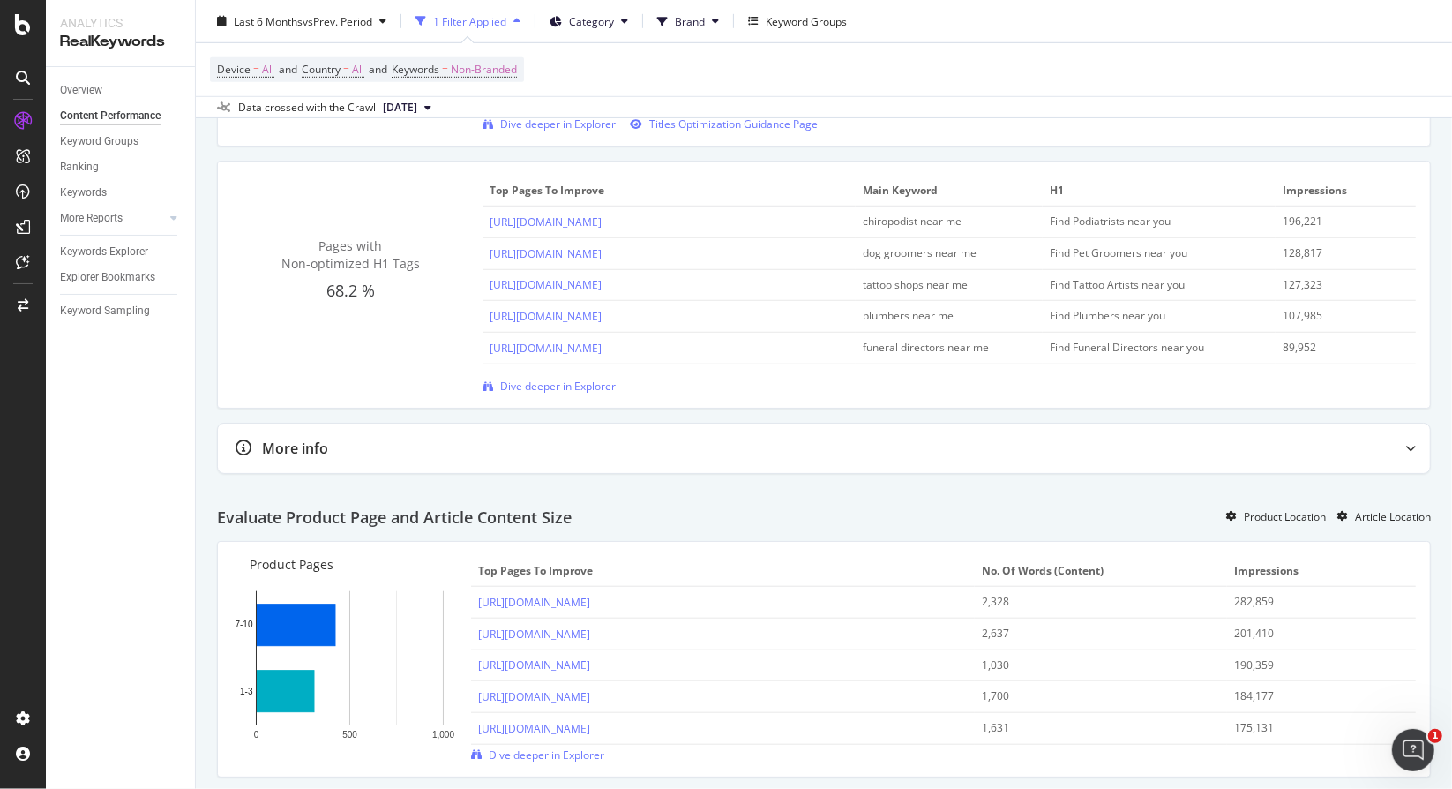
scroll to position [590, 0]
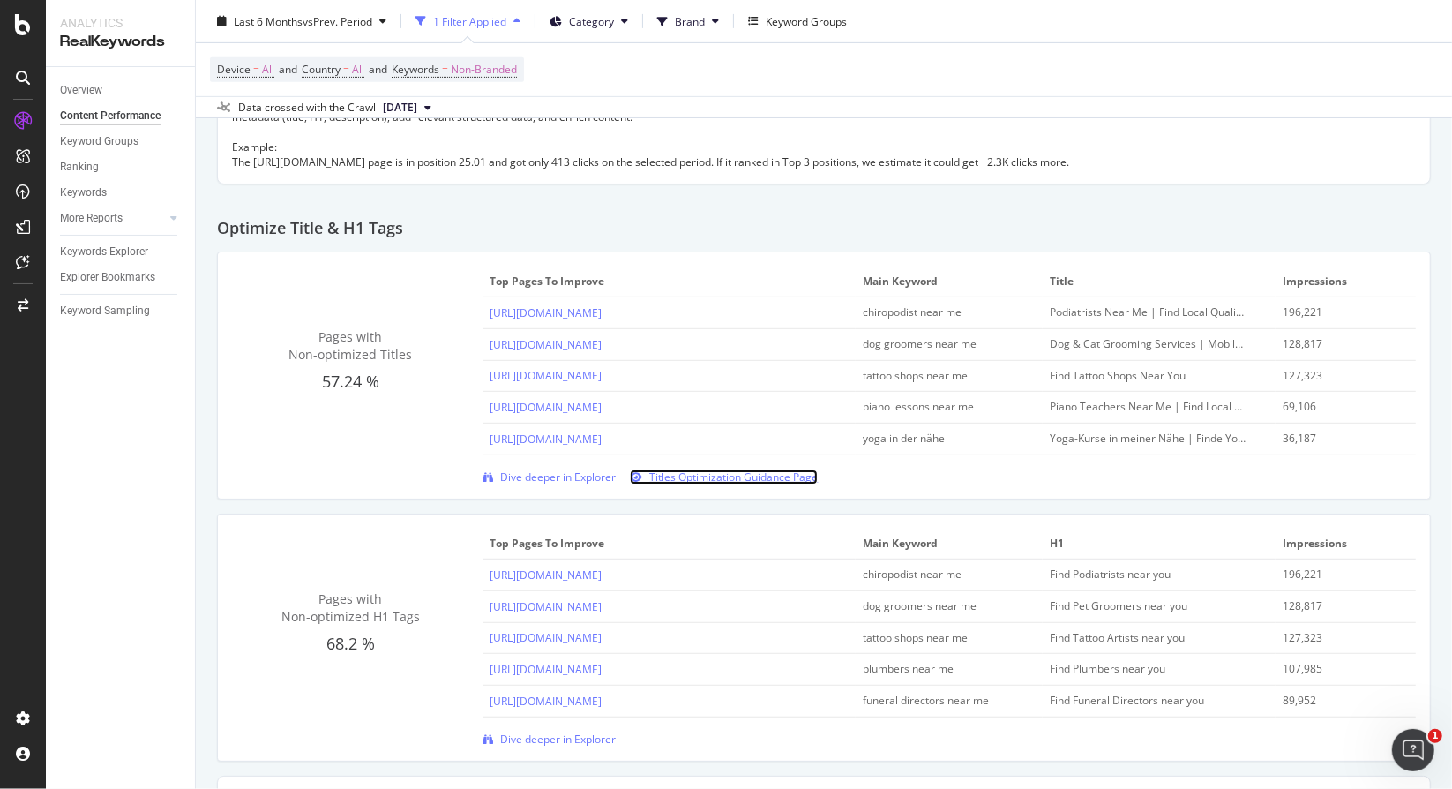
click at [773, 476] on span "Titles Optimization Guidance Page" at bounding box center [733, 476] width 168 height 15
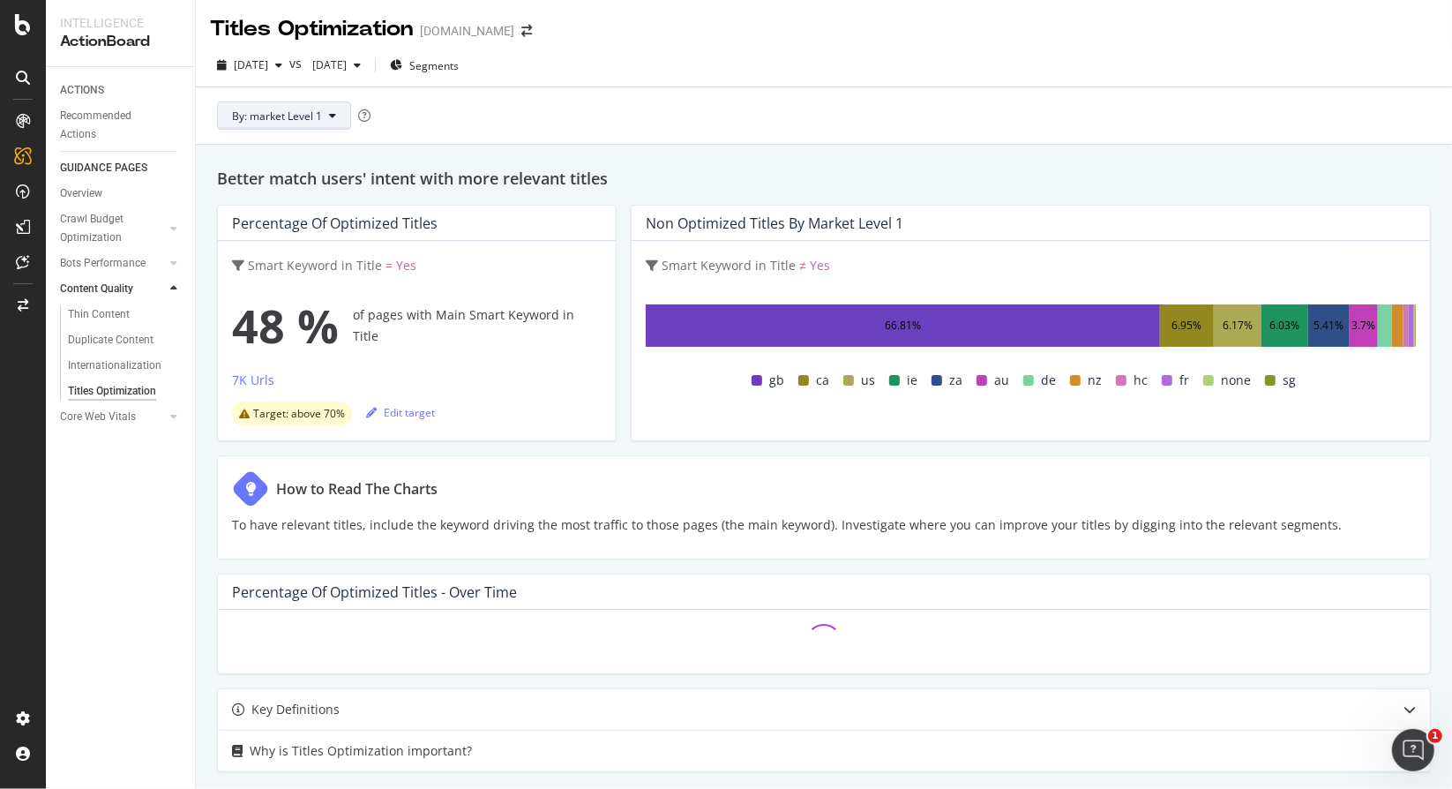
click at [292, 124] on button "By: market Level 1" at bounding box center [284, 115] width 134 height 28
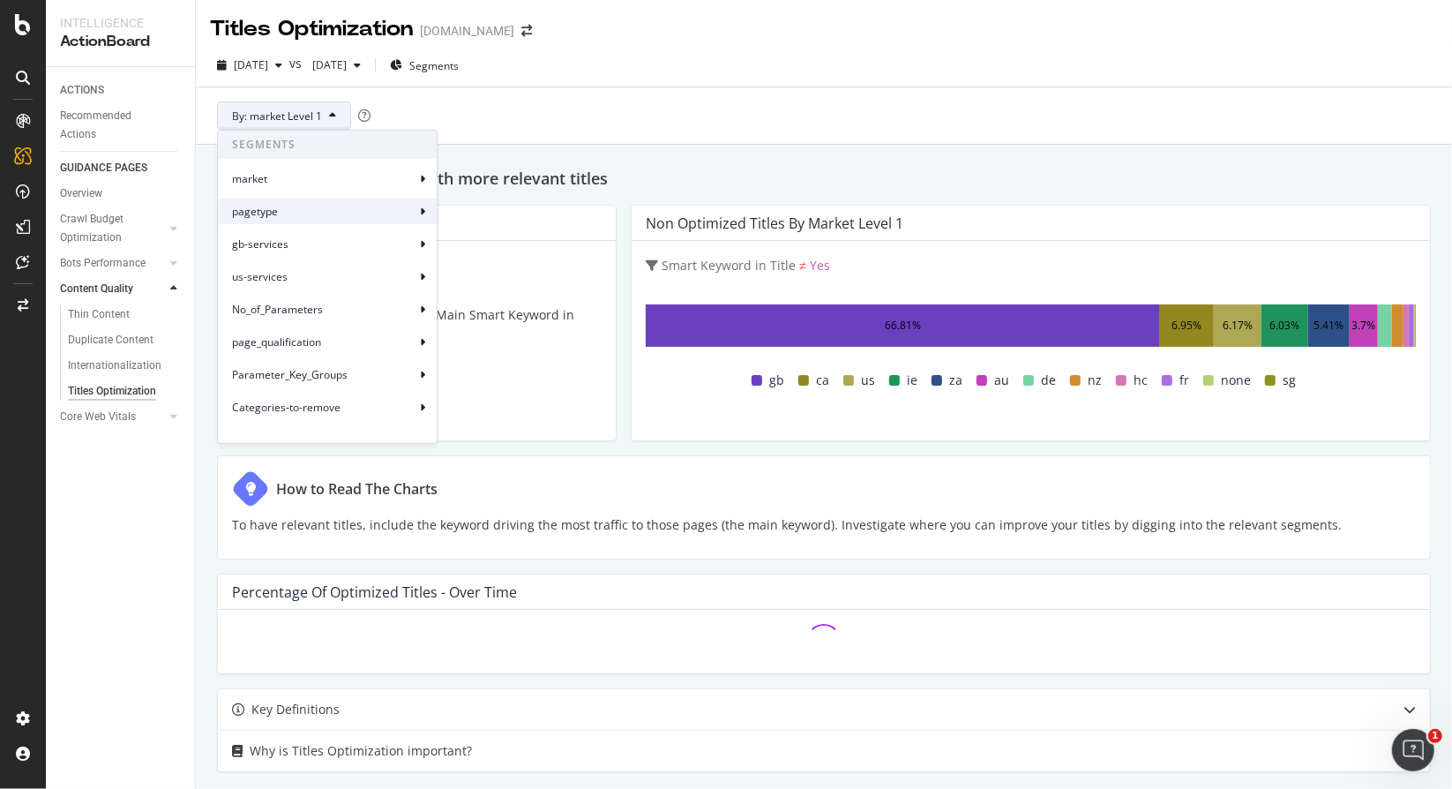
click at [303, 205] on span "pagetype" at bounding box center [323, 211] width 183 height 16
click at [894, 176] on h2 "Better match users' intent with more relevant titles" at bounding box center [824, 178] width 1214 height 25
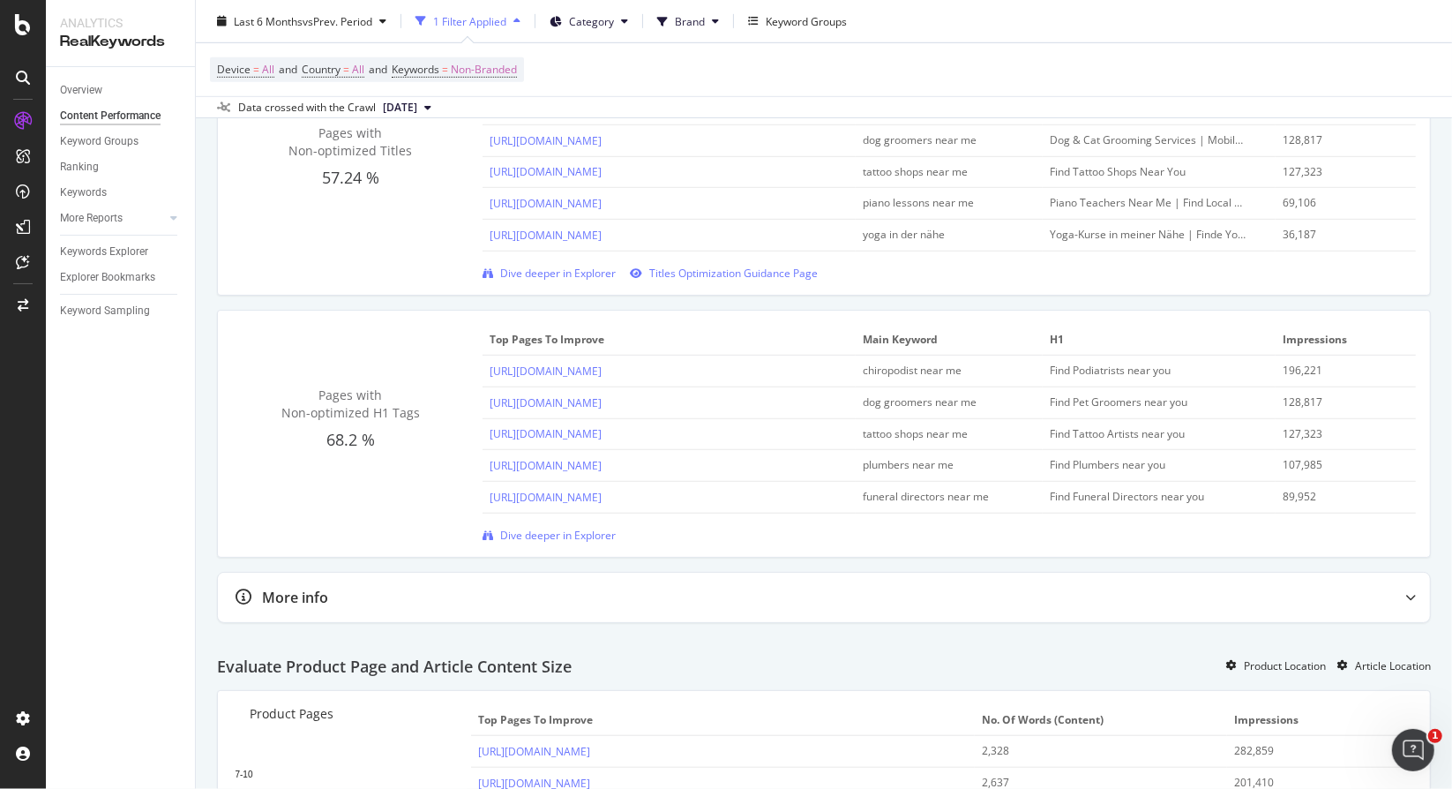
scroll to position [794, 0]
click at [524, 530] on span "Dive deeper in Explorer" at bounding box center [558, 535] width 116 height 15
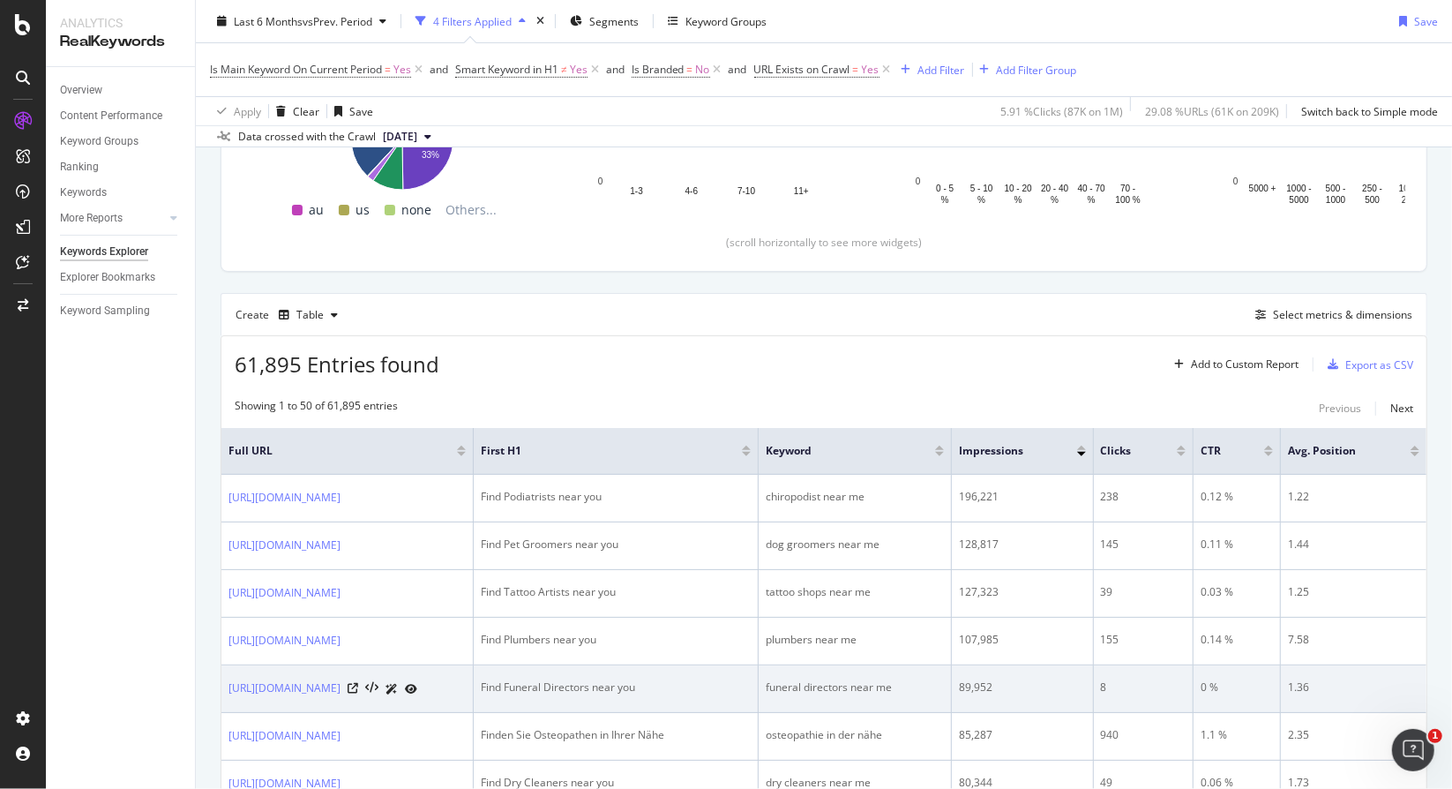
scroll to position [529, 0]
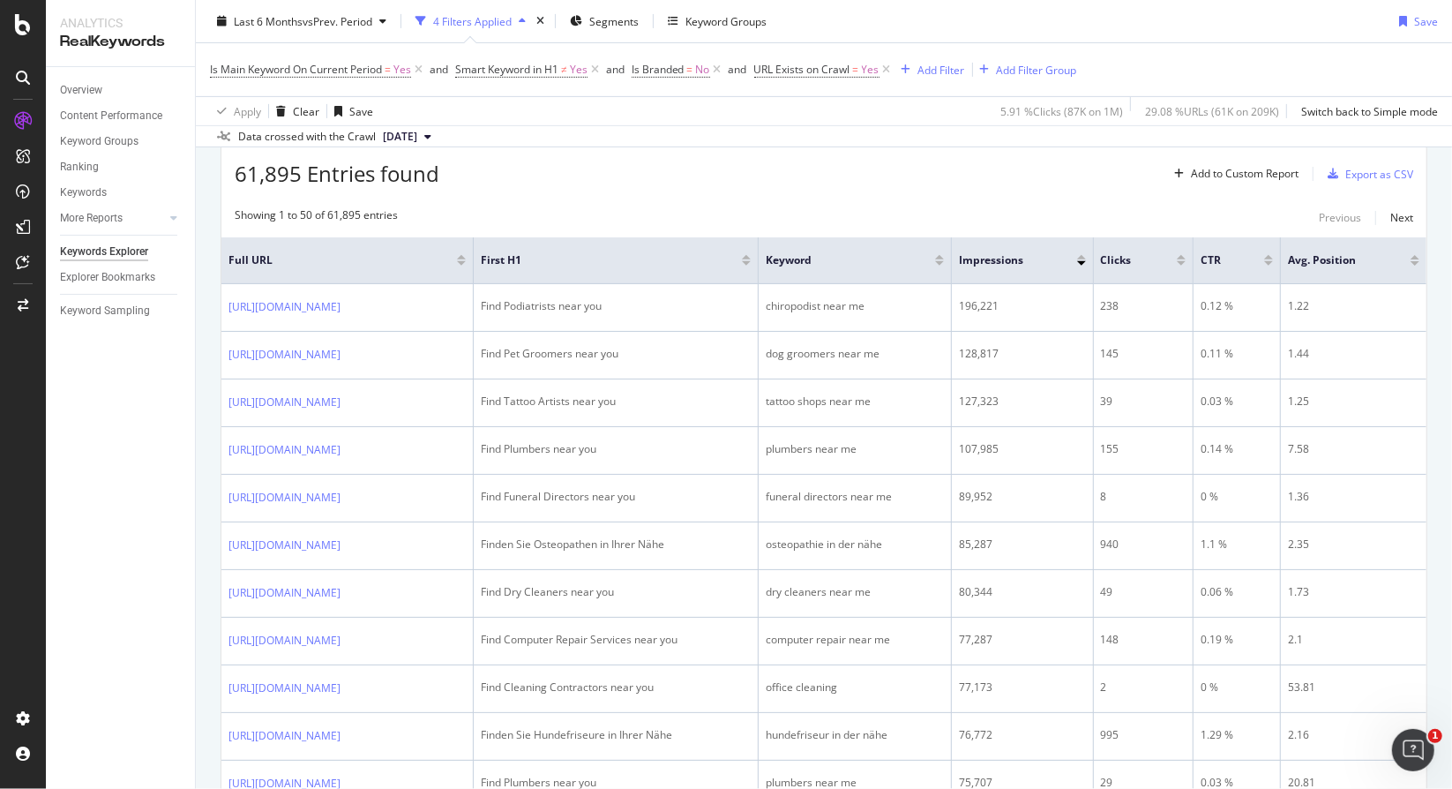
click at [805, 172] on div "61,895 Entries found Add to Custom Report Export as CSV" at bounding box center [823, 167] width 1205 height 43
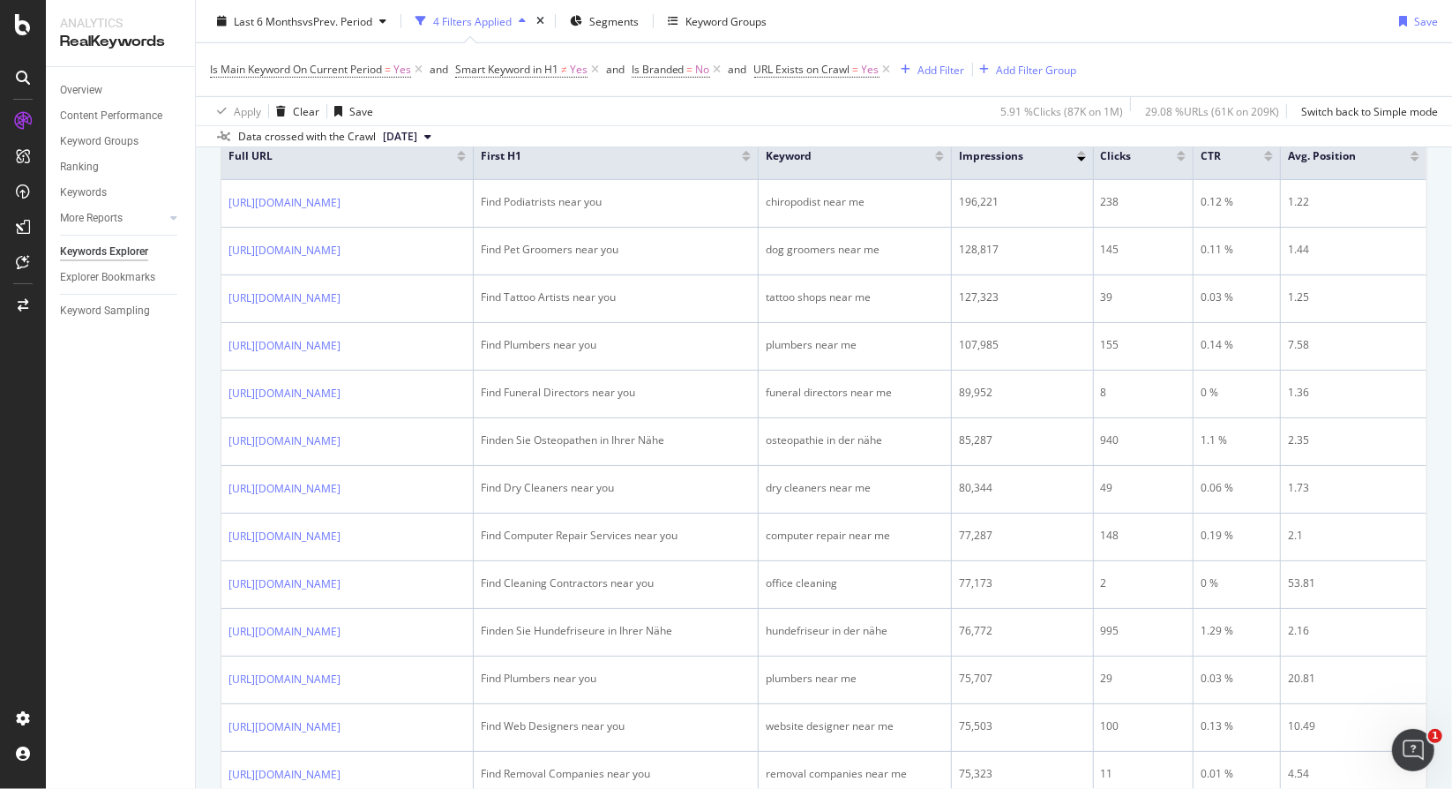
scroll to position [441, 0]
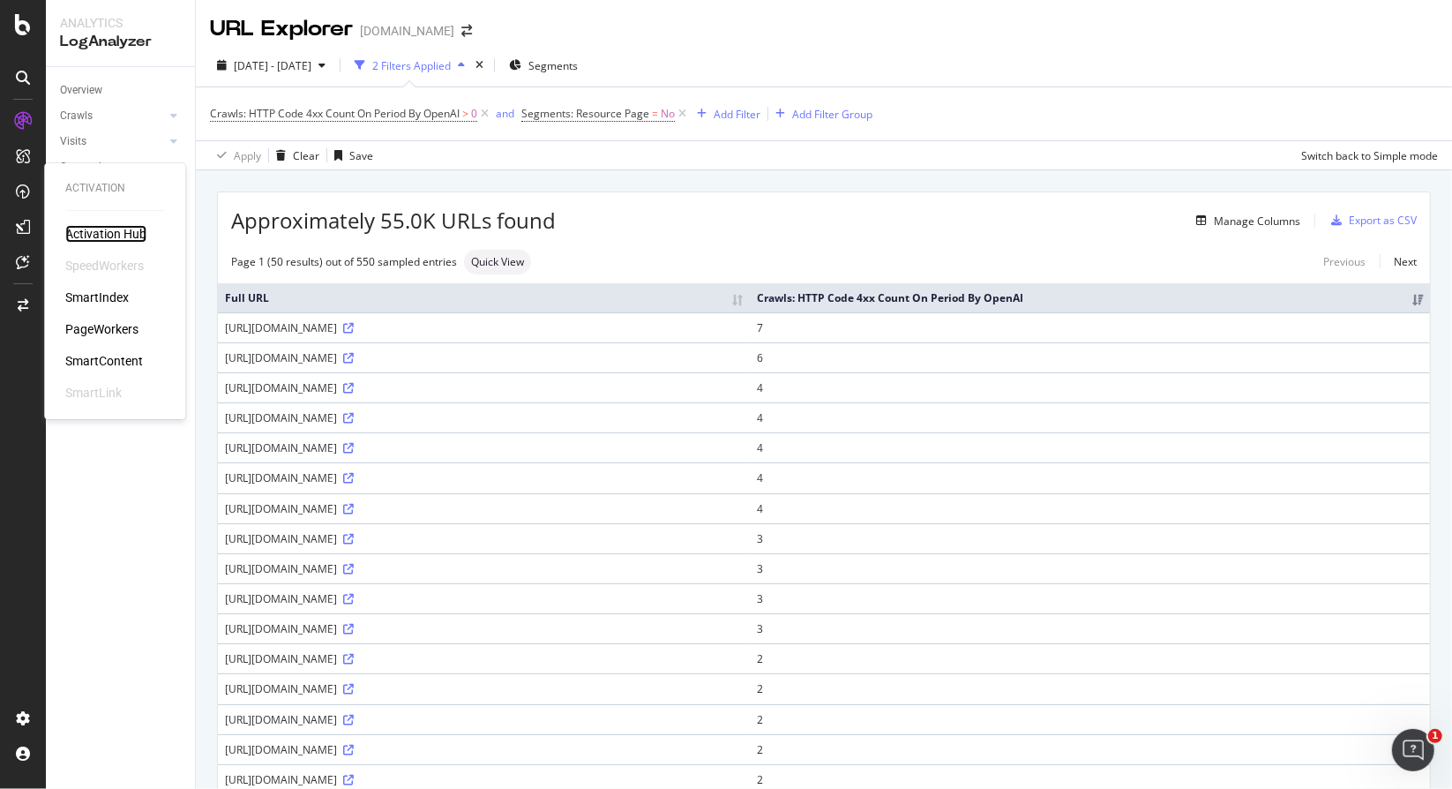
click at [112, 228] on div "Activation Hub" at bounding box center [105, 234] width 81 height 18
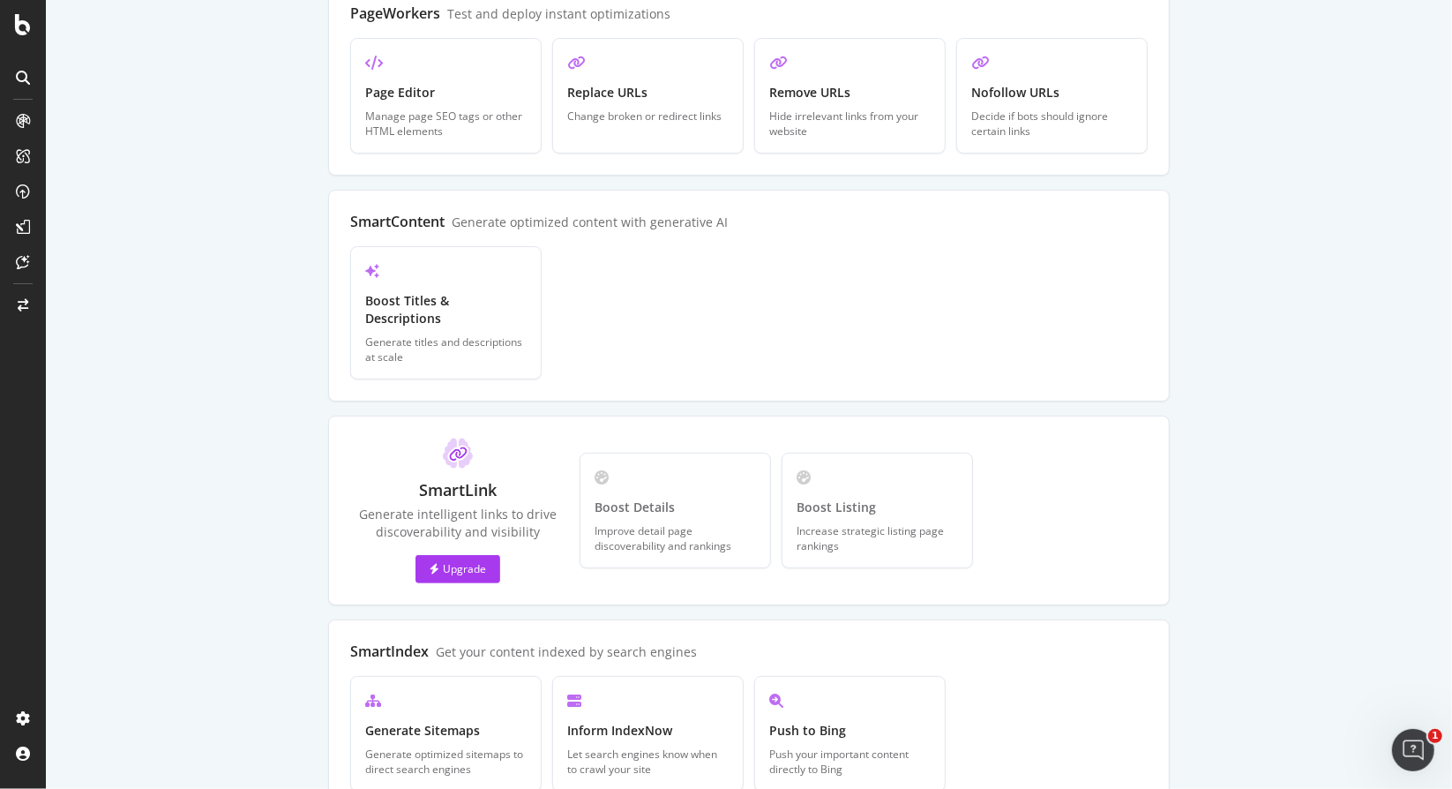
scroll to position [386, 0]
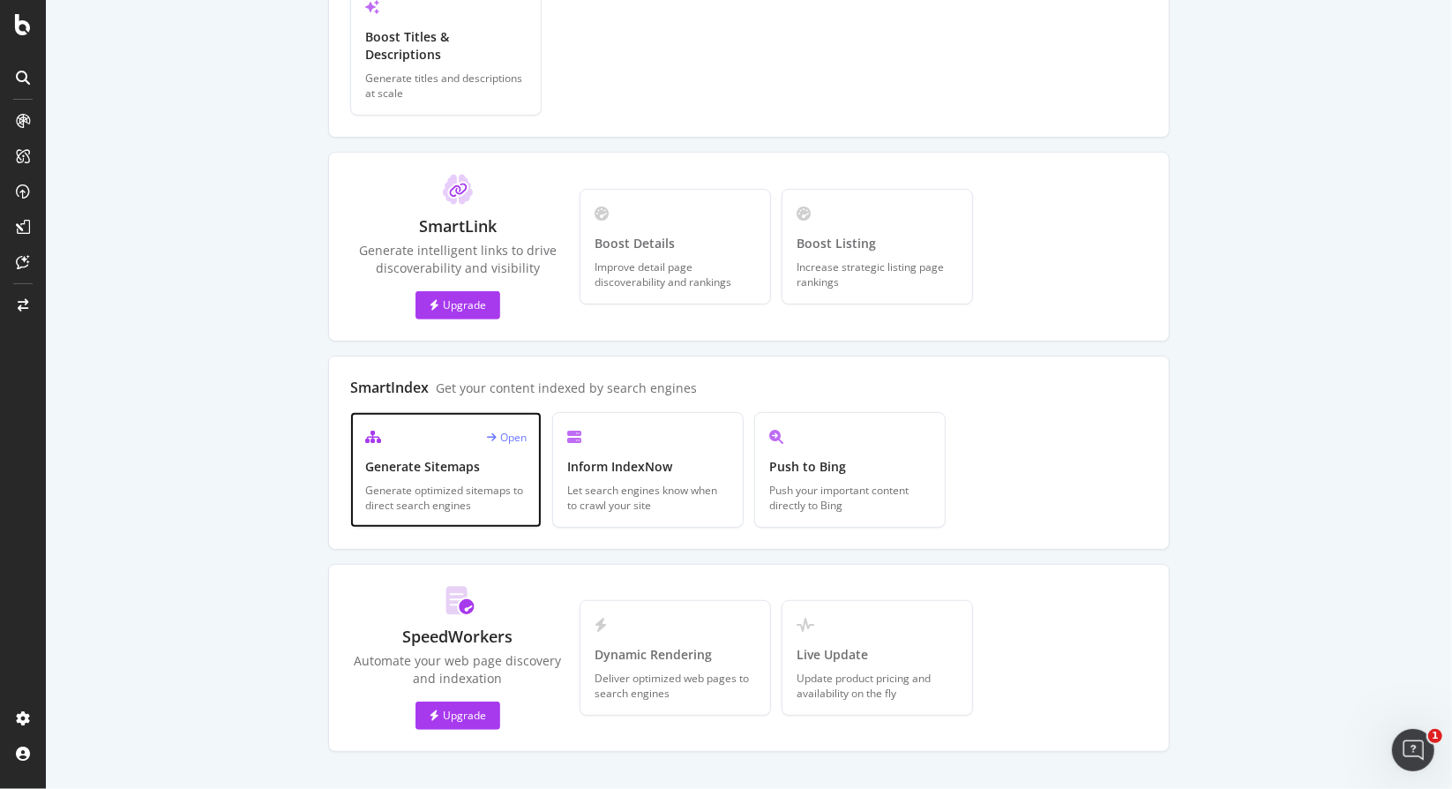
click at [420, 458] on div "Generate Sitemaps" at bounding box center [445, 467] width 161 height 18
